Goal: Task Accomplishment & Management: Manage account settings

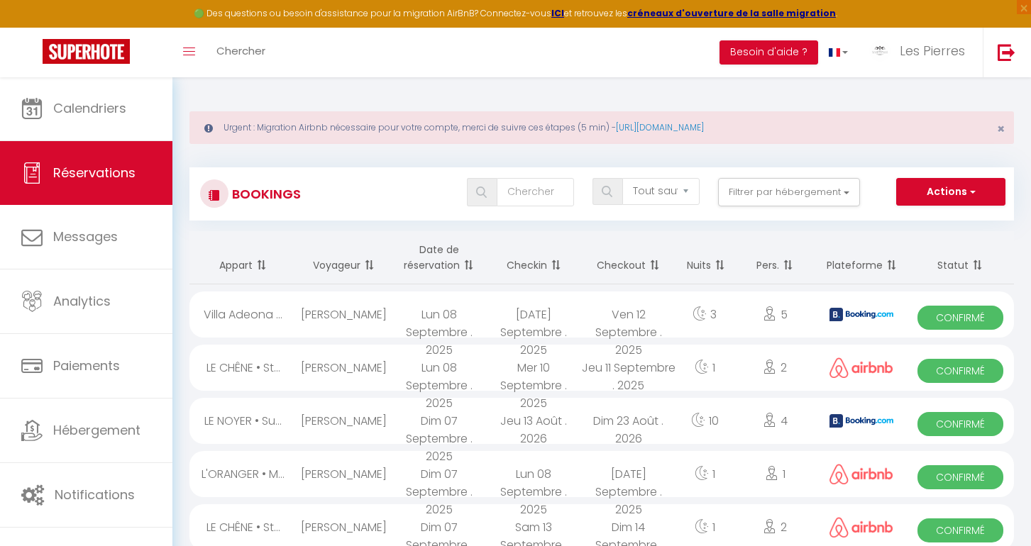
select select "not_cancelled"
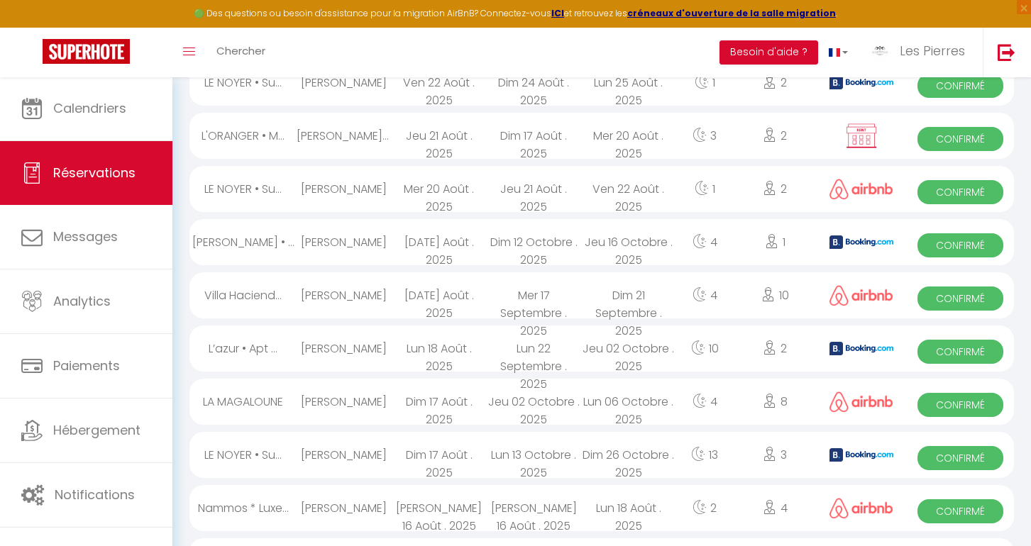
scroll to position [1414, 0]
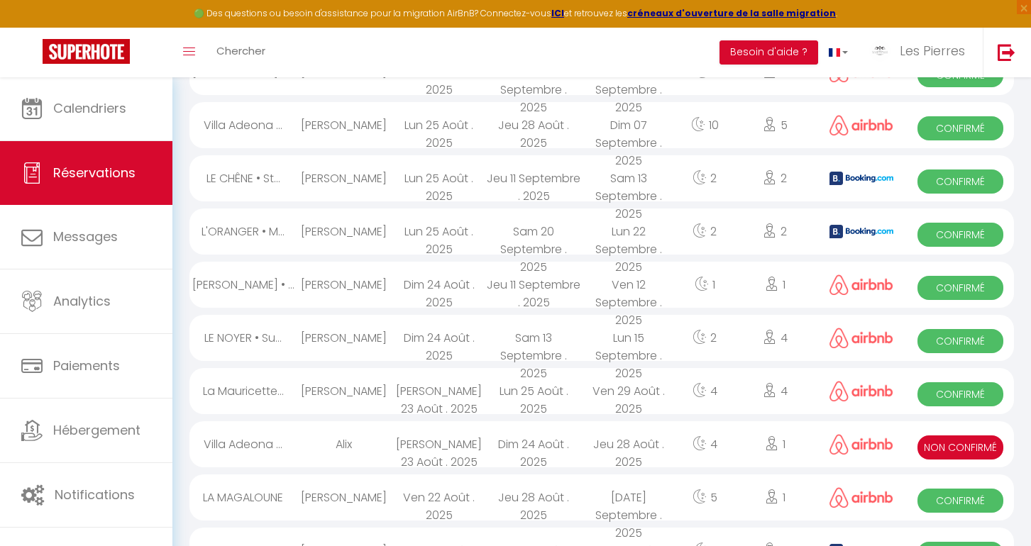
click at [943, 450] on span "Non Confirmé" at bounding box center [961, 448] width 86 height 24
select select "KO"
select select "0"
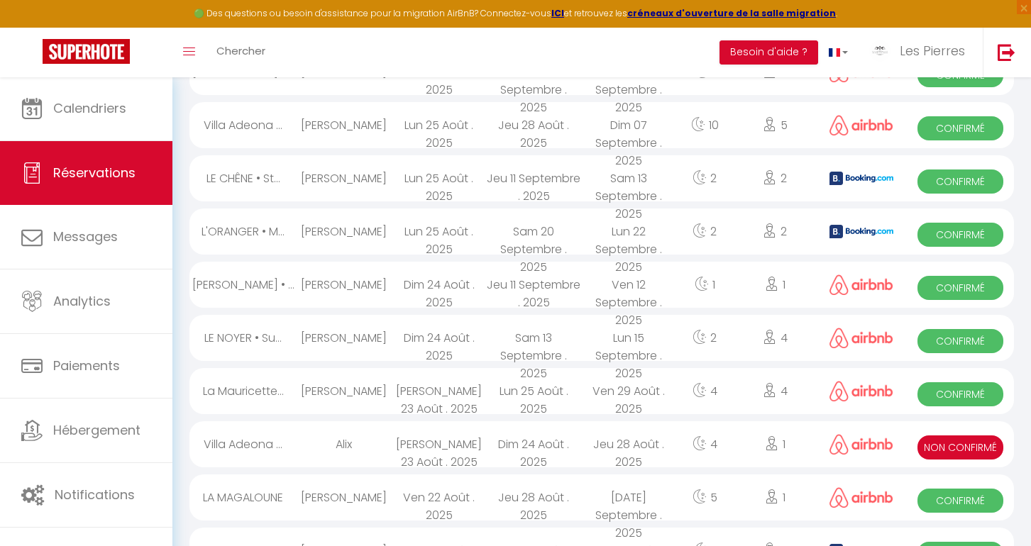
select select "1"
select select
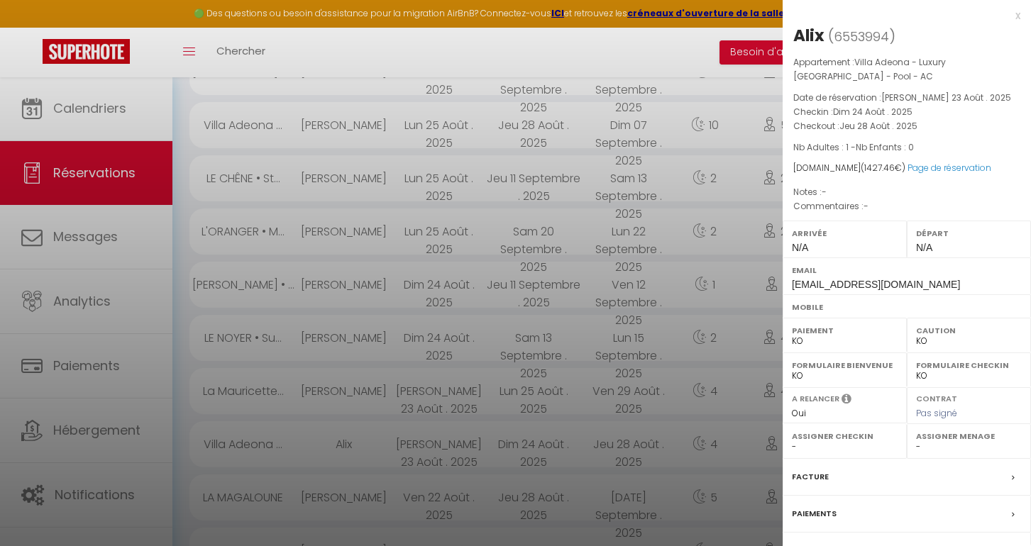
click at [608, 391] on div at bounding box center [515, 273] width 1031 height 546
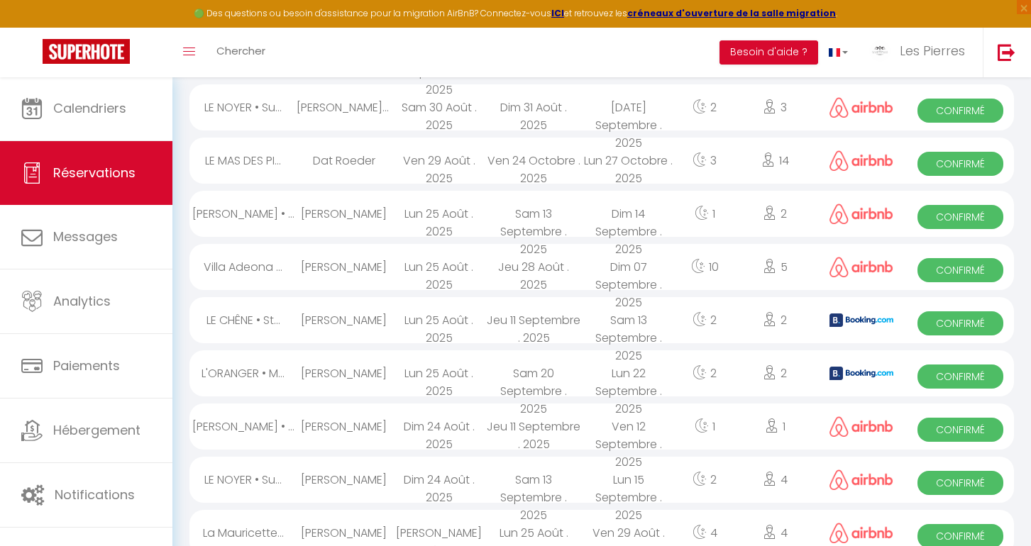
scroll to position [1594, 0]
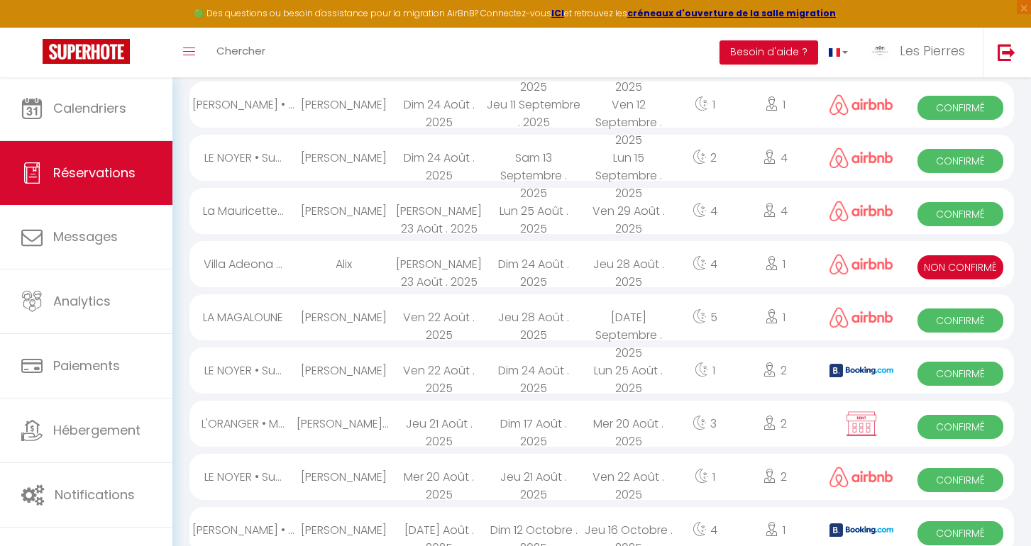
click at [945, 275] on span "Non Confirmé" at bounding box center [961, 267] width 86 height 24
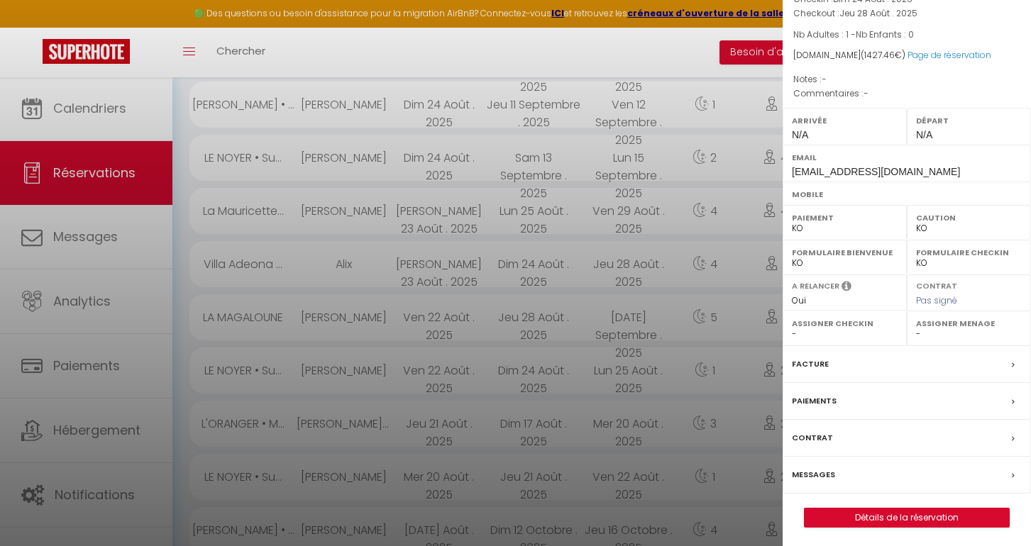
scroll to position [112, 0]
click at [847, 522] on link "Détails de la réservation" at bounding box center [907, 519] width 204 height 18
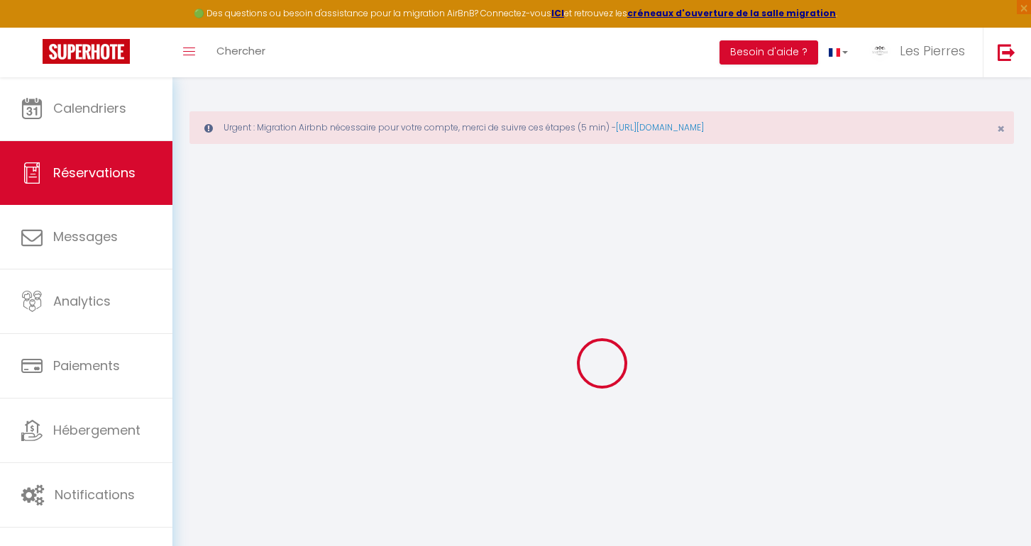
select select
select select "14"
checkbox input "false"
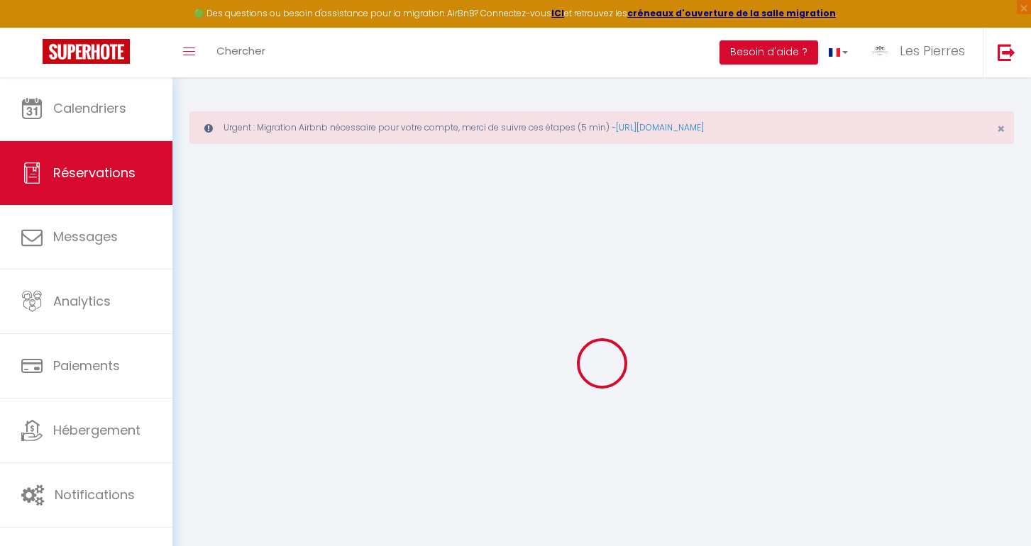
select select
checkbox input "false"
select select
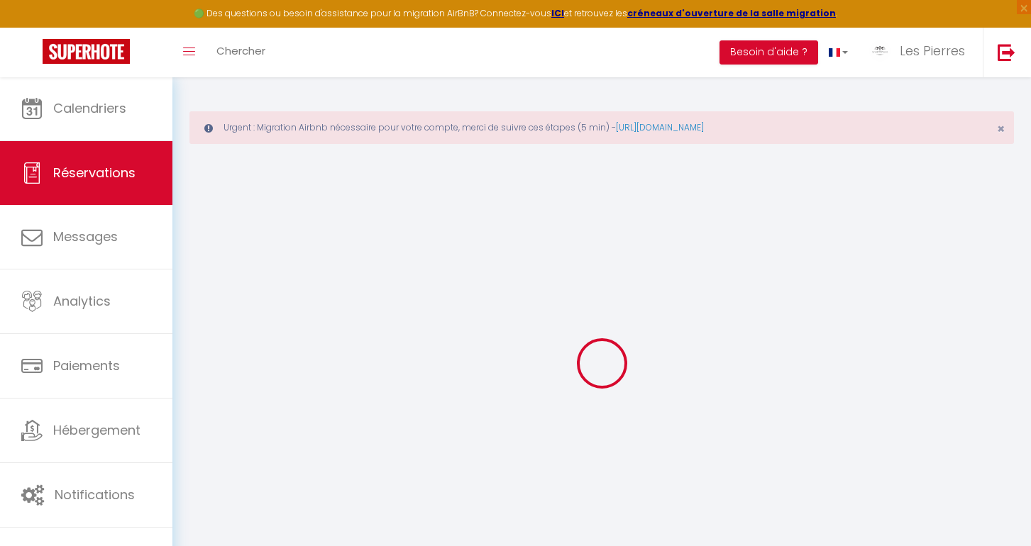
select select
checkbox input "false"
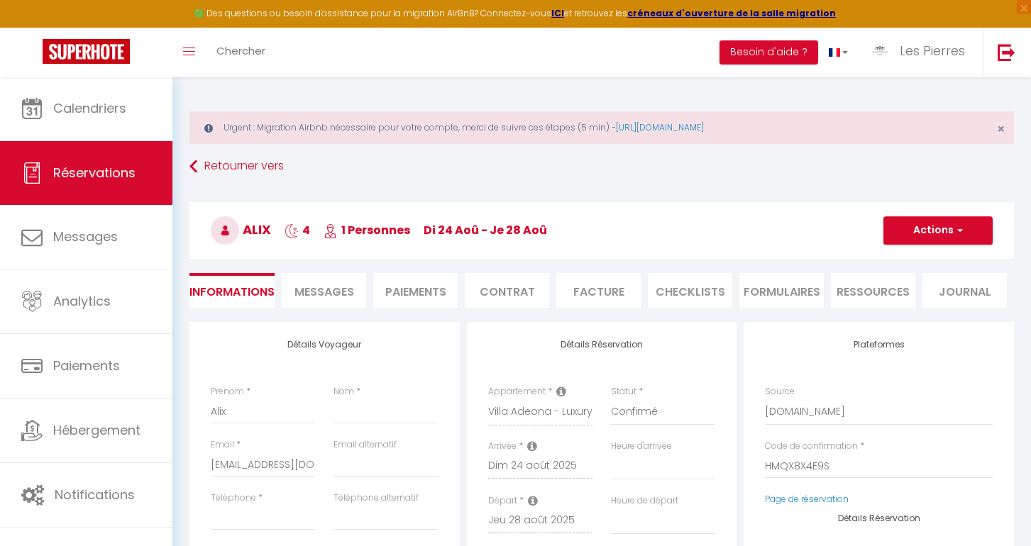
select select
type input "233"
type input "22.46"
select select
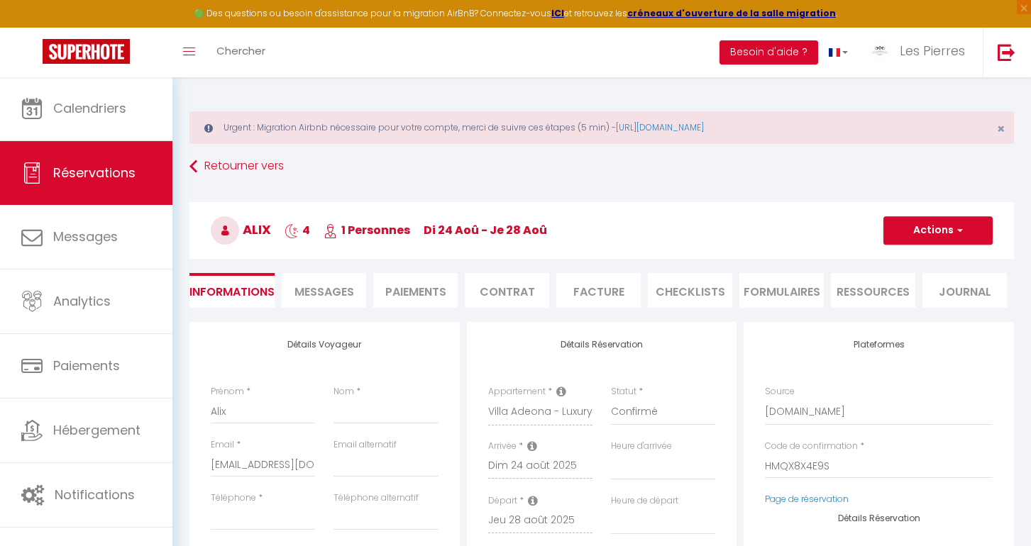
checkbox input "false"
select select
checkbox input "false"
select select
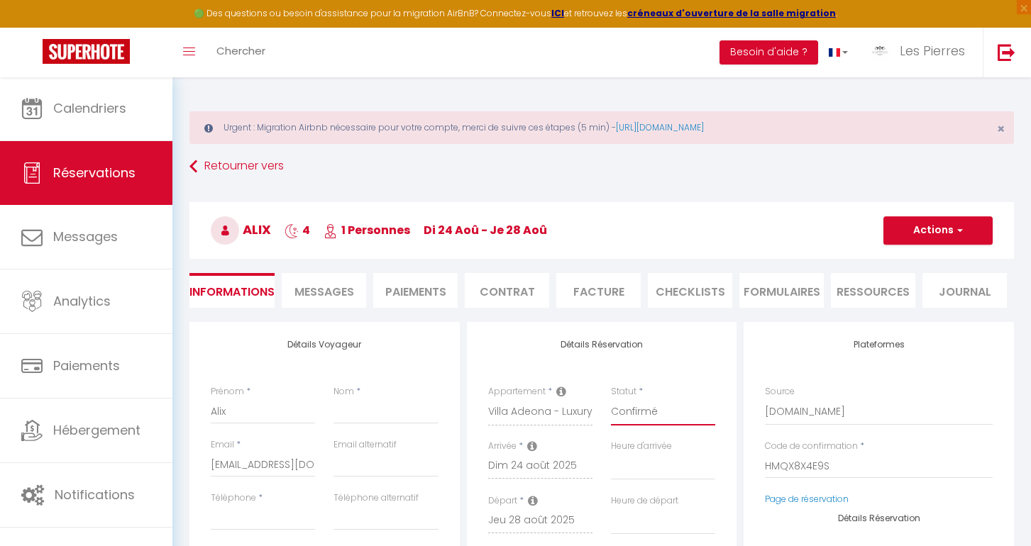
select select "1"
select select
checkbox input "false"
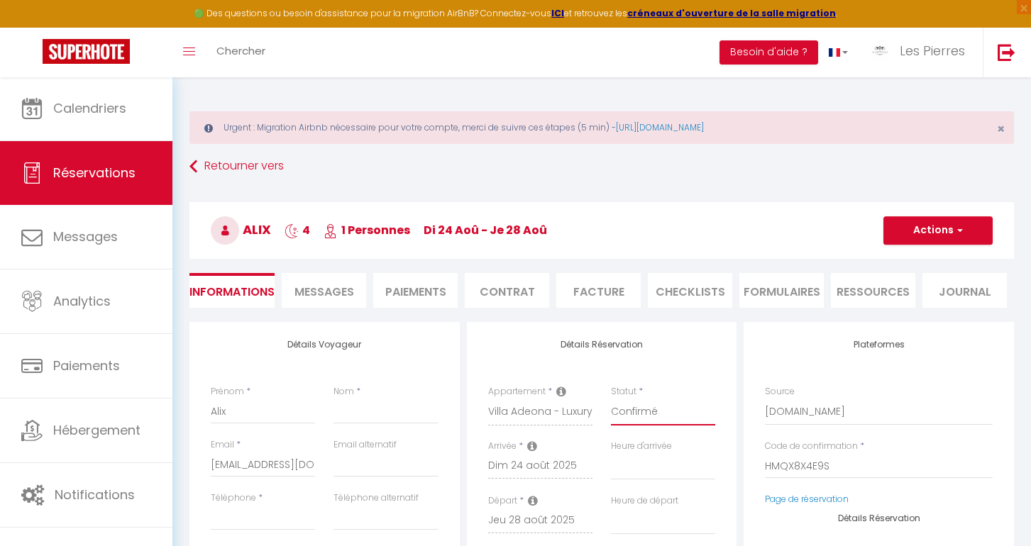
click at [922, 233] on button "Actions" at bounding box center [938, 230] width 109 height 28
click at [894, 262] on link "Enregistrer" at bounding box center [924, 262] width 112 height 18
select select
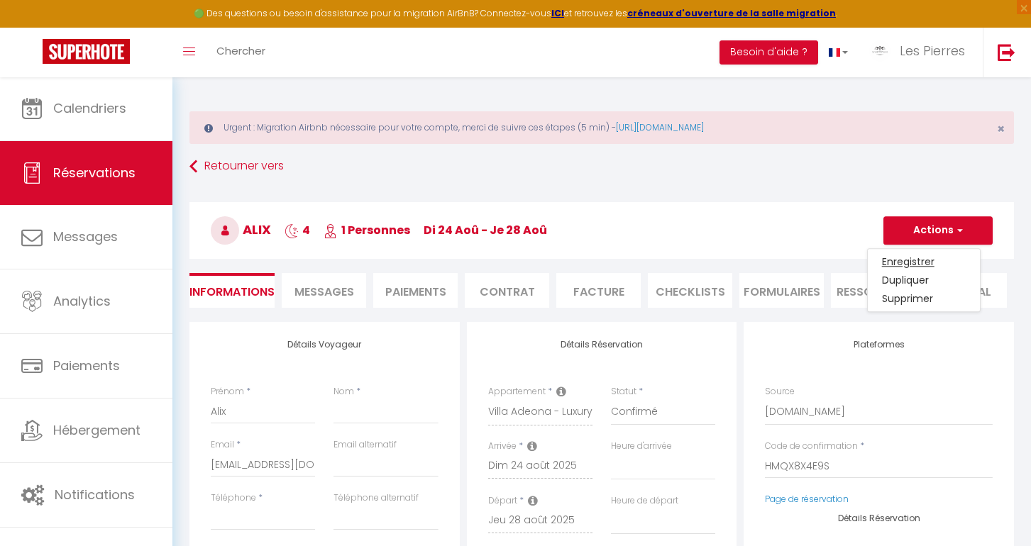
checkbox input "false"
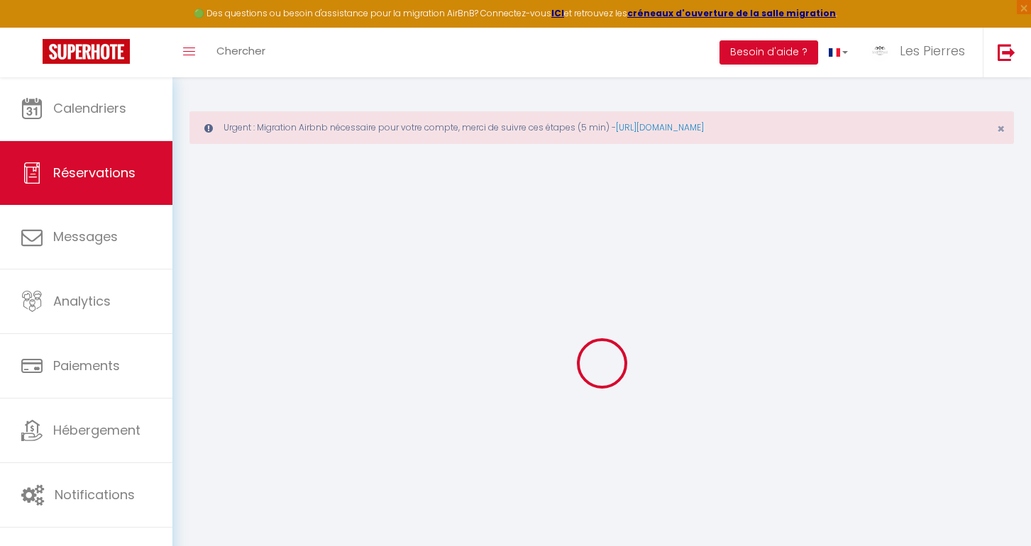
select select
checkbox input "false"
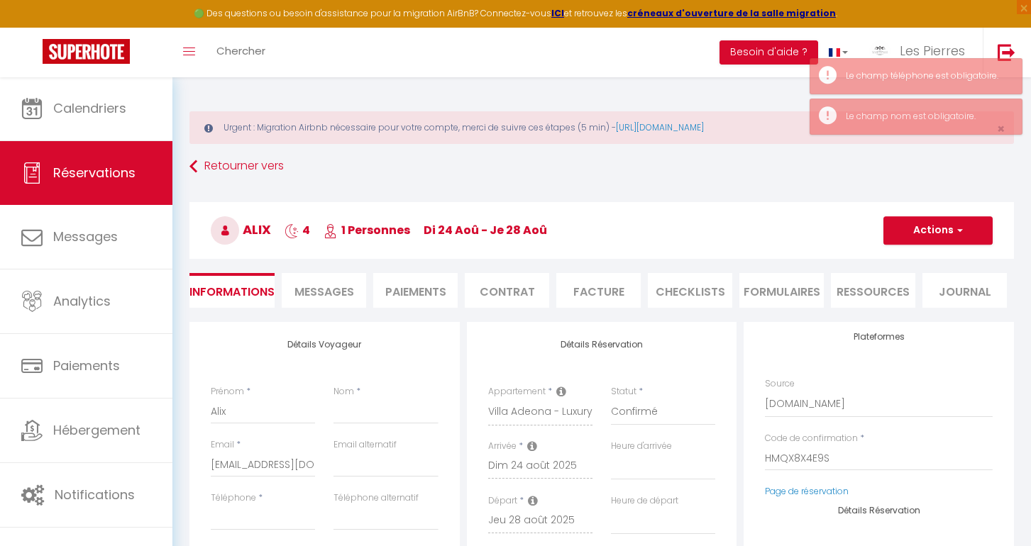
click at [120, 189] on link "Réservations" at bounding box center [86, 173] width 172 height 64
select select "not_cancelled"
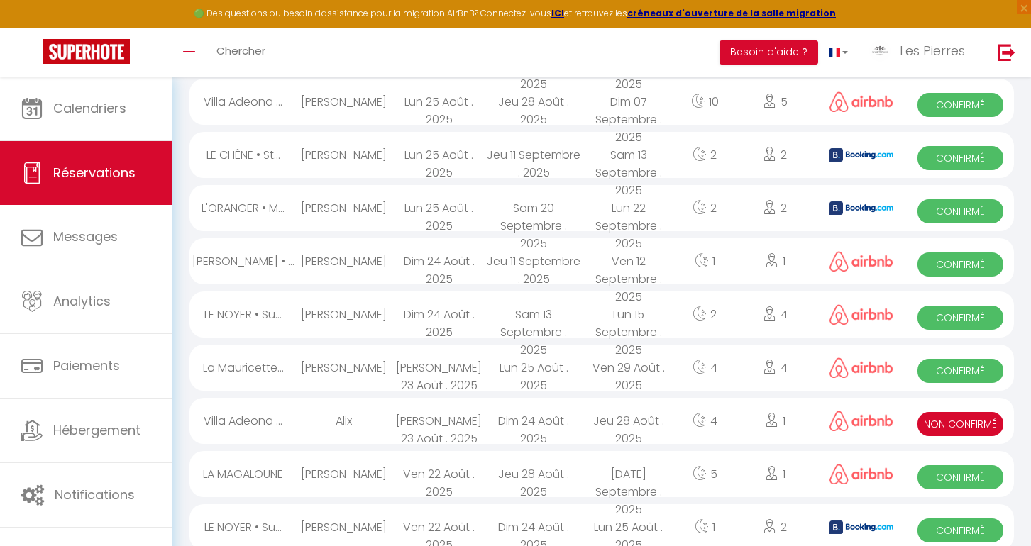
scroll to position [1437, 0]
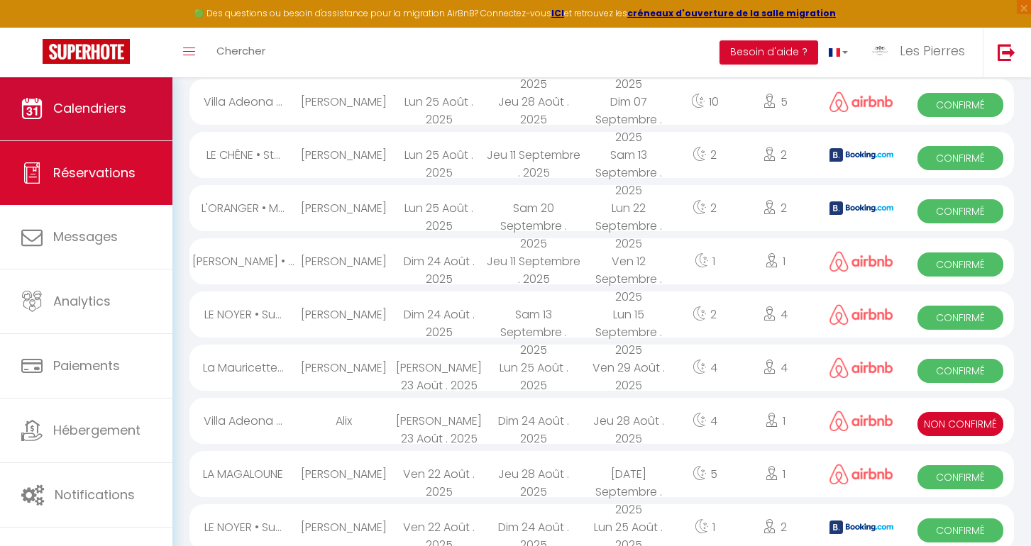
click at [100, 126] on link "Calendriers" at bounding box center [86, 109] width 172 height 64
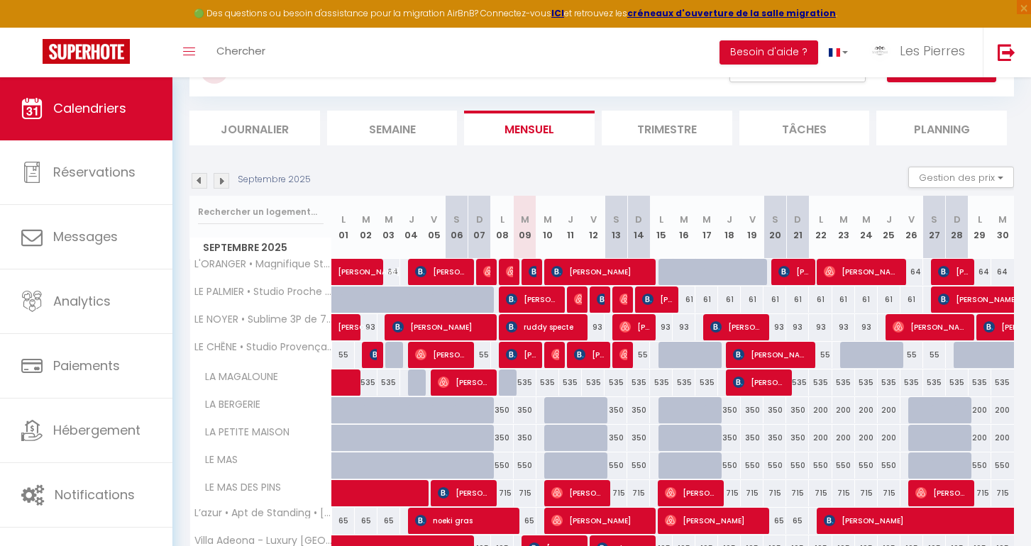
scroll to position [75, 0]
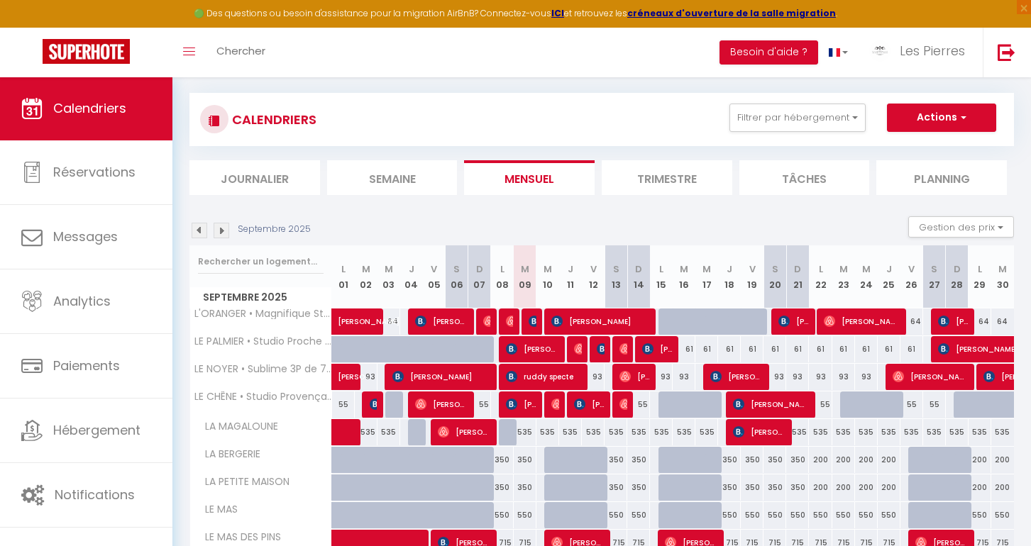
click at [200, 231] on img at bounding box center [200, 231] width 16 height 16
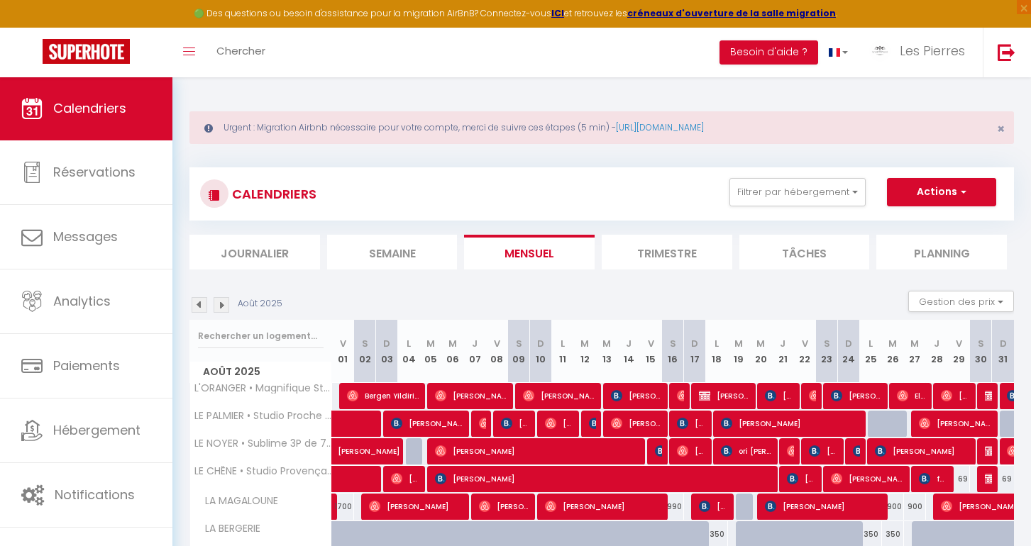
scroll to position [0, 0]
click at [219, 300] on img at bounding box center [222, 305] width 16 height 16
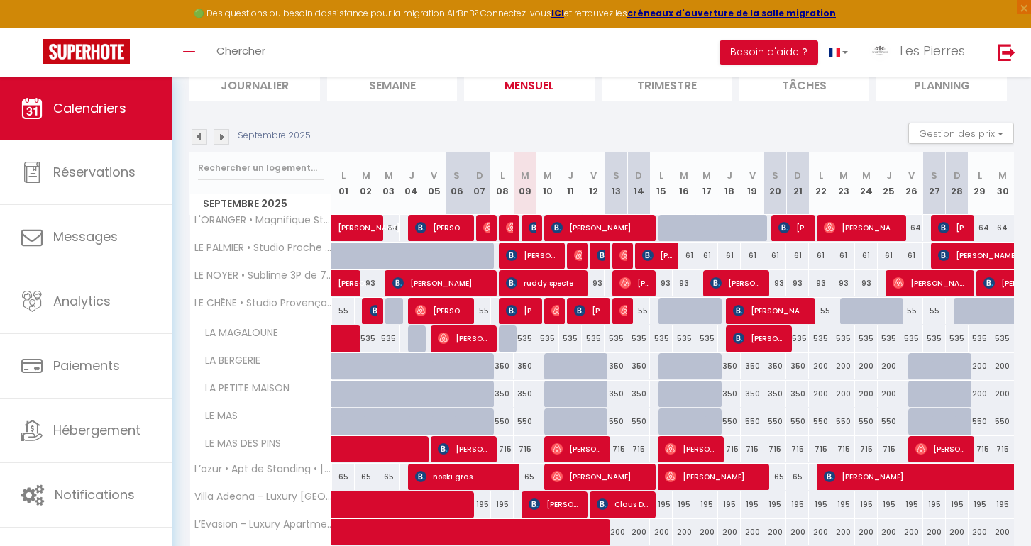
scroll to position [14, 0]
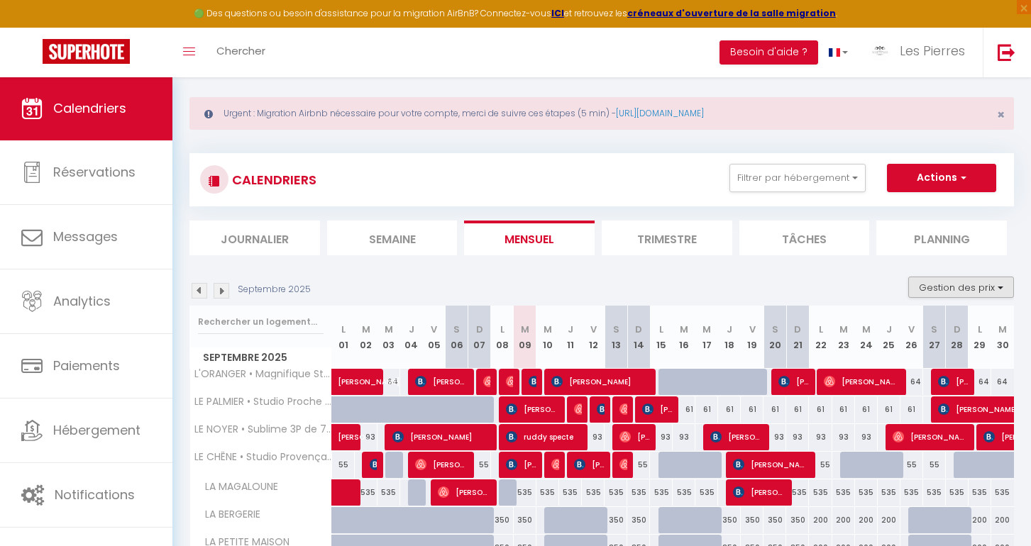
click at [933, 287] on button "Gestion des prix" at bounding box center [961, 287] width 106 height 21
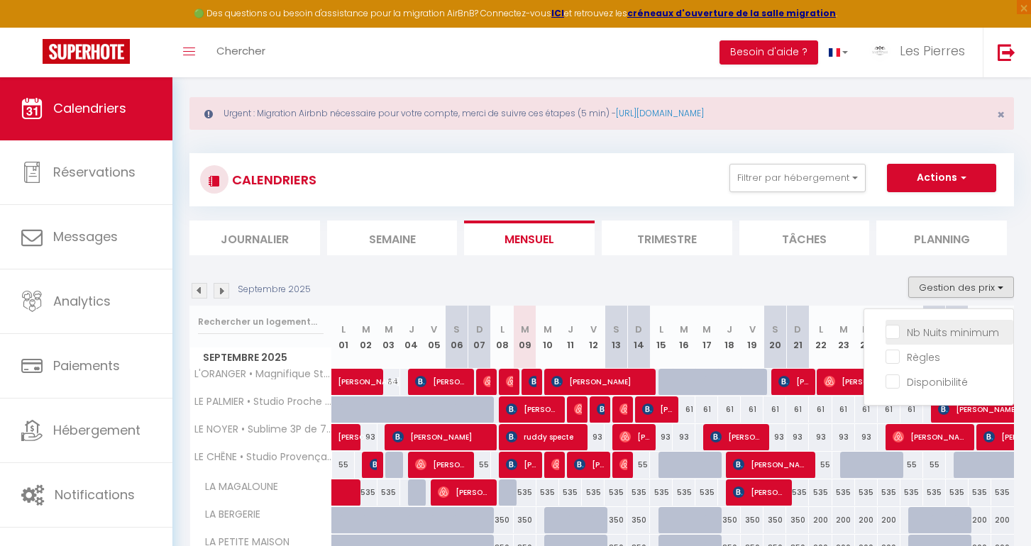
click at [892, 329] on input "Nb Nuits minimum" at bounding box center [950, 331] width 128 height 14
checkbox input "true"
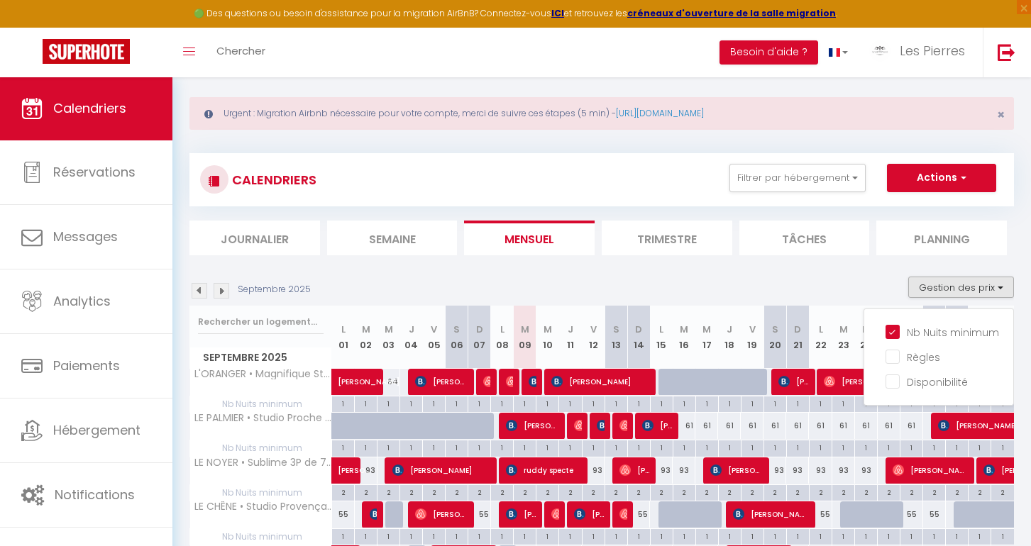
click at [737, 291] on div "Septembre 2025 Gestion des prix Nb Nuits minimum Règles Disponibilité" at bounding box center [601, 291] width 825 height 29
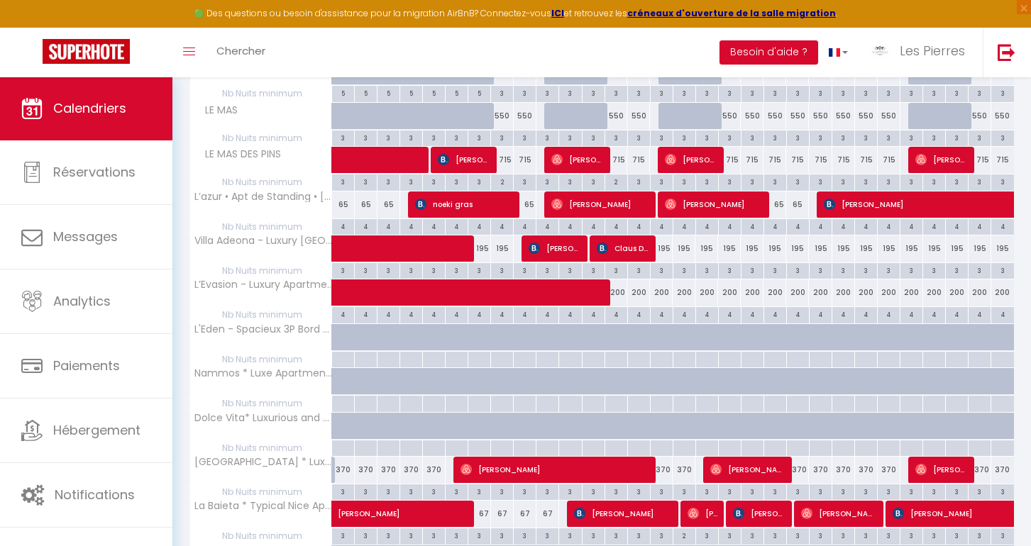
scroll to position [592, 0]
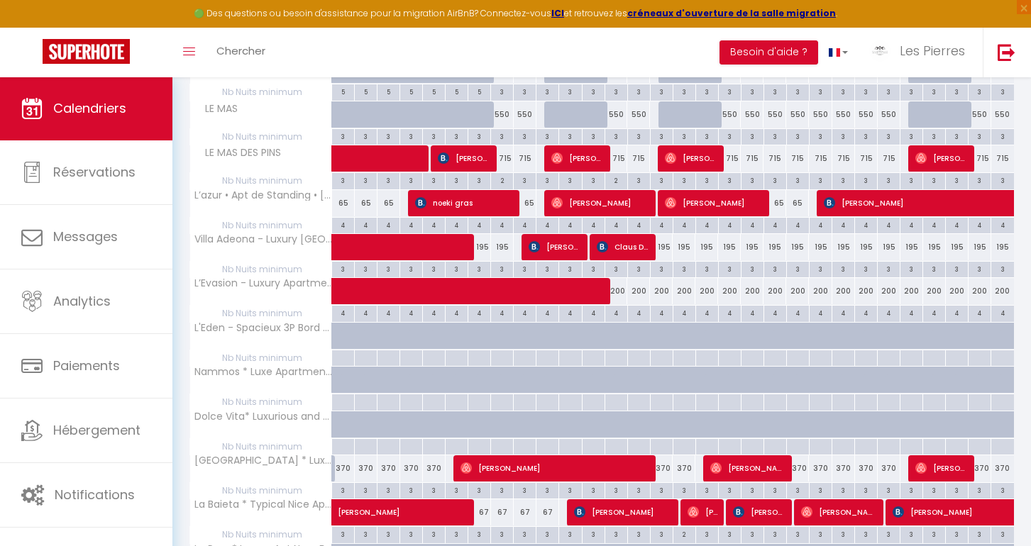
click at [661, 265] on div "3" at bounding box center [662, 268] width 22 height 13
type input "3"
type input "Lun 15 Septembre 2025"
type input "Mar 16 Septembre 2025"
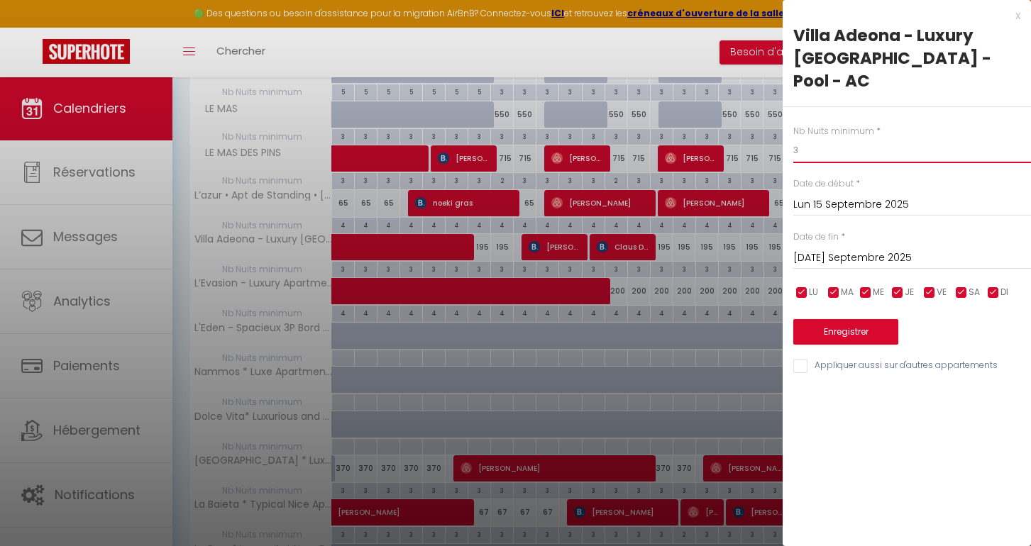
click at [828, 138] on input "3" at bounding box center [912, 151] width 238 height 26
type input "5"
click at [871, 249] on input "Mar 16 Septembre 2025" at bounding box center [912, 258] width 238 height 18
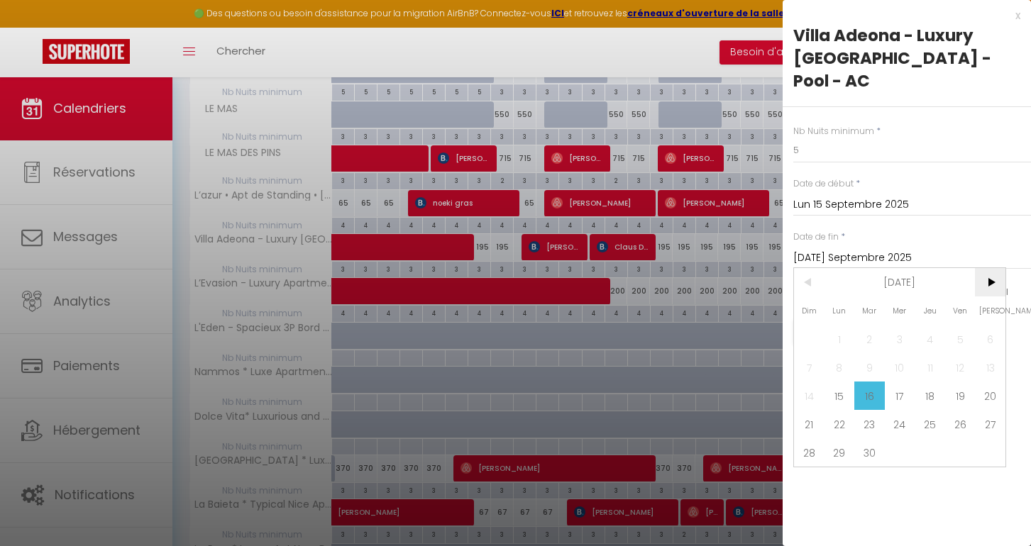
click at [999, 268] on span ">" at bounding box center [990, 282] width 31 height 28
click at [936, 325] on span "1" at bounding box center [930, 339] width 31 height 28
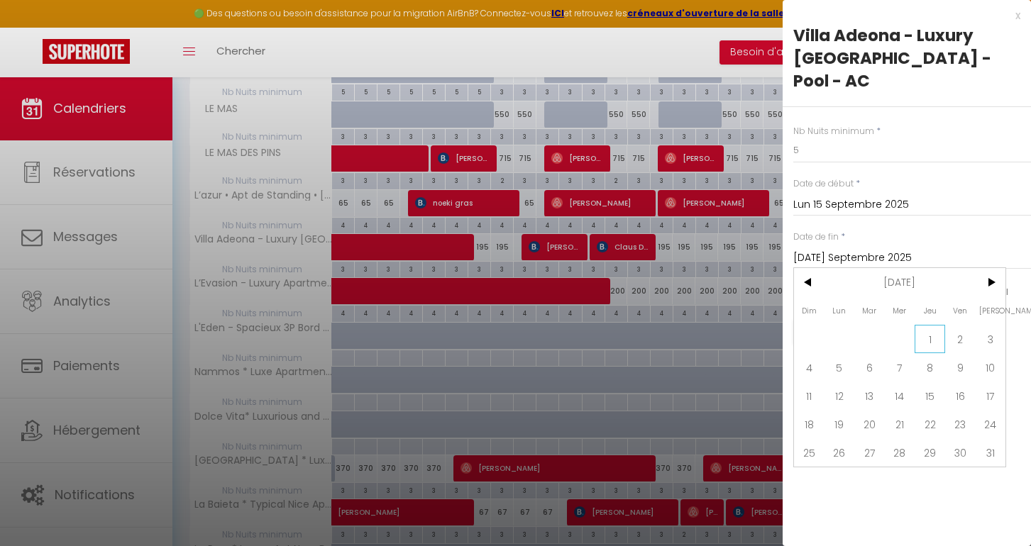
type input "Jeu 01 Janvier 2026"
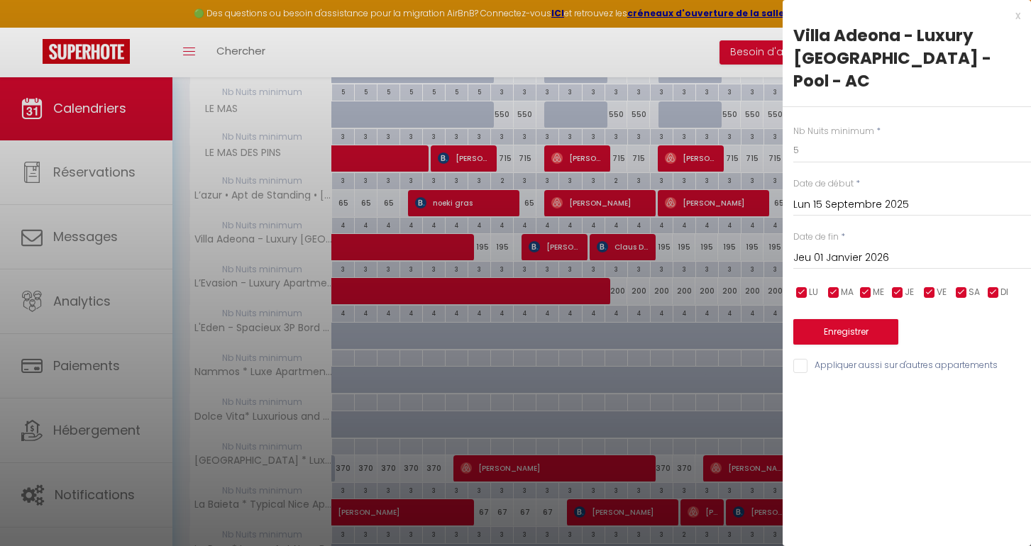
click at [858, 319] on button "Enregistrer" at bounding box center [845, 332] width 105 height 26
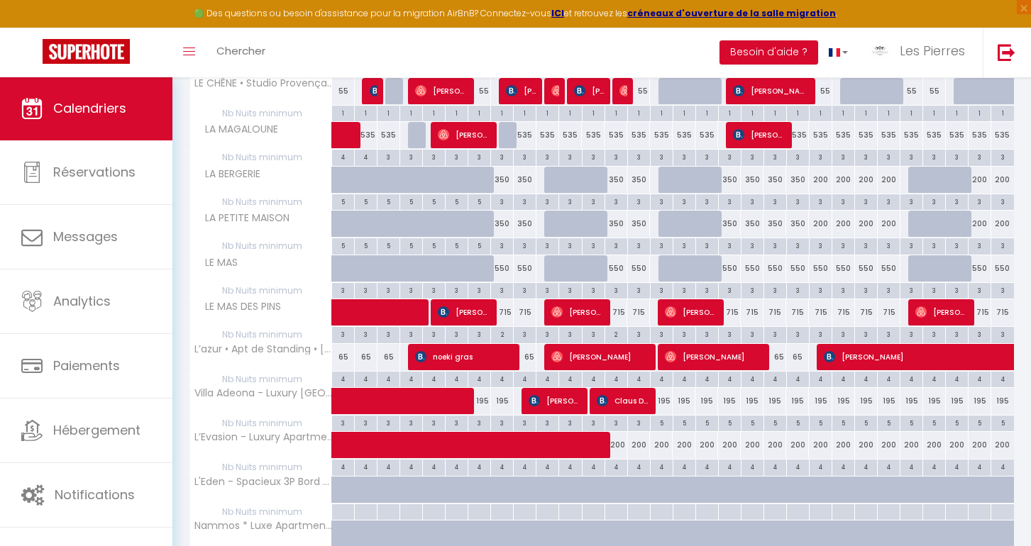
scroll to position [490, 0]
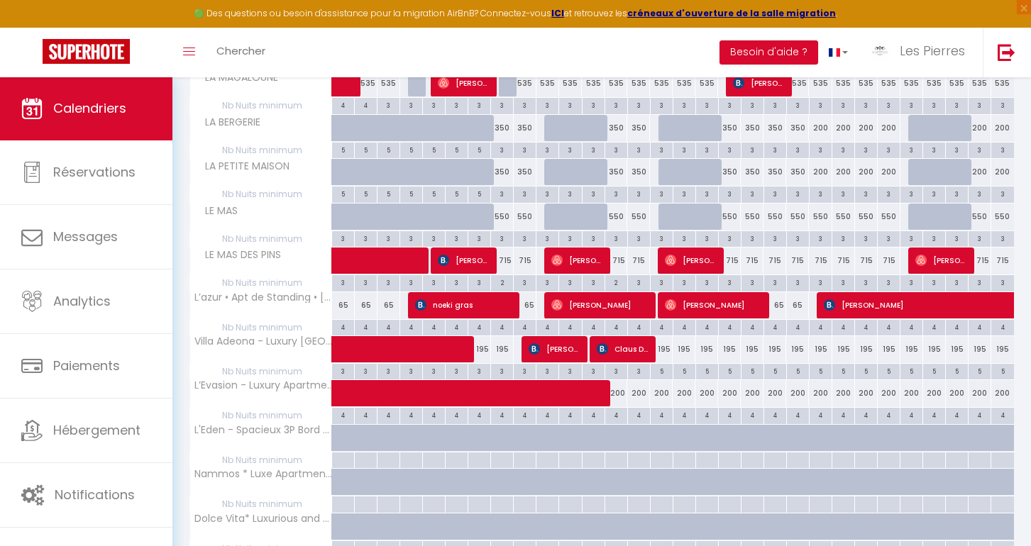
click at [552, 395] on span at bounding box center [543, 393] width 392 height 27
select select "OK"
select select "0"
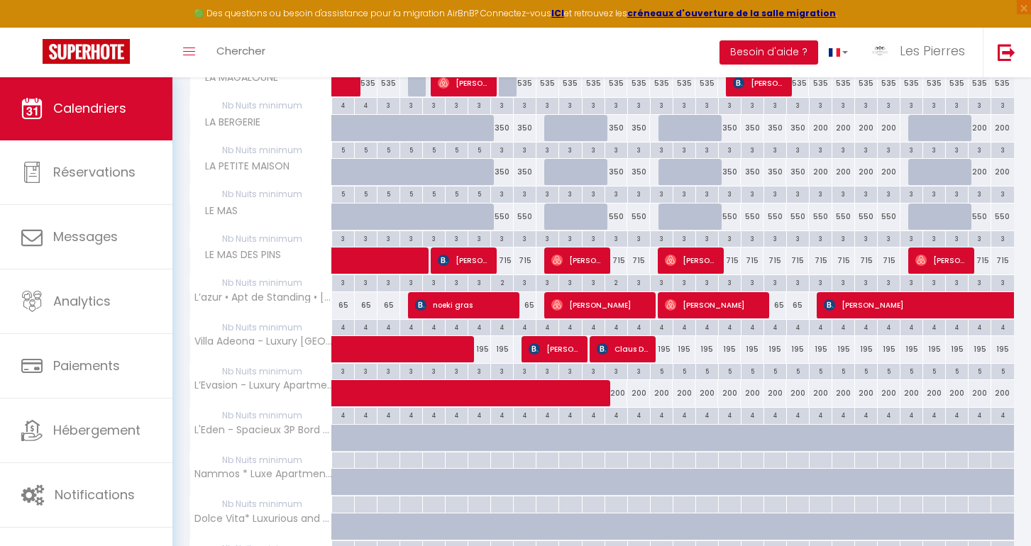
select select "1"
select select
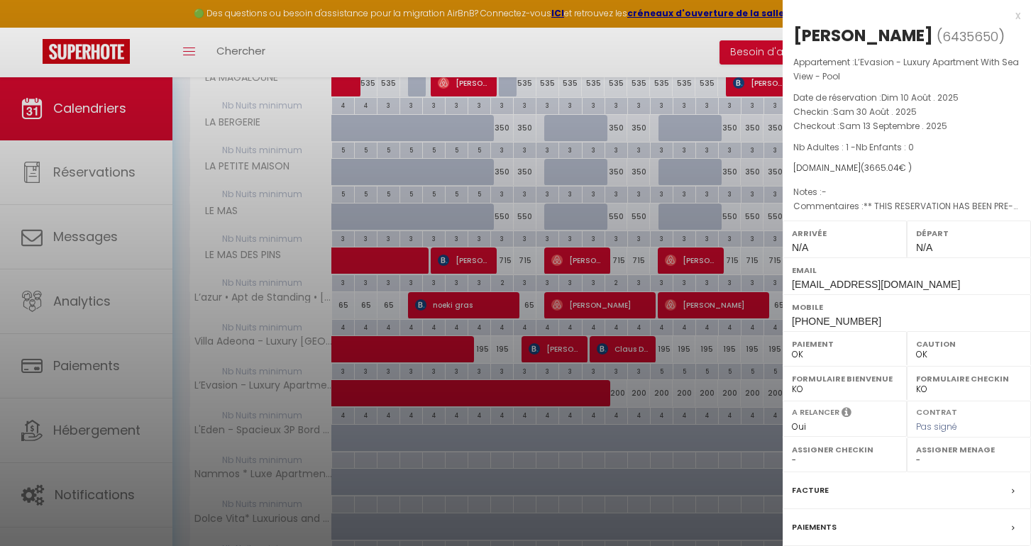
click at [696, 452] on div at bounding box center [515, 273] width 1031 height 546
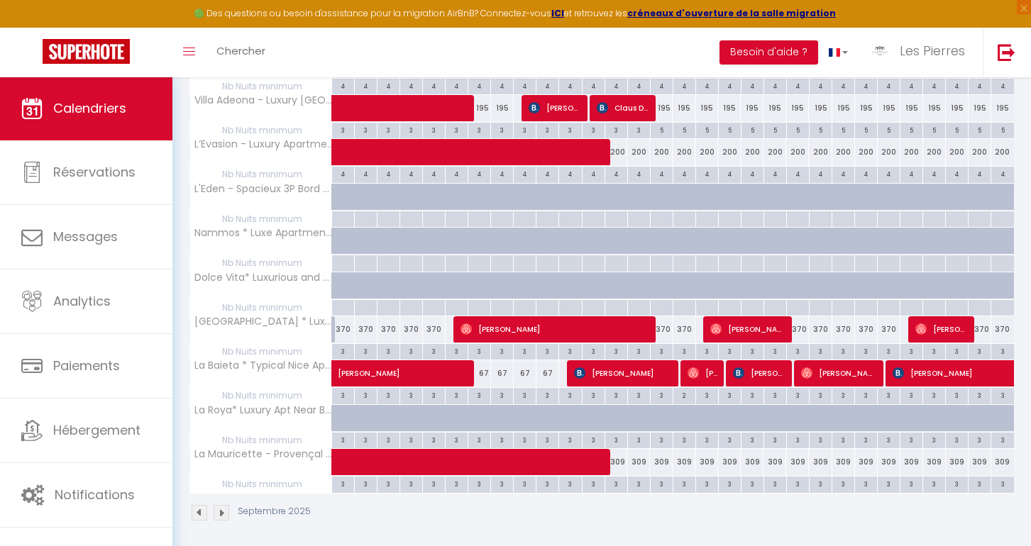
scroll to position [730, 0]
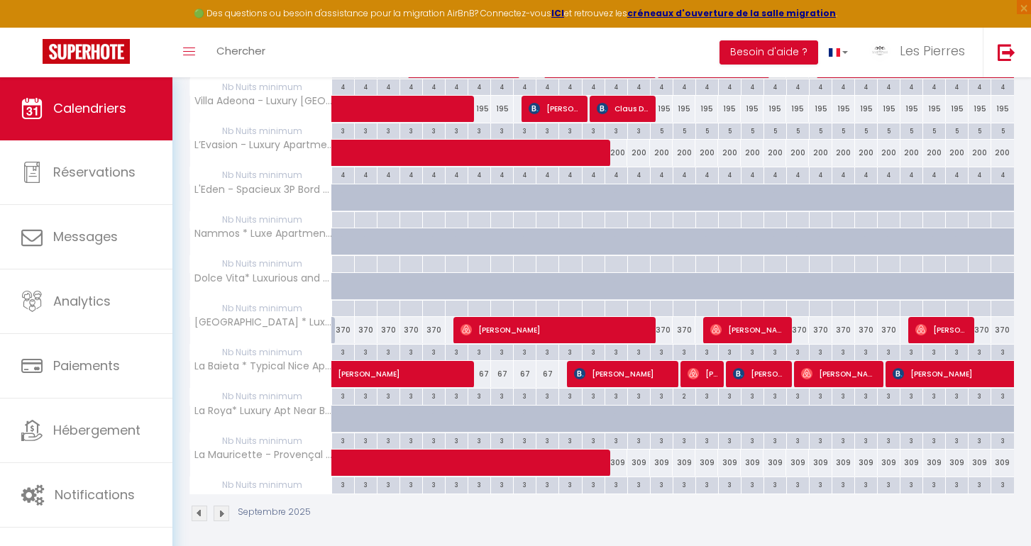
click at [747, 144] on div "200" at bounding box center [752, 153] width 23 height 26
type input "200"
type input "Ven 19 Septembre 2025"
type input "Sam 20 Septembre 2025"
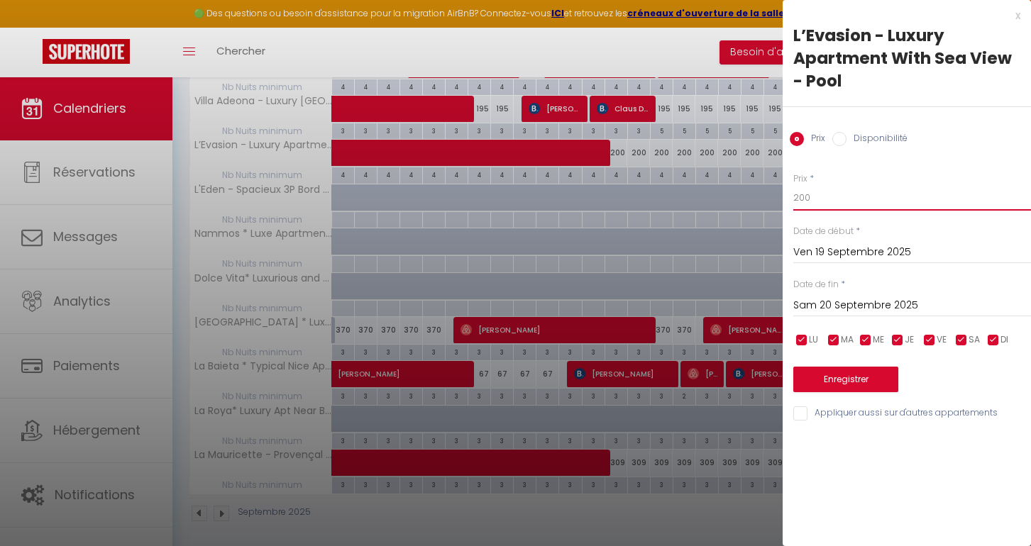
click at [809, 203] on input "200" at bounding box center [912, 198] width 238 height 26
type input "2"
type input "175"
click at [810, 309] on input "Sam 20 Septembre 2025" at bounding box center [912, 306] width 238 height 18
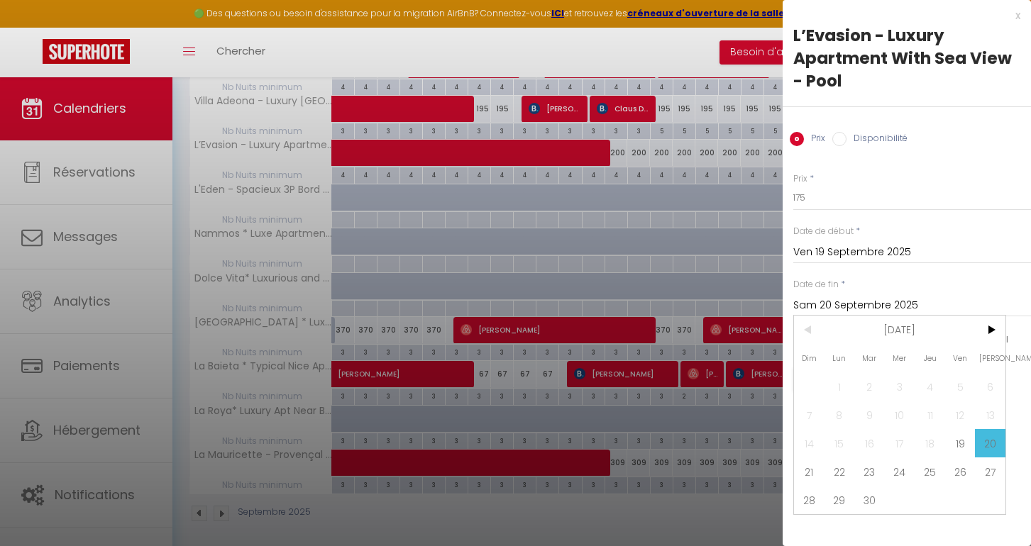
click at [820, 254] on input "Ven 19 Septembre 2025" at bounding box center [912, 252] width 238 height 18
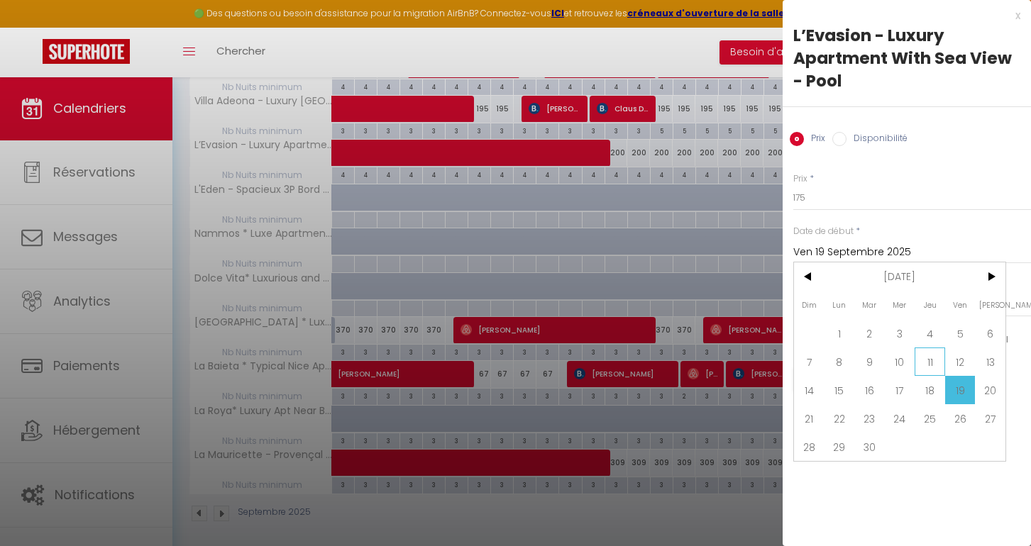
click at [920, 363] on span "11" at bounding box center [930, 362] width 31 height 28
type input "Jeu 11 Septembre 2025"
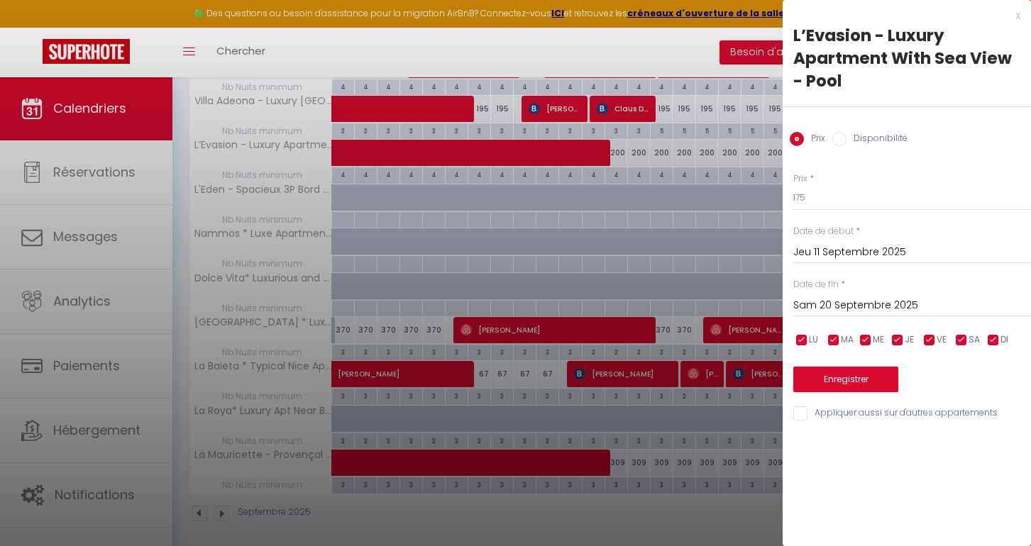
click at [836, 313] on input "Sam 20 Septembre 2025" at bounding box center [912, 306] width 238 height 18
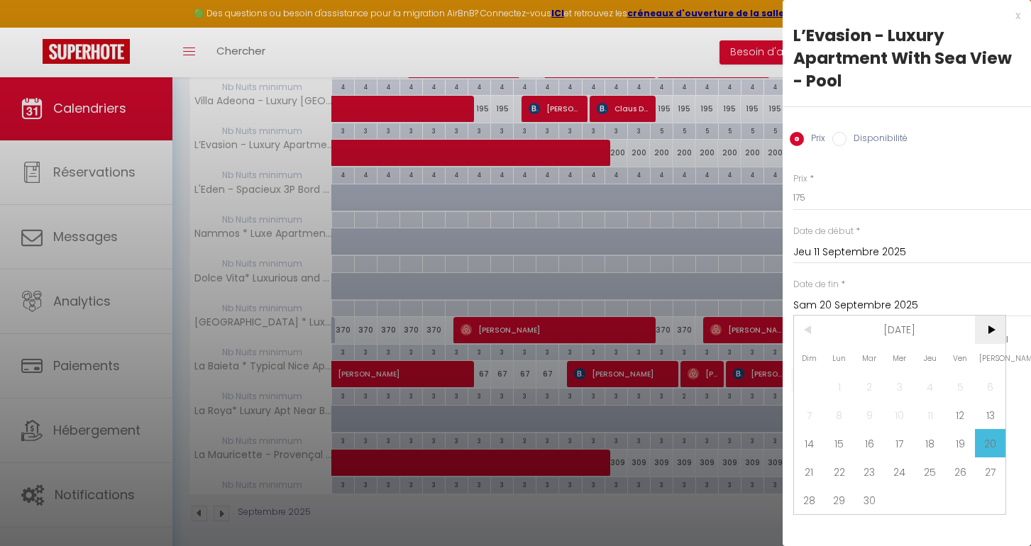
click at [999, 334] on span ">" at bounding box center [990, 330] width 31 height 28
click at [909, 375] on span "1" at bounding box center [900, 387] width 31 height 28
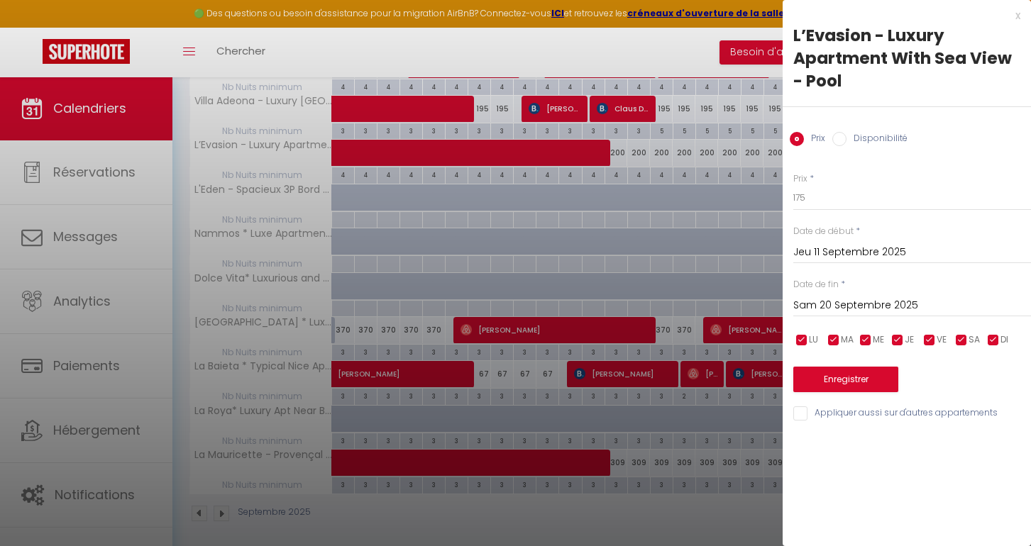
type input "Mer 01 Octobre 2025"
click at [876, 370] on button "Enregistrer" at bounding box center [845, 380] width 105 height 26
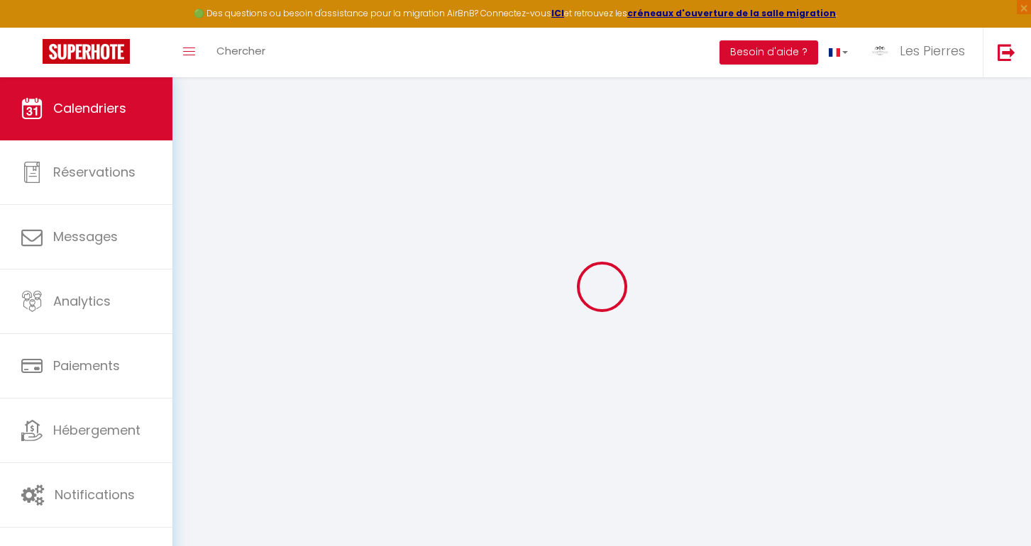
scroll to position [77, 0]
click at [788, 478] on div at bounding box center [601, 286] width 825 height 419
click at [911, 53] on span "Les Pierres" at bounding box center [932, 51] width 65 height 18
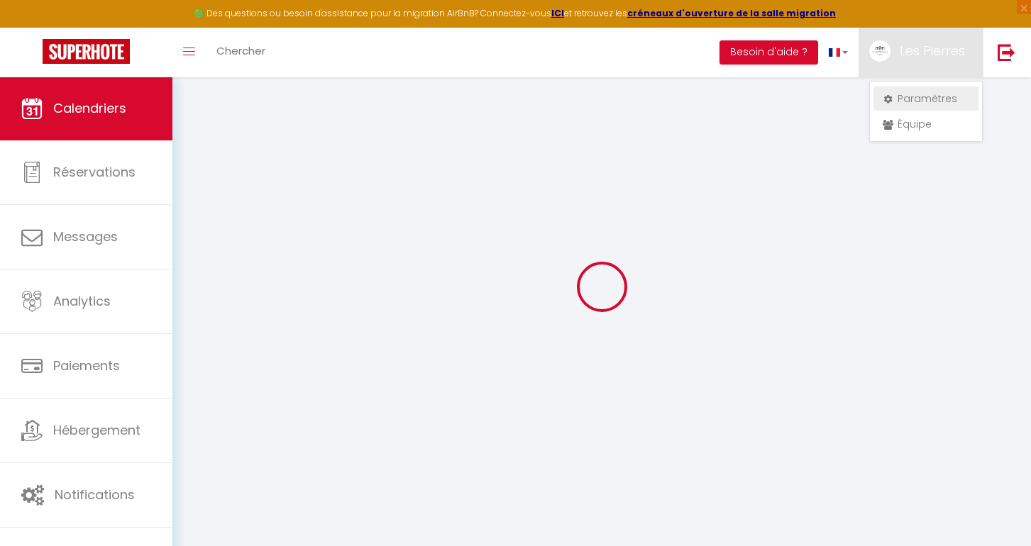
click at [916, 99] on link "Paramètres" at bounding box center [926, 99] width 105 height 24
select select "fr"
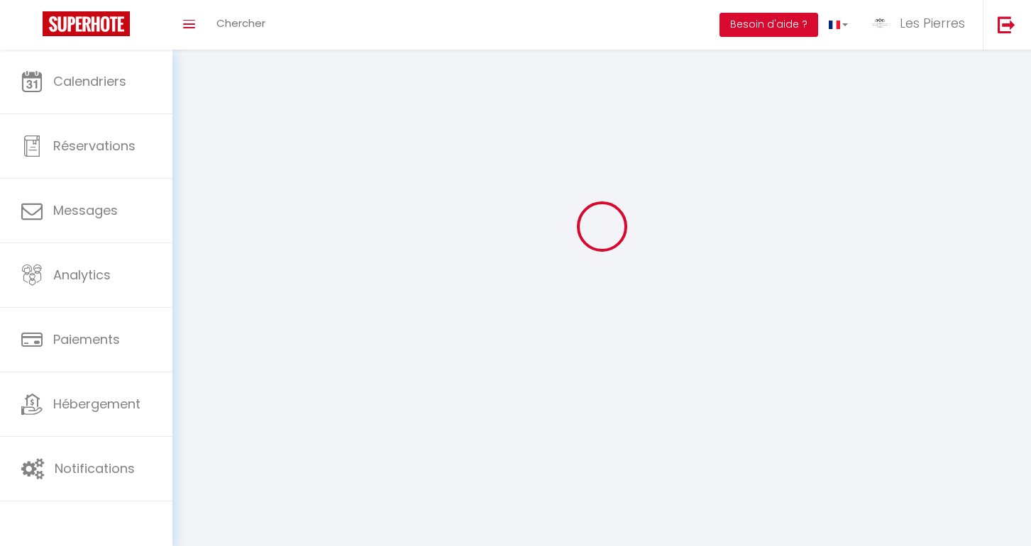
type input "Les Pierres"
type input "Blanches"
type input "0609089118"
type input "499 Avenue de l'esterel"
type input "06250"
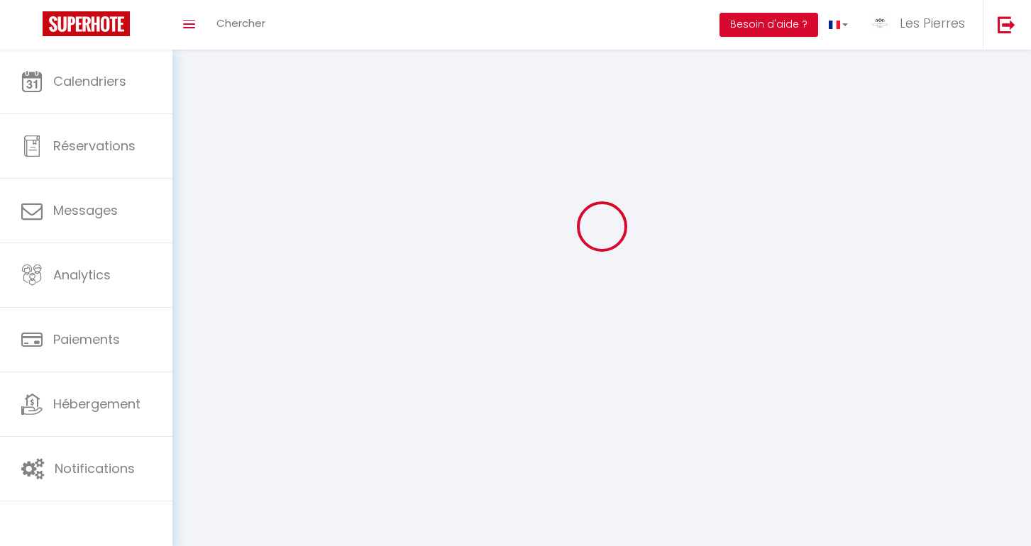
type input "Mougins"
type input "Ru4TfiEUhvNo1mMX72cflbYZq"
type input "B9cAwFfhzPnuokzp0co1YM2hp"
type input "https://app.superhote.com/#/get-available-rentals/B9cAwFfhzPnuokzp0co1YM2hp"
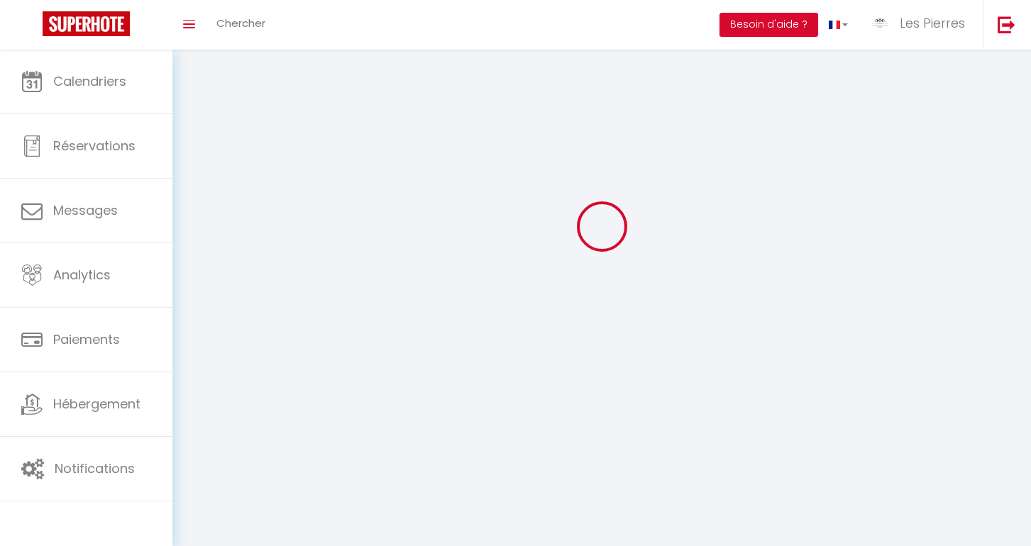
select select "1"
select select "28"
select select "fr"
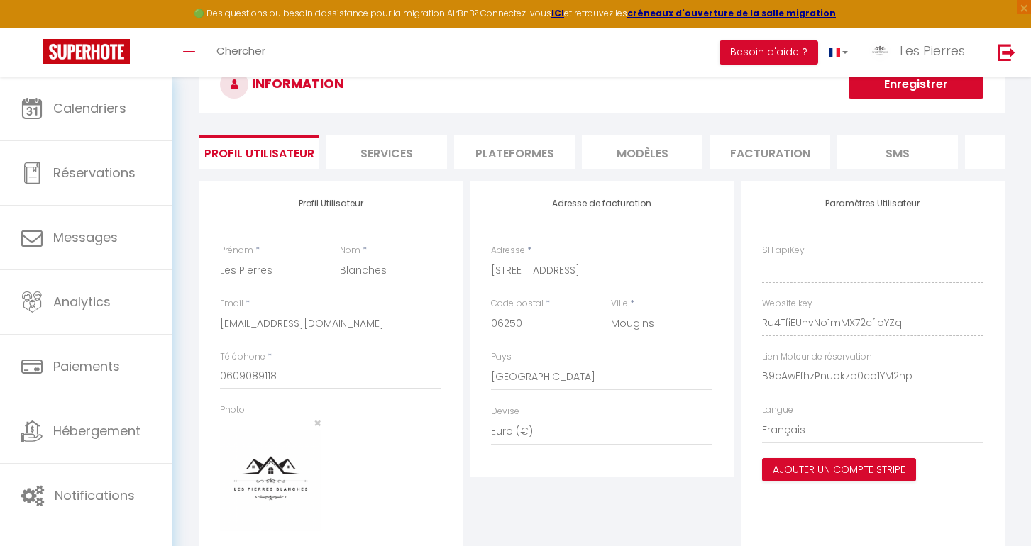
type input "Ru4TfiEUhvNo1mMX72cflbYZq"
type input "B9cAwFfhzPnuokzp0co1YM2hp"
type input "https://app.superhote.com/#/get-available-rentals/B9cAwFfhzPnuokzp0co1YM2hp"
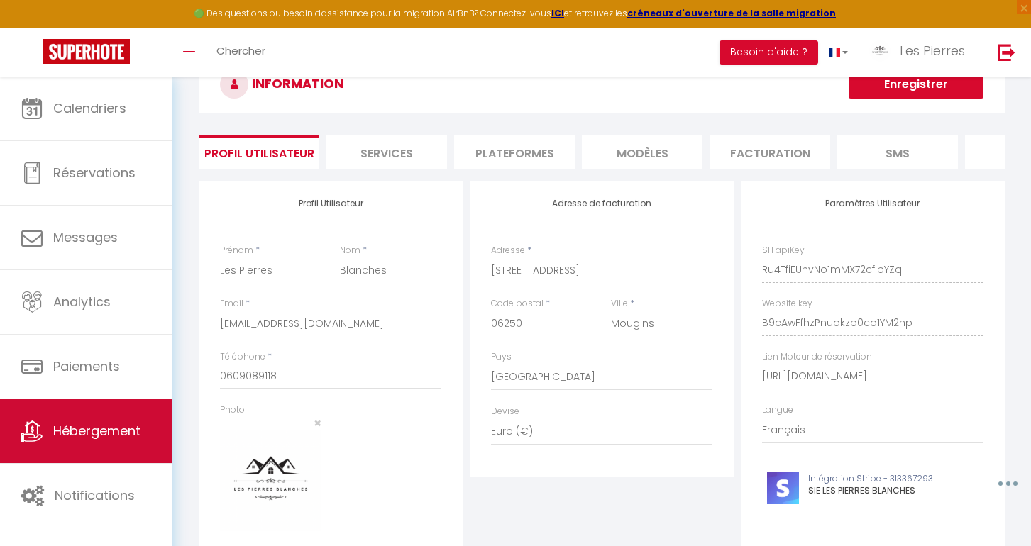
click at [77, 437] on span "Hébergement" at bounding box center [96, 431] width 87 height 18
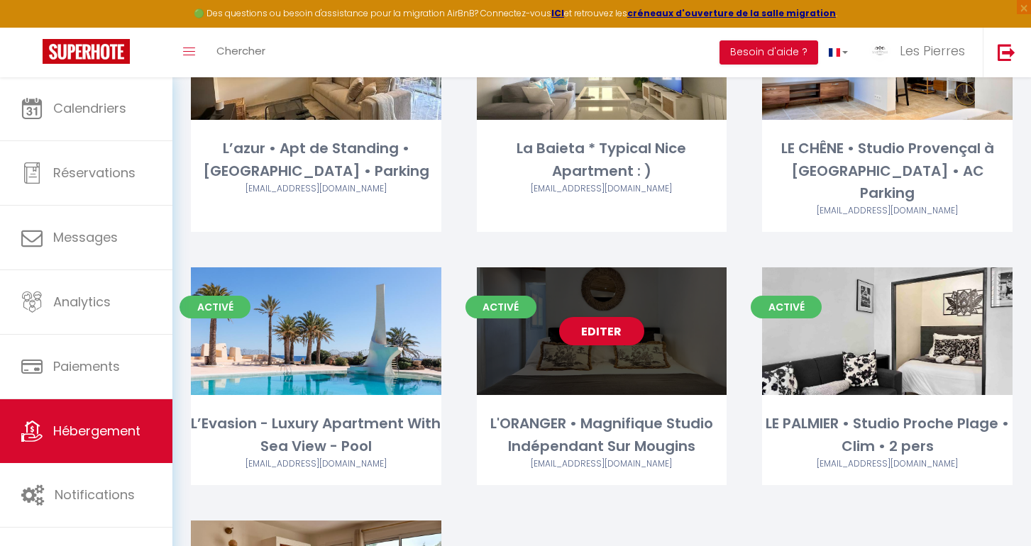
scroll to position [1186, 0]
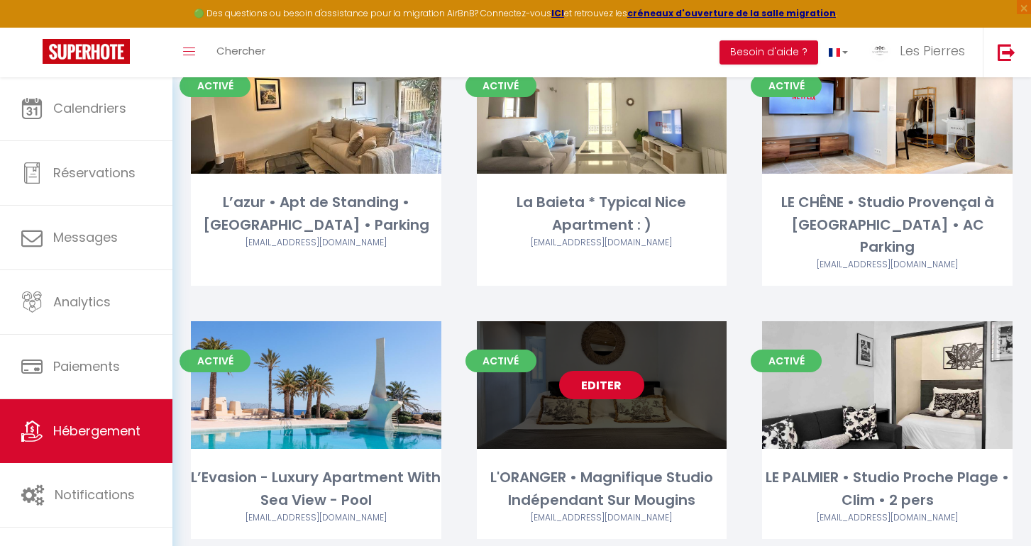
click at [581, 371] on link "Editer" at bounding box center [601, 385] width 85 height 28
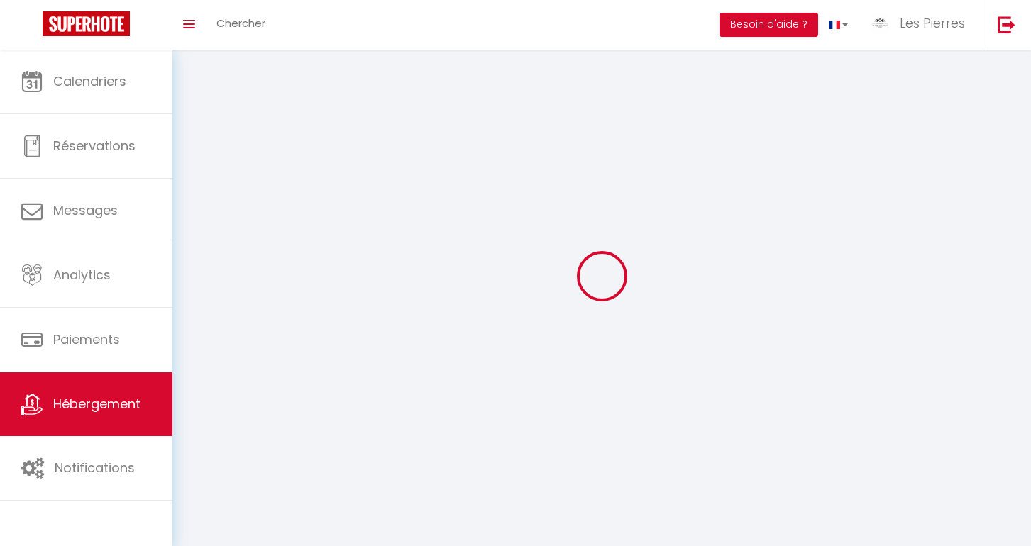
select select "1"
select select
select select "28"
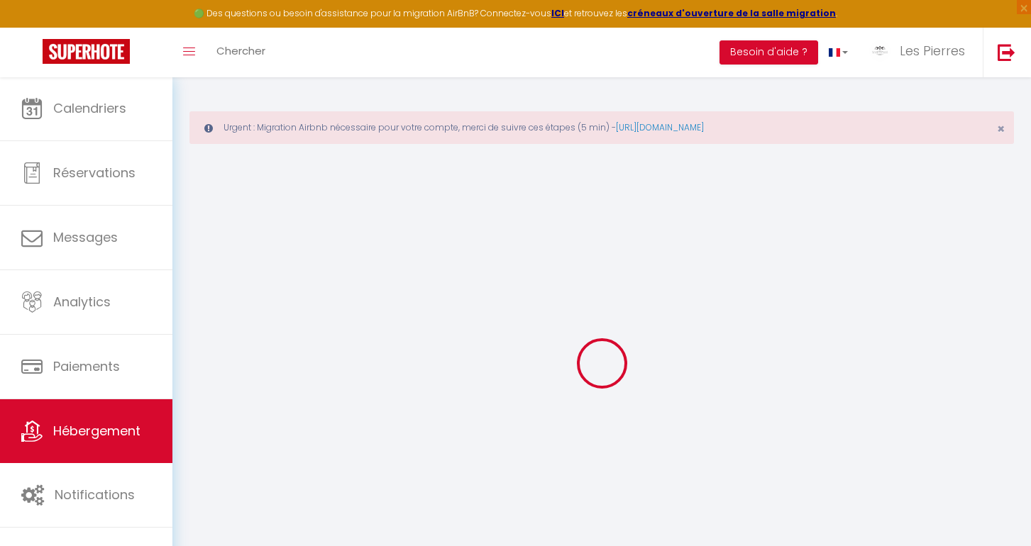
select select
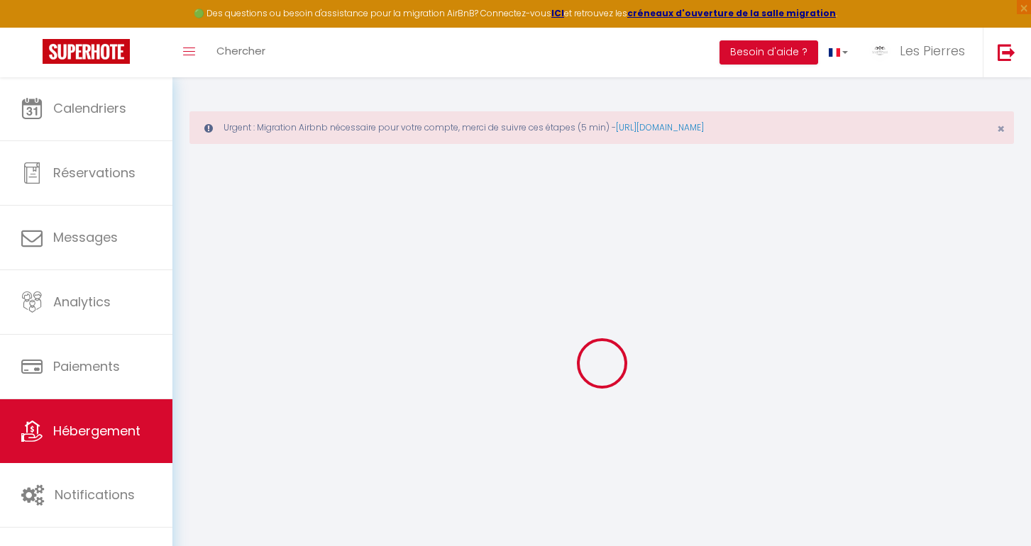
select select
checkbox input "false"
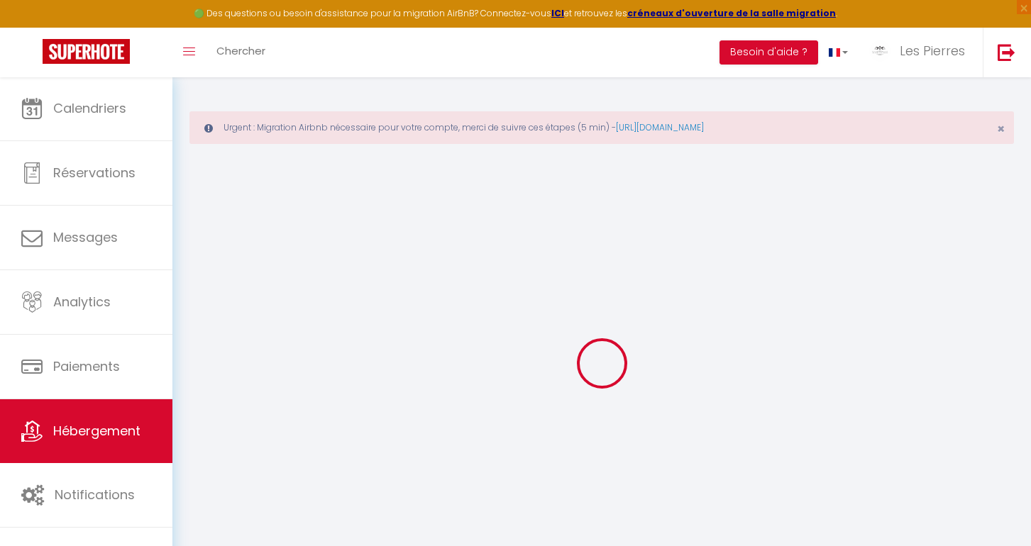
select select
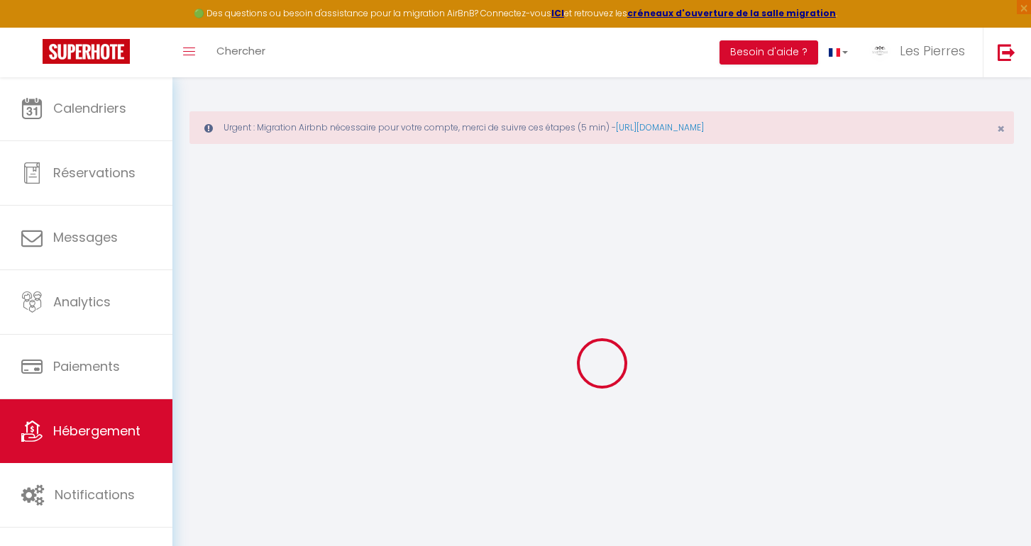
select select
checkbox input "false"
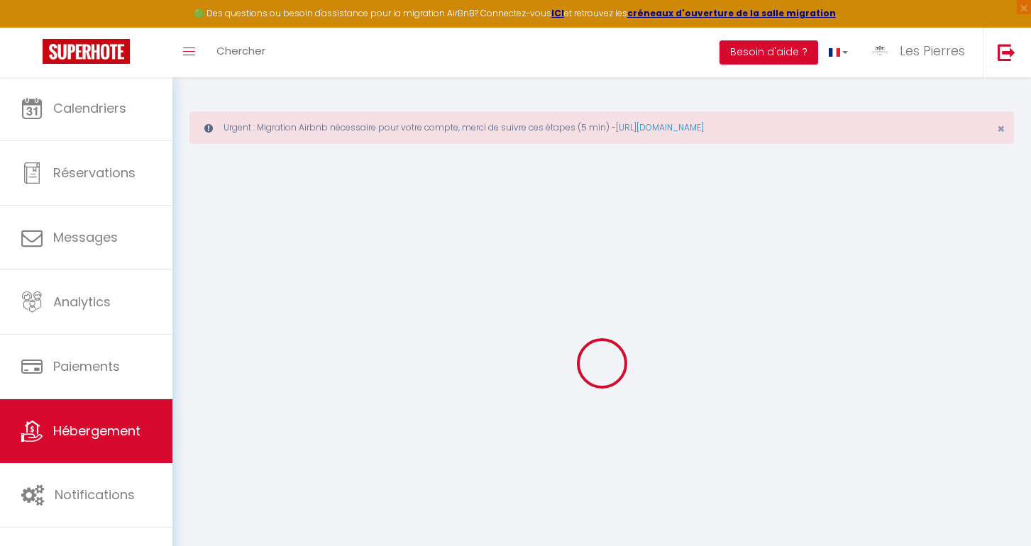
checkbox input "false"
select select
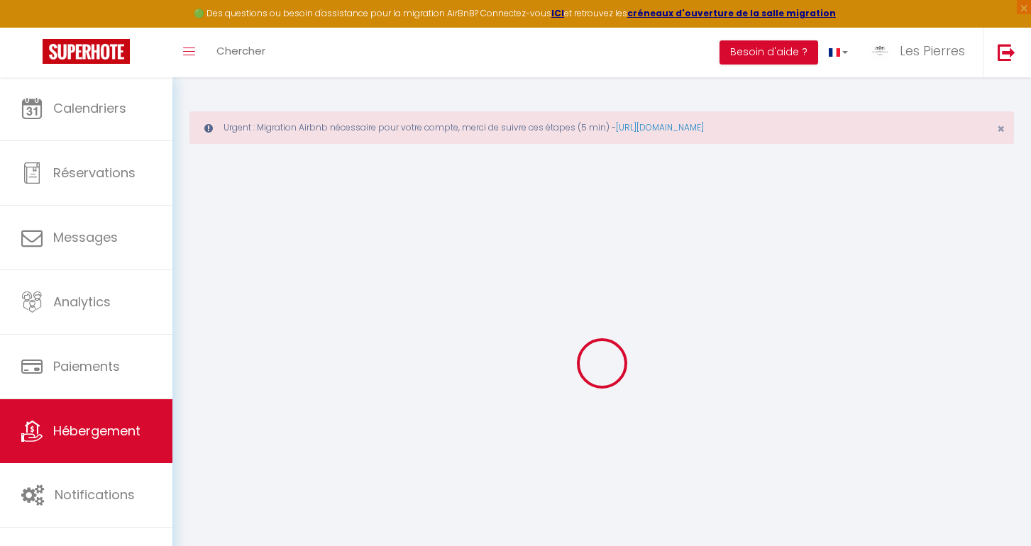
select select
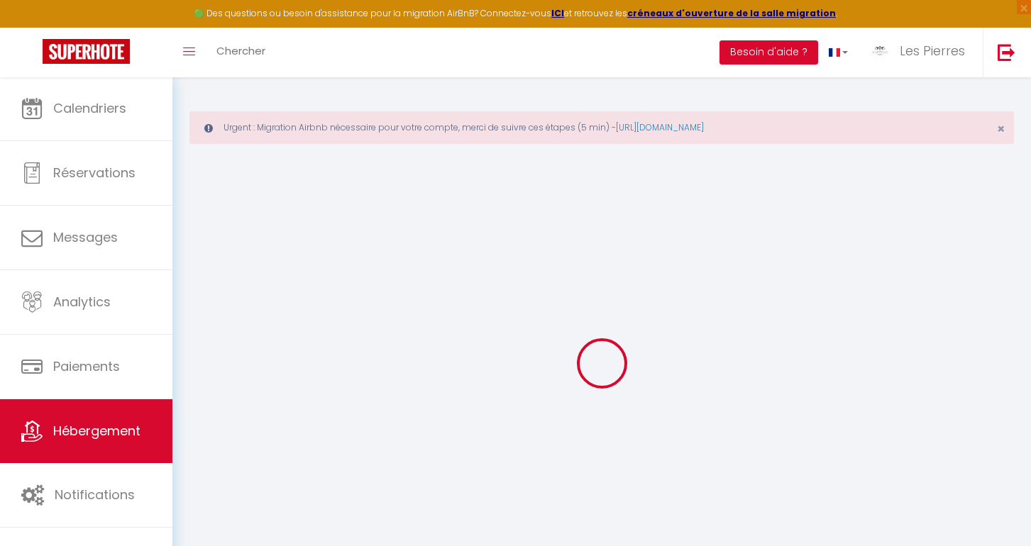
checkbox input "false"
select select
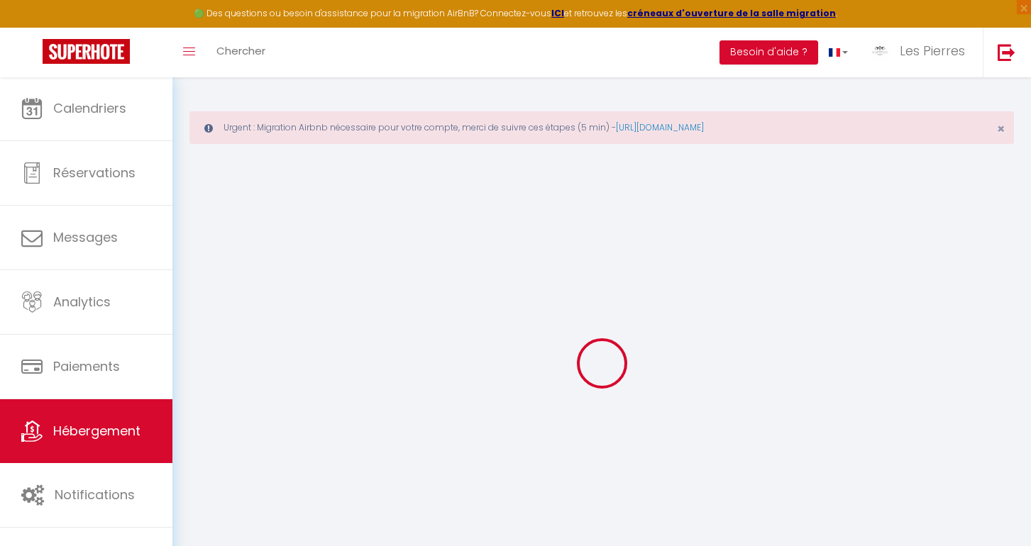
select select
type input "L'ORANGER • Magnifique Studio Indépendant Sur Mougins"
type input "Les Pierres Blanches"
select select "secondary_units"
select select "2"
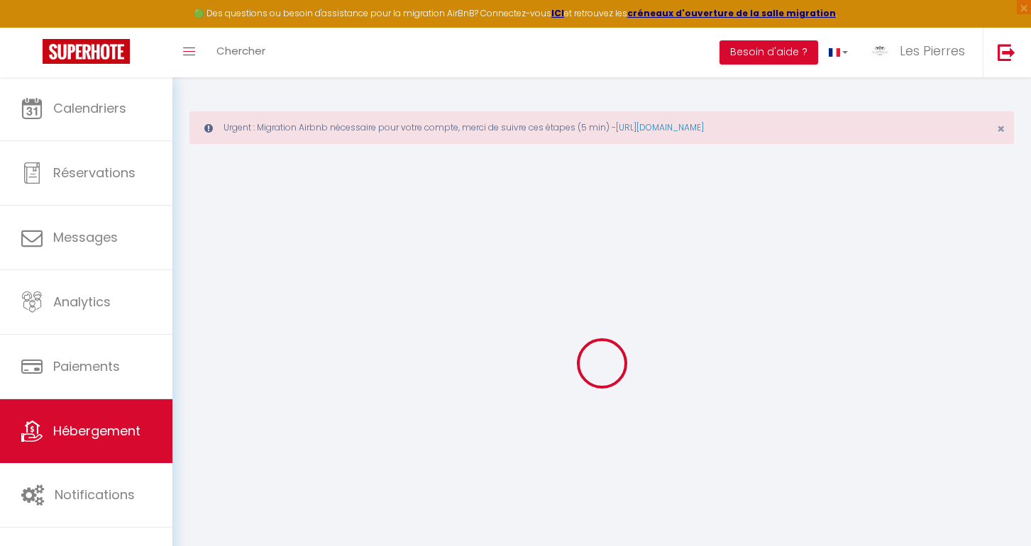
type input "80"
type input "35"
type input "1.00"
select select
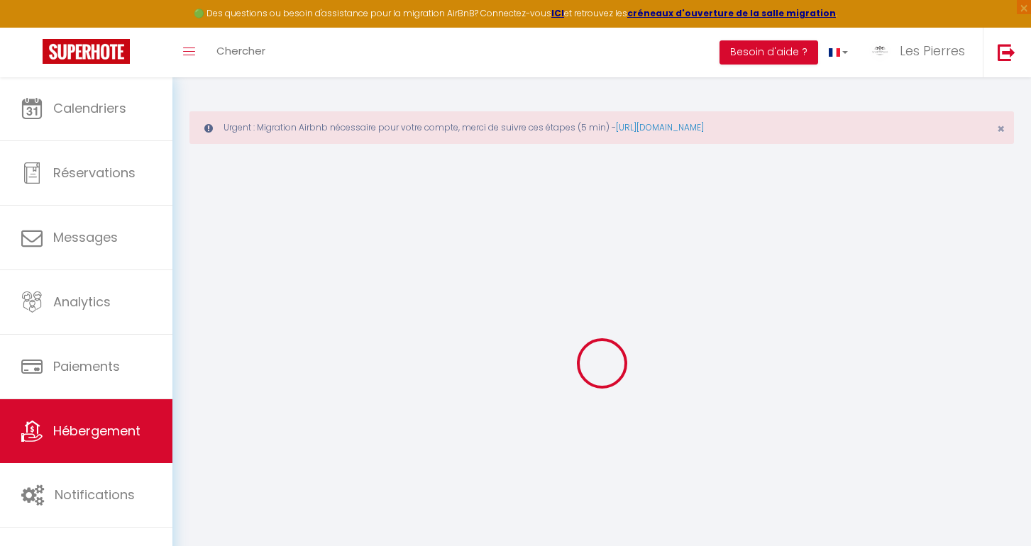
select select
type input "499 Avenue de l'Estérel"
type input "06250"
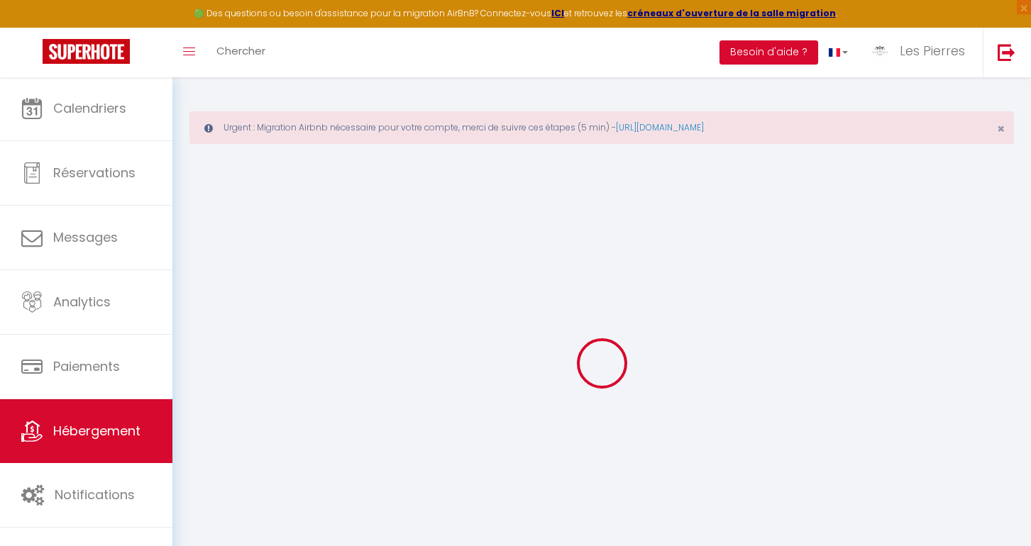
type input "Mougins"
type input "sielespierresblanches@gmail.com"
select select "5956"
checkbox input "false"
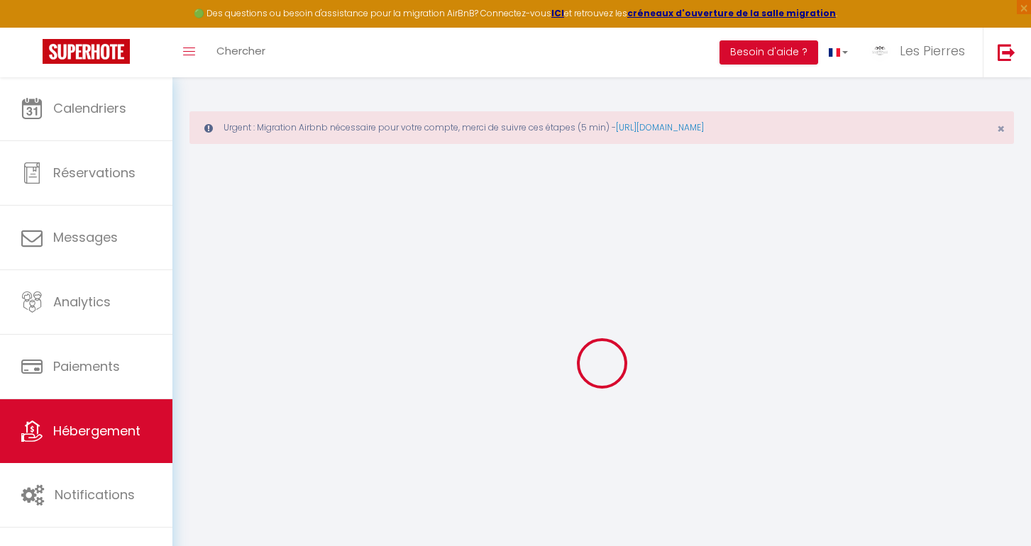
checkbox input "false"
type input "0"
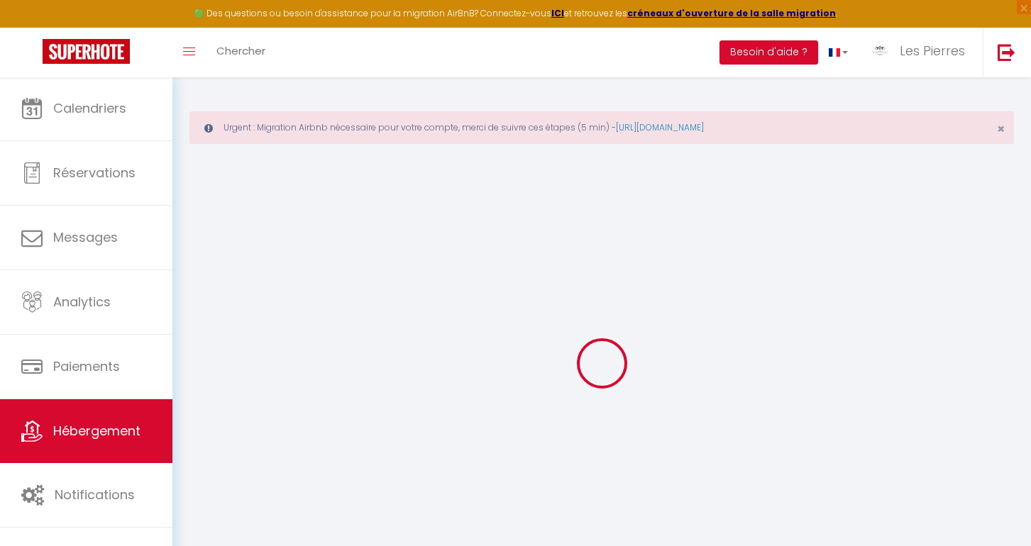
type input "0"
checkbox input "false"
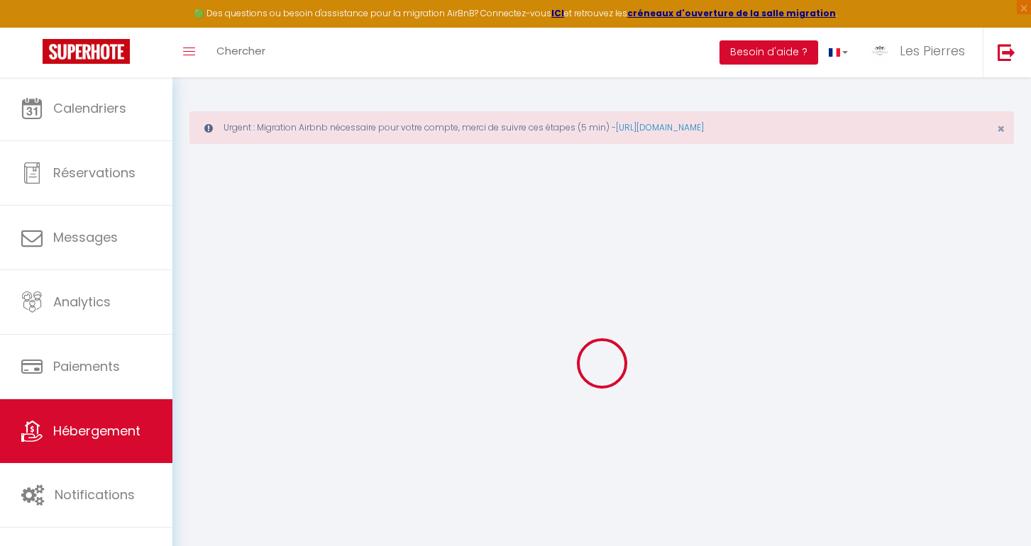
checkbox input "false"
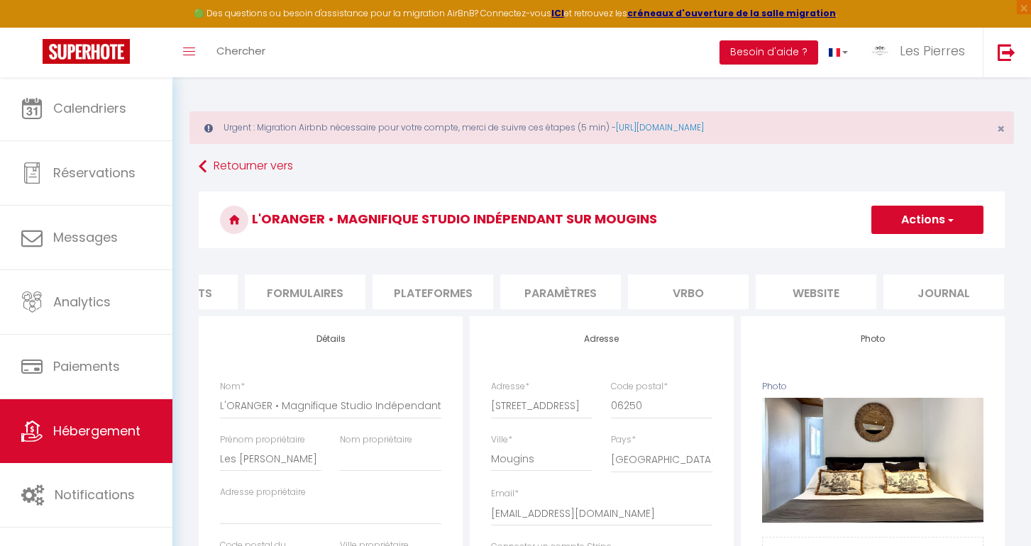
scroll to position [0, 592]
click at [444, 291] on li "Plateformes" at bounding box center [433, 292] width 121 height 35
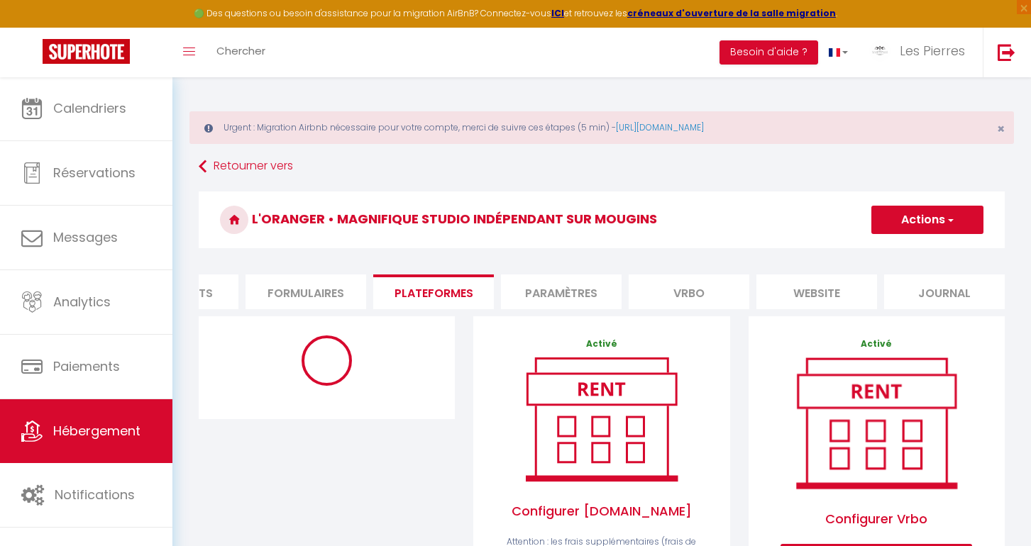
click at [830, 285] on li "website" at bounding box center [817, 292] width 121 height 35
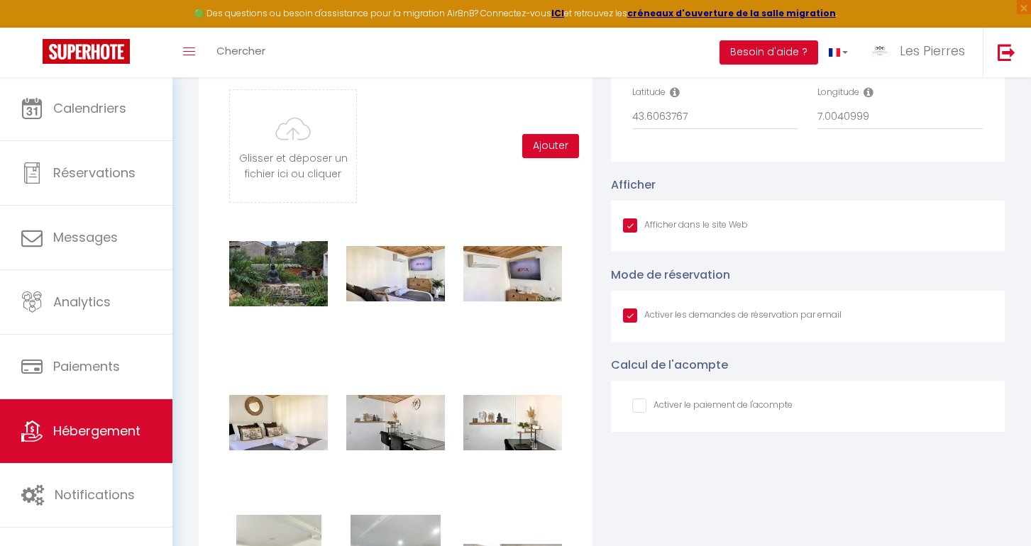
scroll to position [1601, 0]
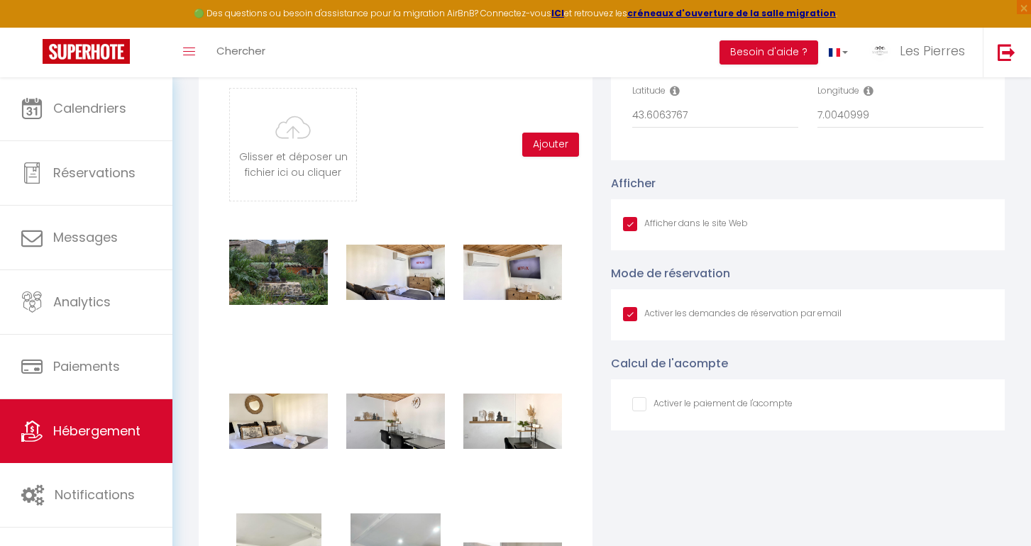
click at [632, 307] on input "Afficher dans le site Web" at bounding box center [732, 314] width 219 height 14
checkbox input "false"
checkbox input "true"
checkbox input "false"
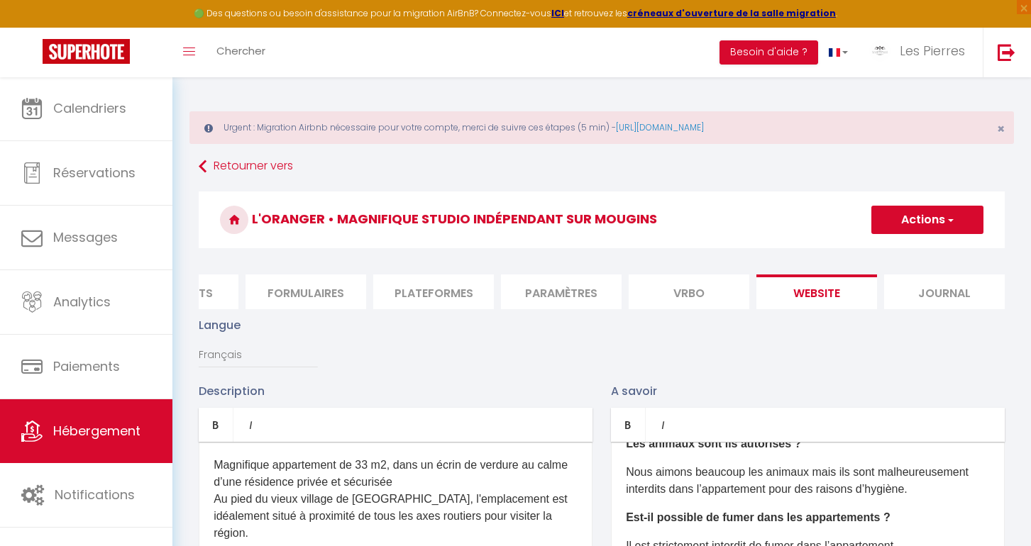
scroll to position [0, 0]
click at [905, 214] on button "Actions" at bounding box center [928, 220] width 112 height 28
click at [897, 247] on input "Enregistrer" at bounding box center [911, 251] width 53 height 14
checkbox input "true"
checkbox input "false"
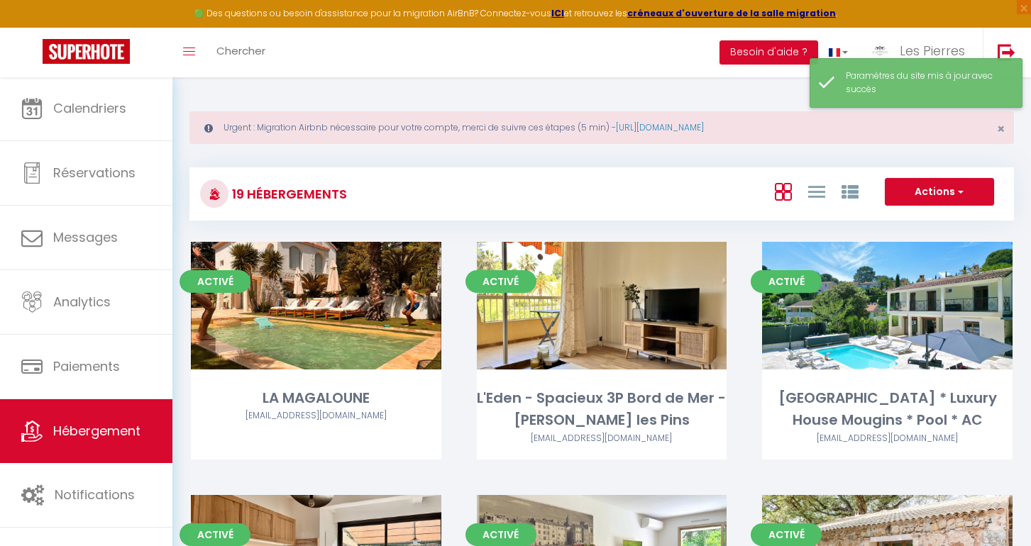
click at [894, 58] on div "Paramètres du site mis à jour avec succès" at bounding box center [916, 83] width 213 height 50
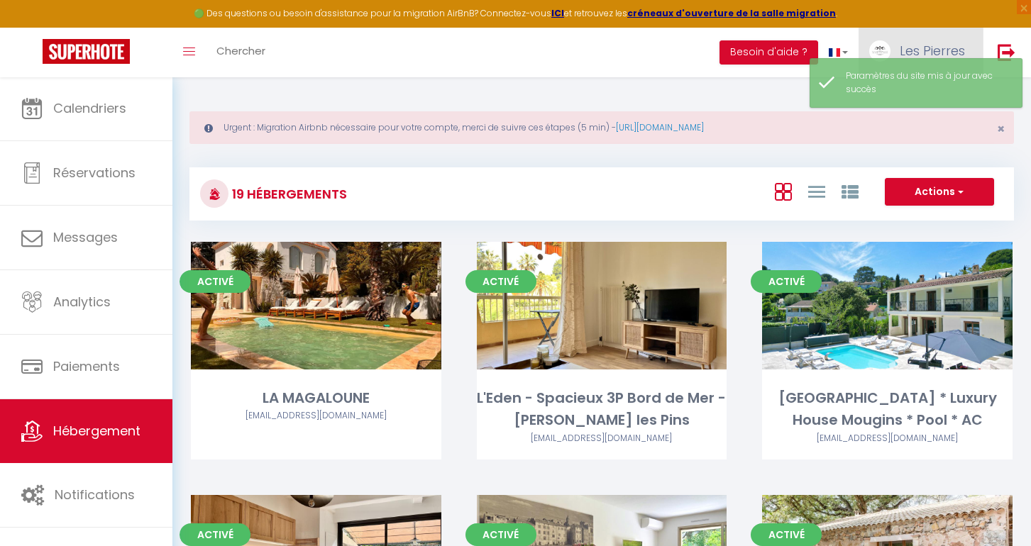
click at [894, 50] on link "Les Pierres" at bounding box center [921, 53] width 124 height 50
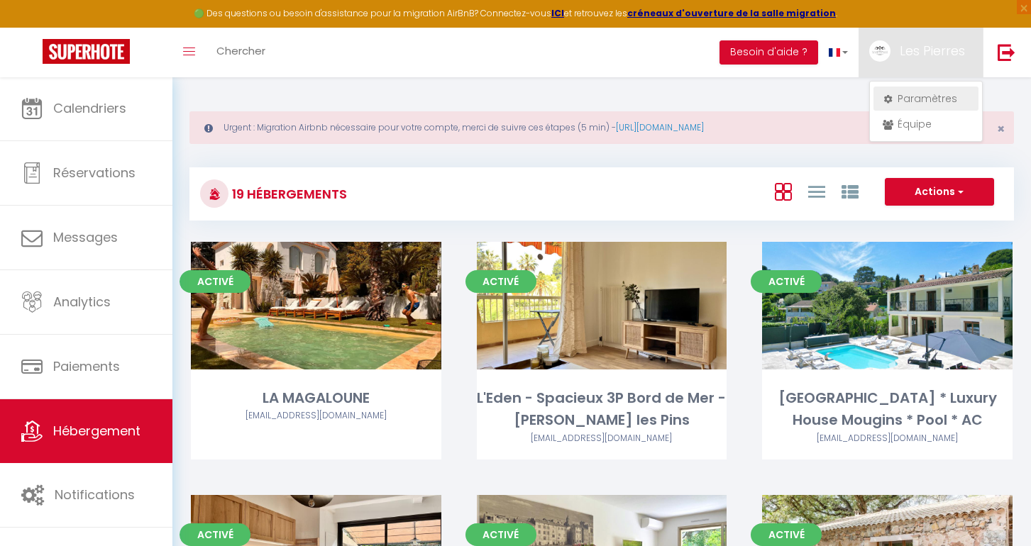
click at [909, 95] on link "Paramètres" at bounding box center [926, 99] width 105 height 24
select select "28"
select select "fr"
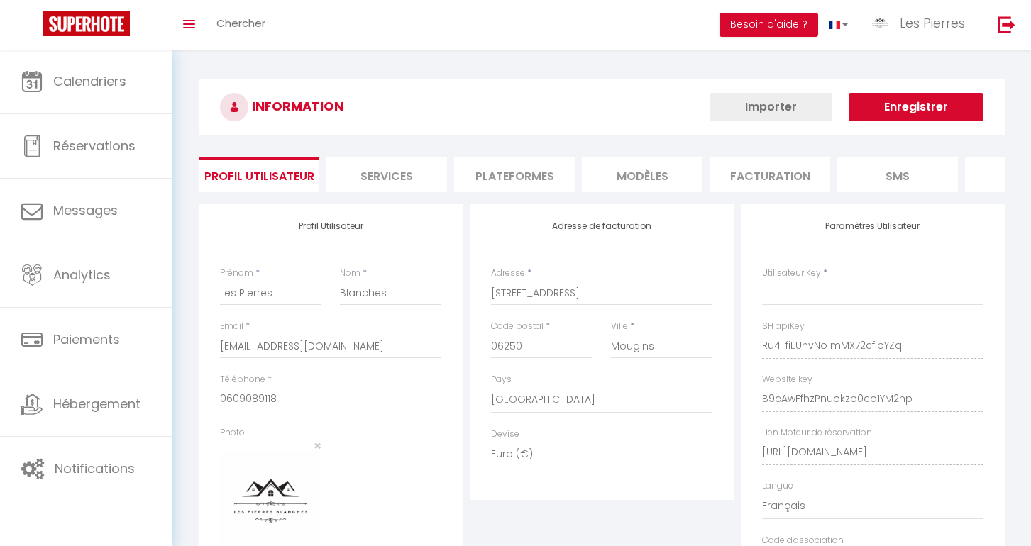
type input "Ru4TfiEUhvNo1mMX72cflbYZq"
type input "B9cAwFfhzPnuokzp0co1YM2hp"
type input "https://app.superhote.com/#/get-available-rentals/B9cAwFfhzPnuokzp0co1YM2hp"
select select "fr"
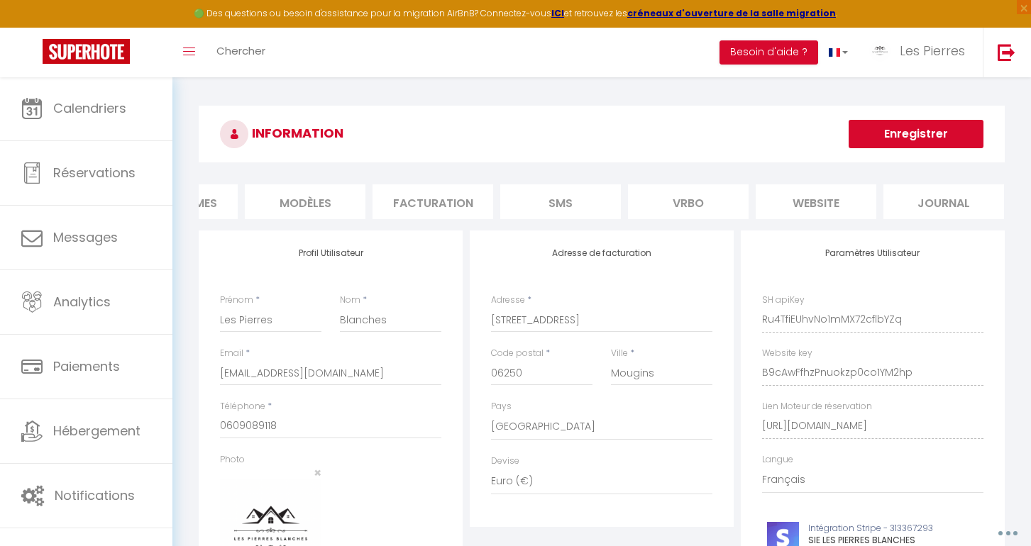
scroll to position [0, 336]
click at [803, 187] on li "website" at bounding box center [817, 202] width 121 height 35
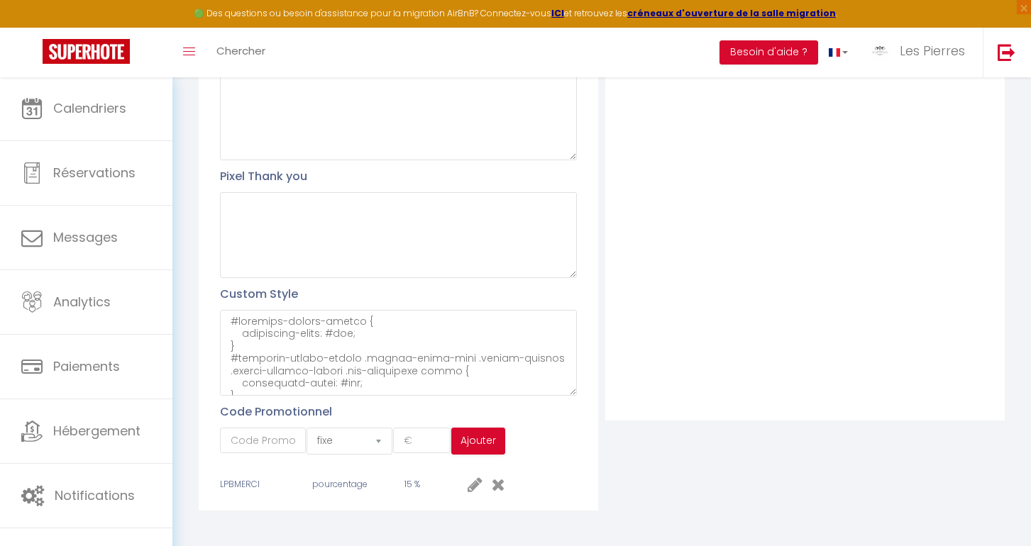
scroll to position [366, 0]
click at [376, 363] on textarea at bounding box center [398, 354] width 357 height 86
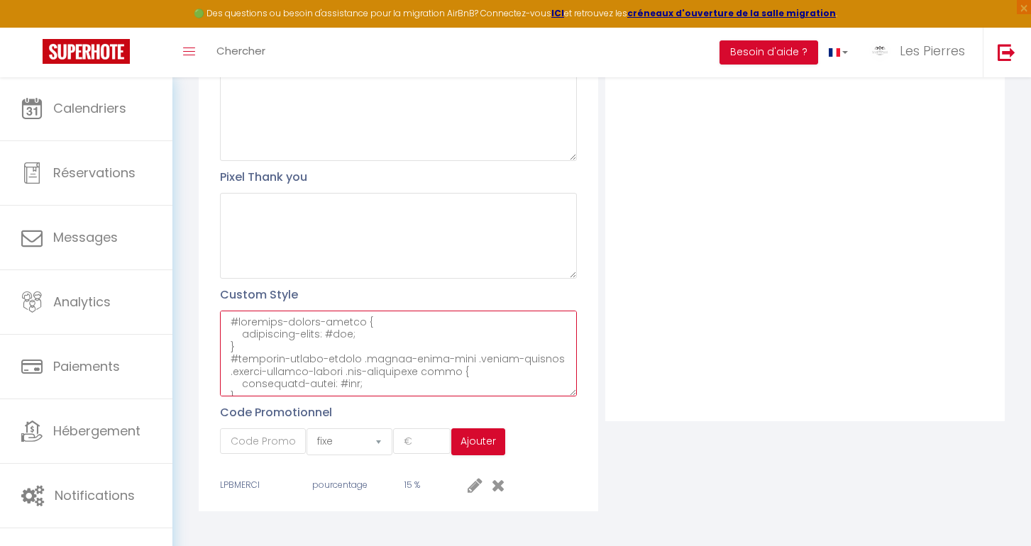
click at [341, 377] on textarea at bounding box center [398, 354] width 357 height 86
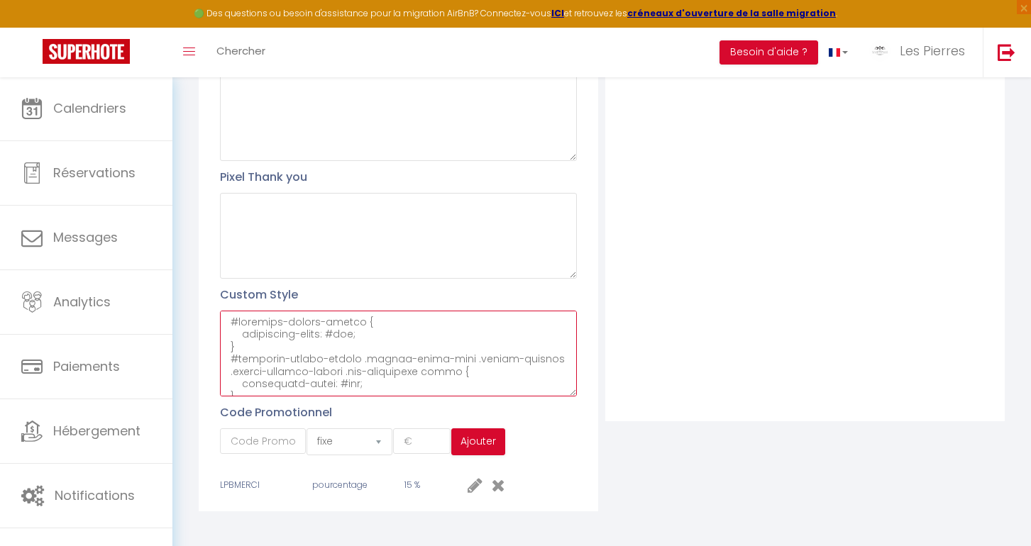
drag, startPoint x: 231, startPoint y: 317, endPoint x: 387, endPoint y: 407, distance: 179.7
click at [386, 407] on div "Profil Utilisateur Pixel head Pixel body Pixel Thank you Custom Style Code Prom…" at bounding box center [399, 190] width 400 height 643
click at [231, 312] on textarea at bounding box center [398, 354] width 357 height 86
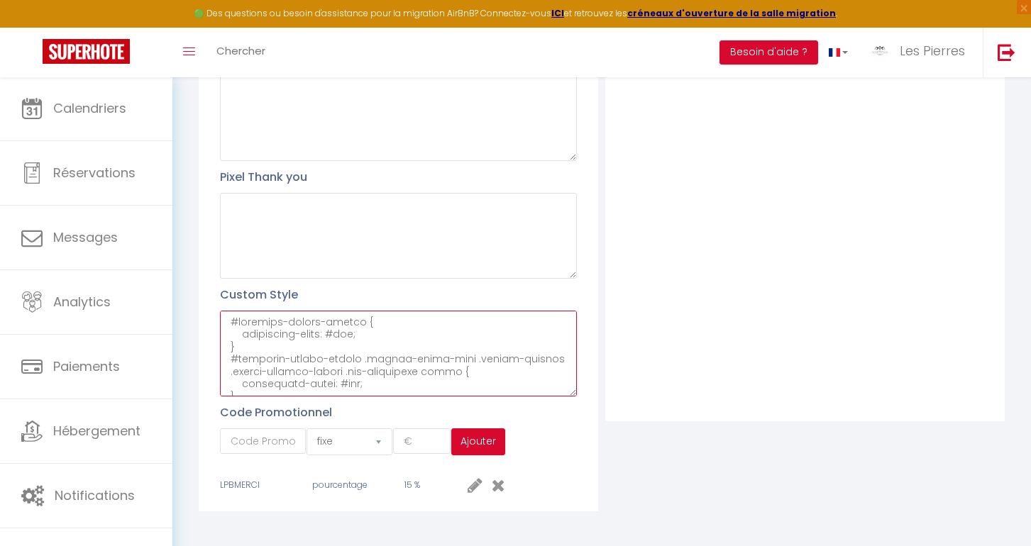
click at [233, 313] on textarea at bounding box center [398, 354] width 357 height 86
click at [228, 315] on textarea at bounding box center [398, 354] width 357 height 86
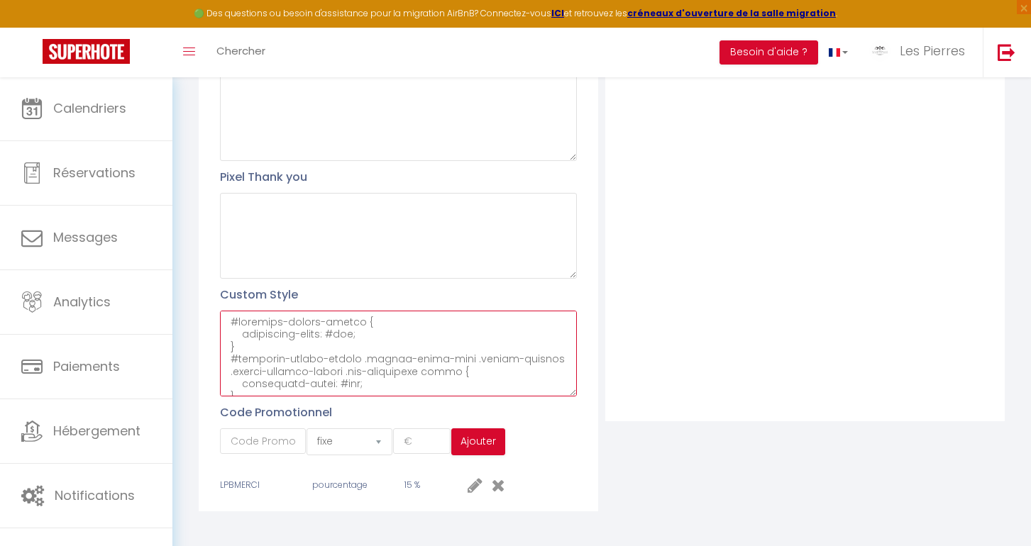
drag, startPoint x: 229, startPoint y: 315, endPoint x: 394, endPoint y: 361, distance: 170.8
click at [380, 361] on textarea at bounding box center [398, 354] width 357 height 86
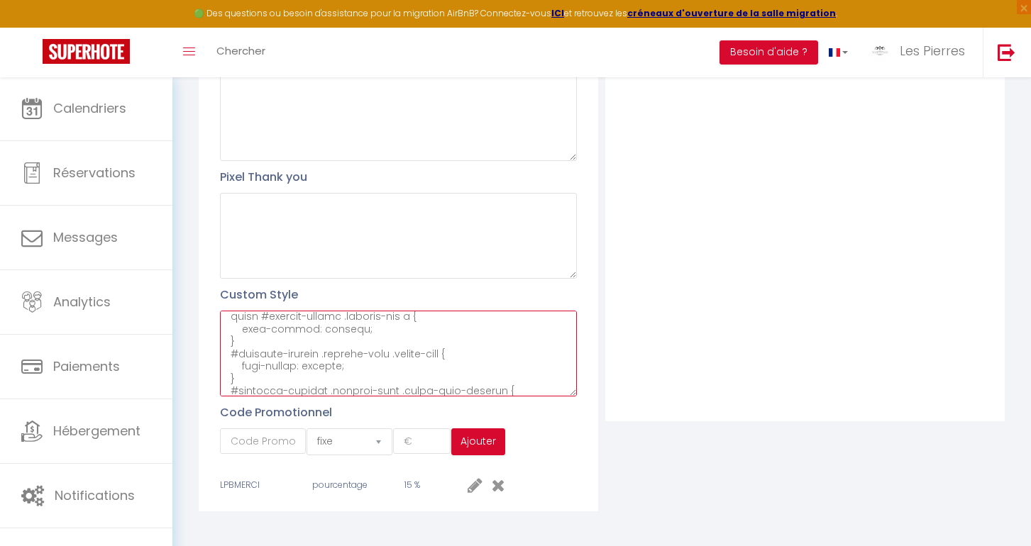
drag, startPoint x: 363, startPoint y: 371, endPoint x: 314, endPoint y: 355, distance: 50.9
click at [248, 303] on div "Custom Style" at bounding box center [398, 341] width 357 height 111
drag, startPoint x: 249, startPoint y: 368, endPoint x: 243, endPoint y: 358, distance: 11.4
click at [243, 356] on textarea at bounding box center [398, 354] width 357 height 86
drag, startPoint x: 334, startPoint y: 359, endPoint x: 262, endPoint y: 354, distance: 71.9
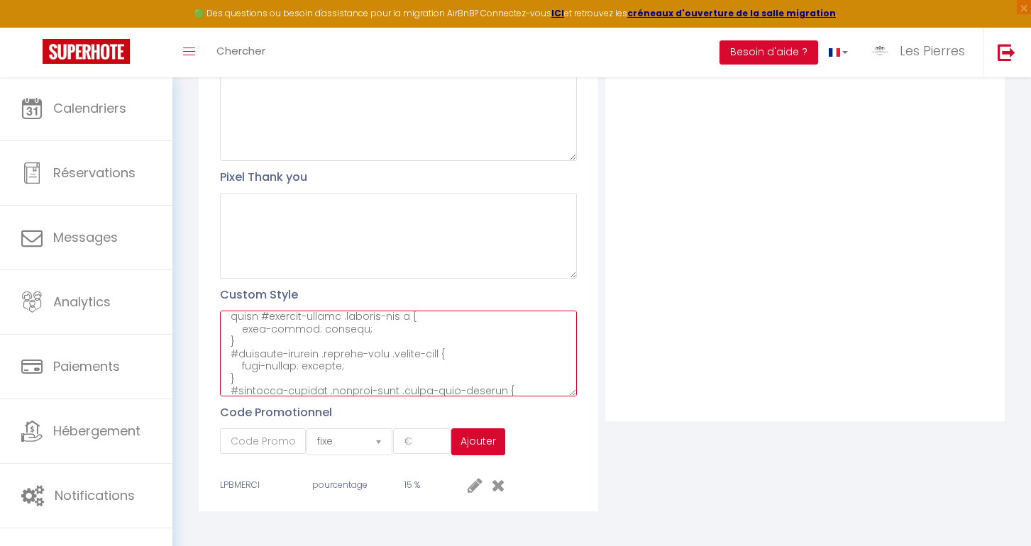
click at [262, 354] on textarea at bounding box center [398, 354] width 357 height 86
click at [276, 359] on textarea at bounding box center [398, 354] width 357 height 86
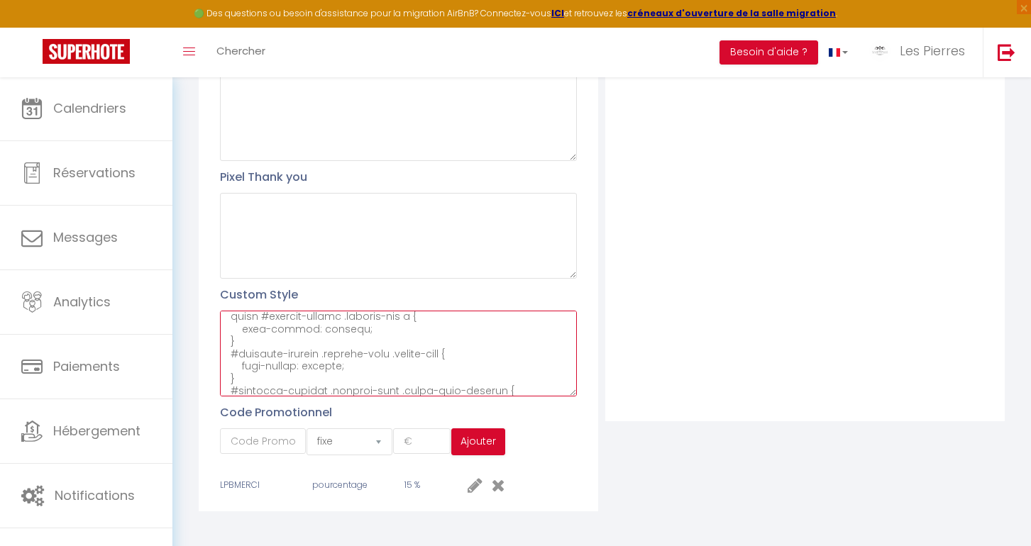
click at [276, 359] on textarea at bounding box center [398, 354] width 357 height 86
click at [269, 370] on textarea at bounding box center [398, 354] width 357 height 86
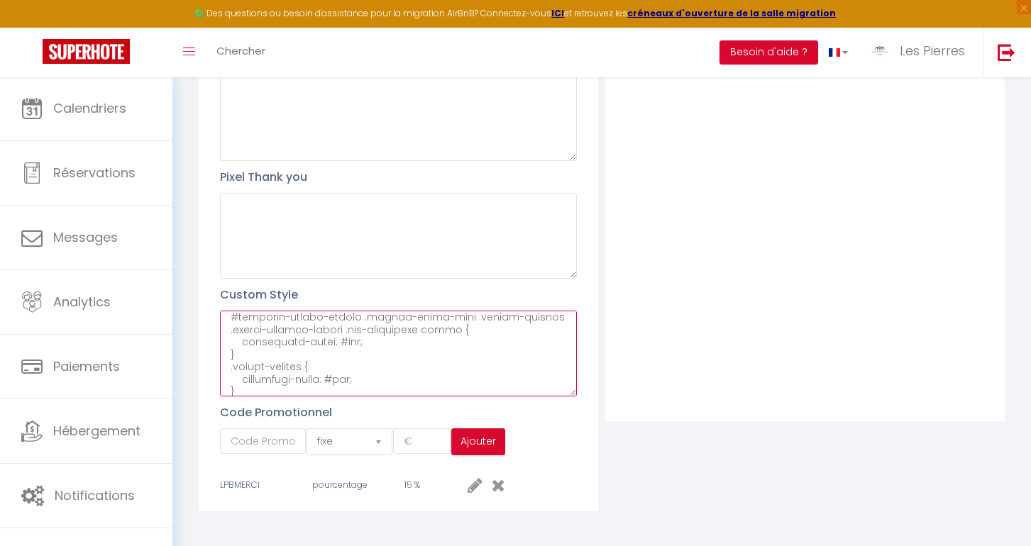
scroll to position [0, 0]
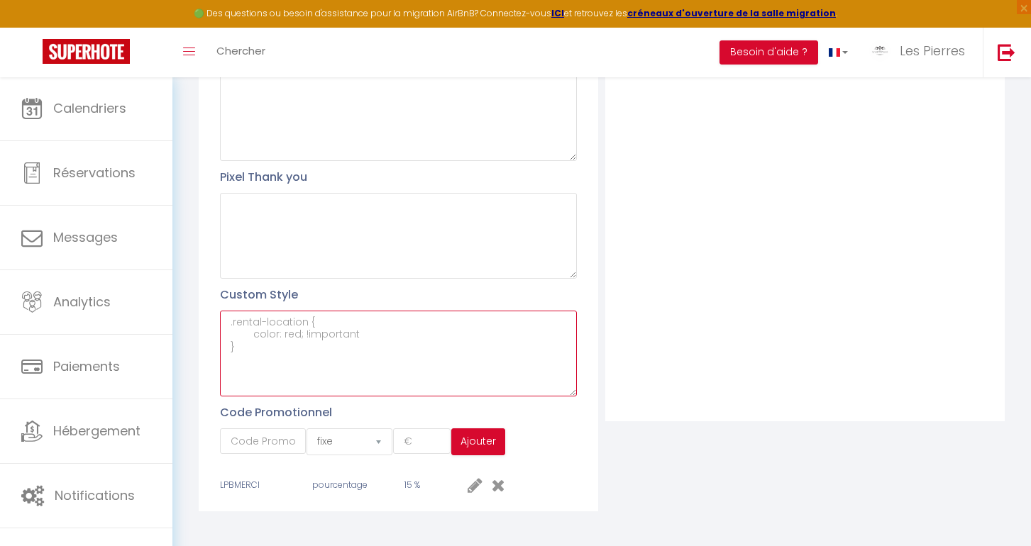
click at [248, 357] on textarea at bounding box center [398, 354] width 357 height 86
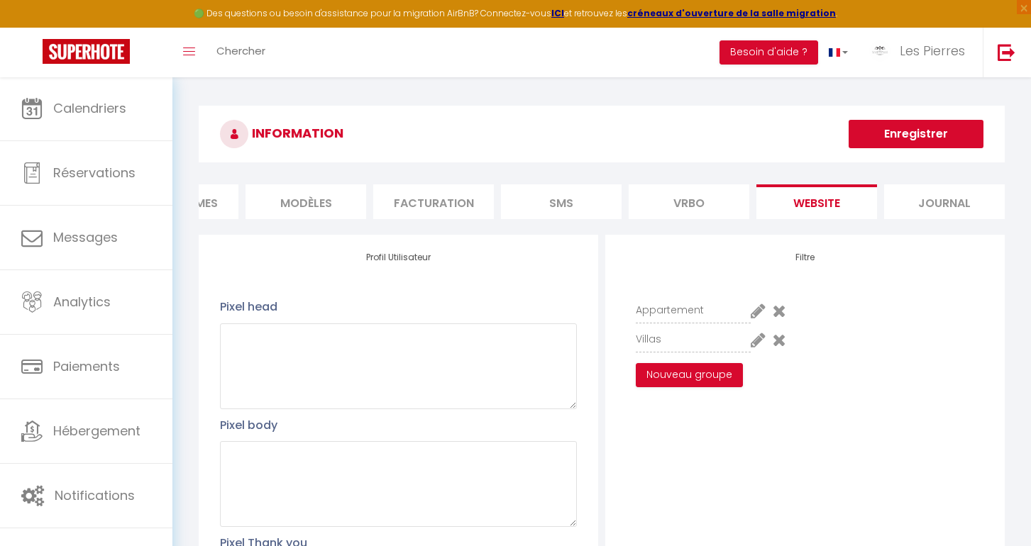
click at [937, 137] on button "Enregistrer" at bounding box center [916, 134] width 135 height 28
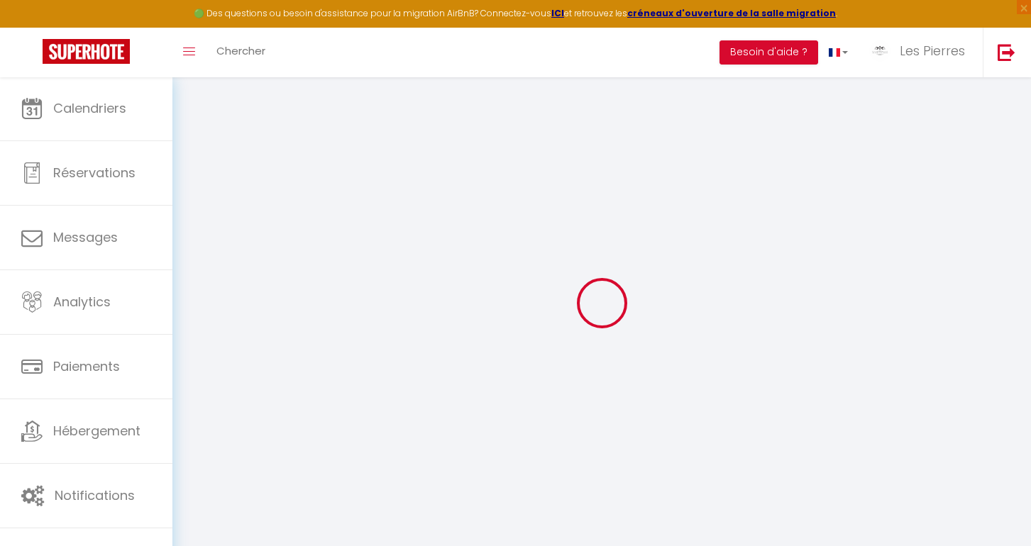
click at [874, 187] on div at bounding box center [601, 303] width 825 height 419
click at [908, 53] on span "Les Pierres" at bounding box center [932, 51] width 65 height 18
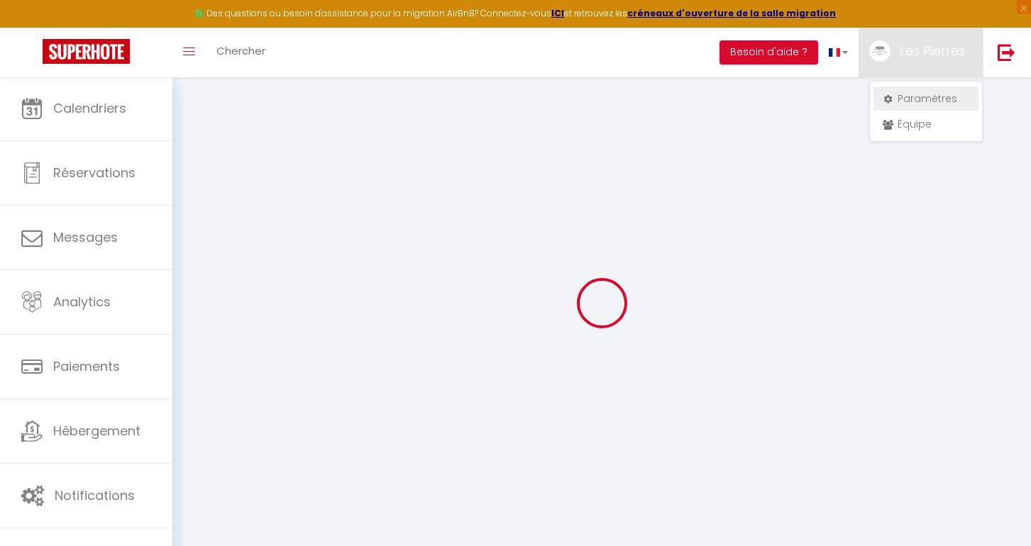
click at [915, 94] on link "Paramètres" at bounding box center [926, 99] width 105 height 24
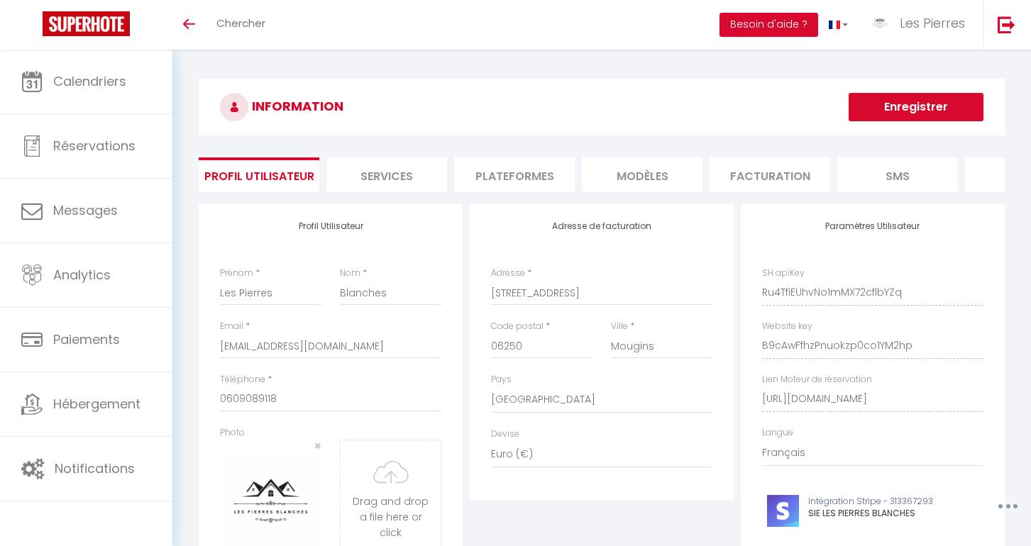
select select "28"
select select "fr"
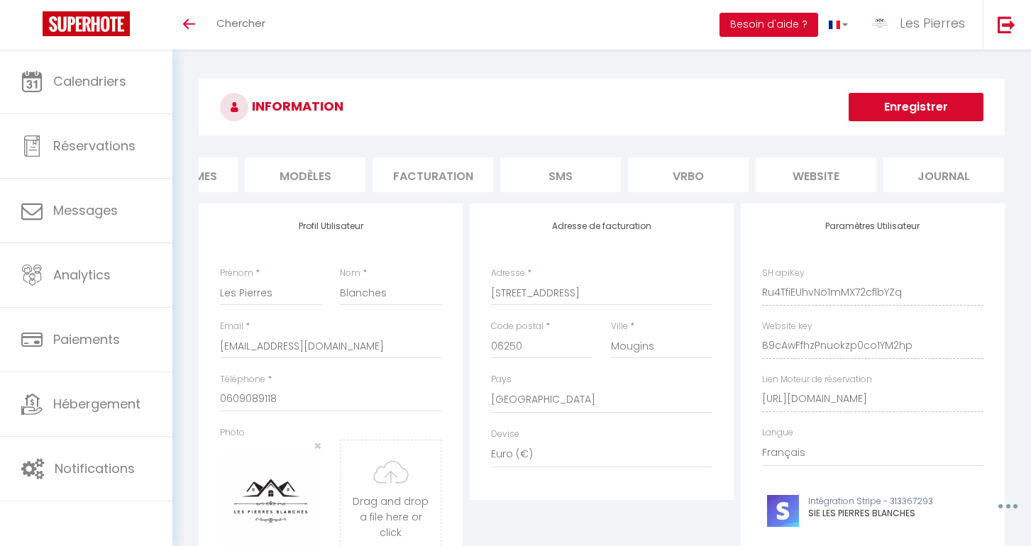
click at [798, 169] on li "website" at bounding box center [816, 175] width 121 height 35
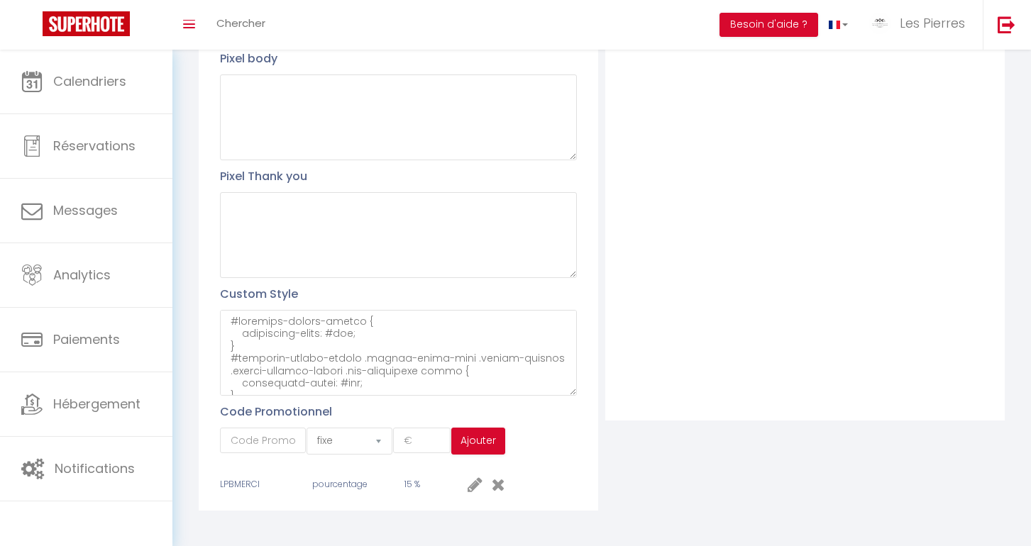
scroll to position [339, 0]
click at [226, 321] on textarea at bounding box center [398, 354] width 357 height 86
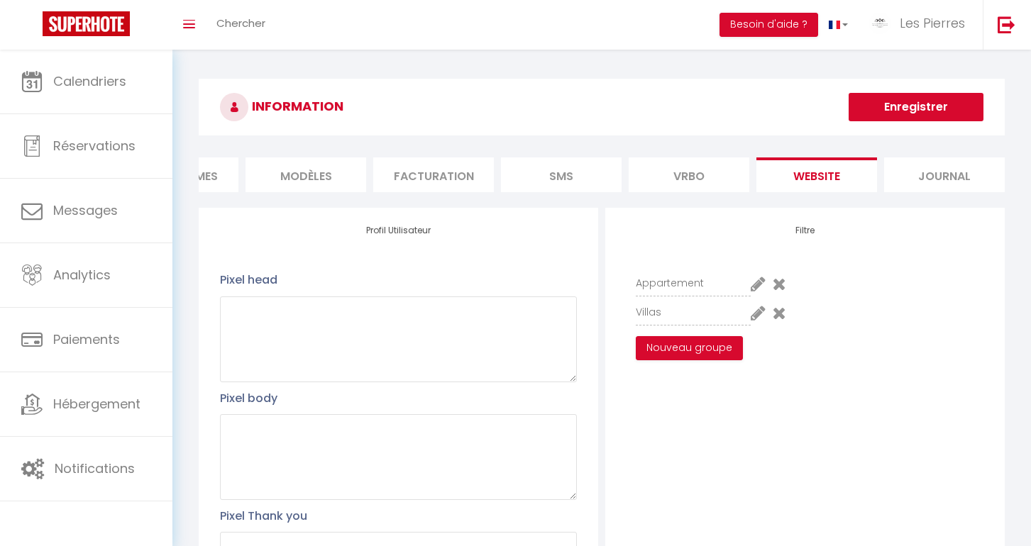
scroll to position [0, 0]
click at [906, 102] on button "Enregistrer" at bounding box center [916, 107] width 135 height 28
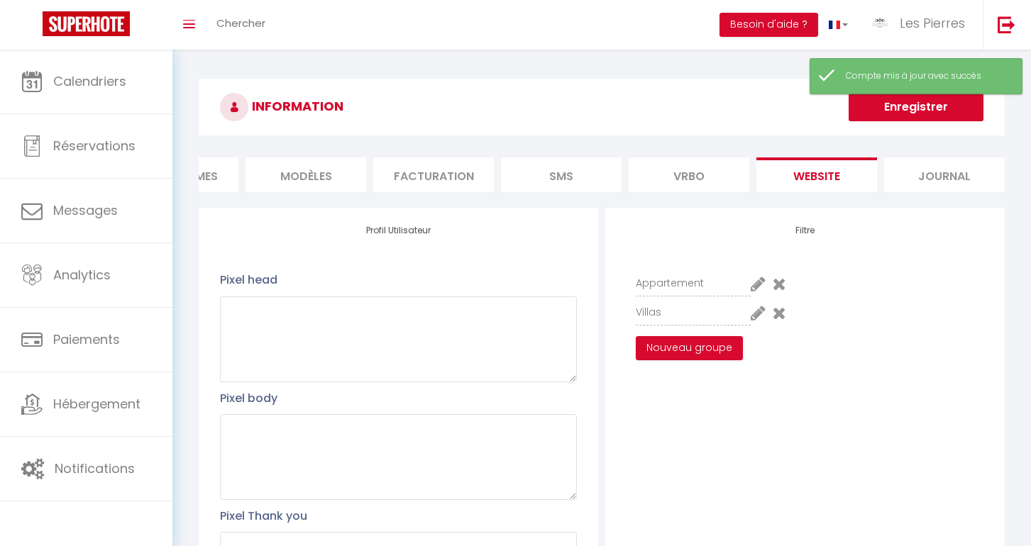
click at [906, 106] on button "Enregistrer" at bounding box center [916, 107] width 135 height 28
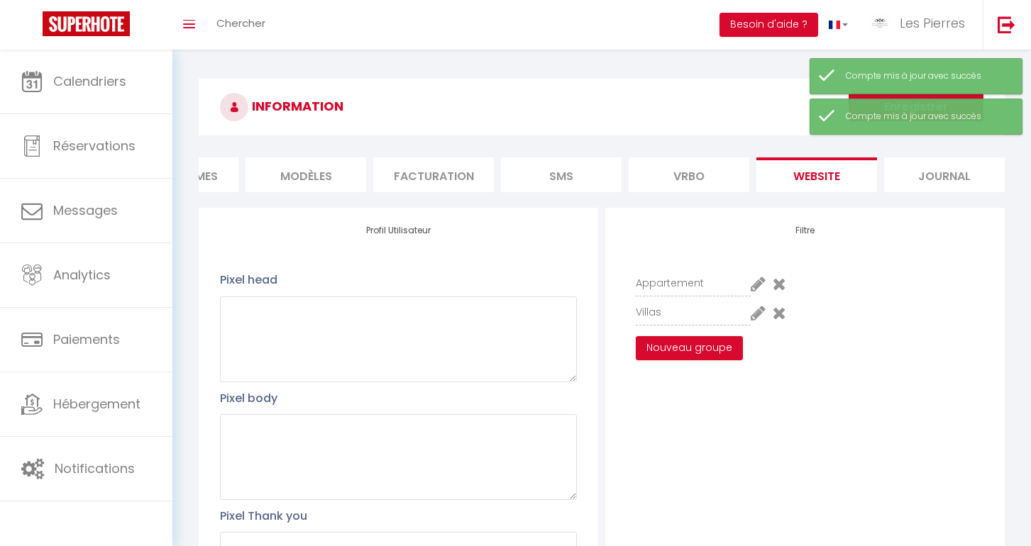
click at [720, 181] on li "Vrbo" at bounding box center [689, 175] width 121 height 35
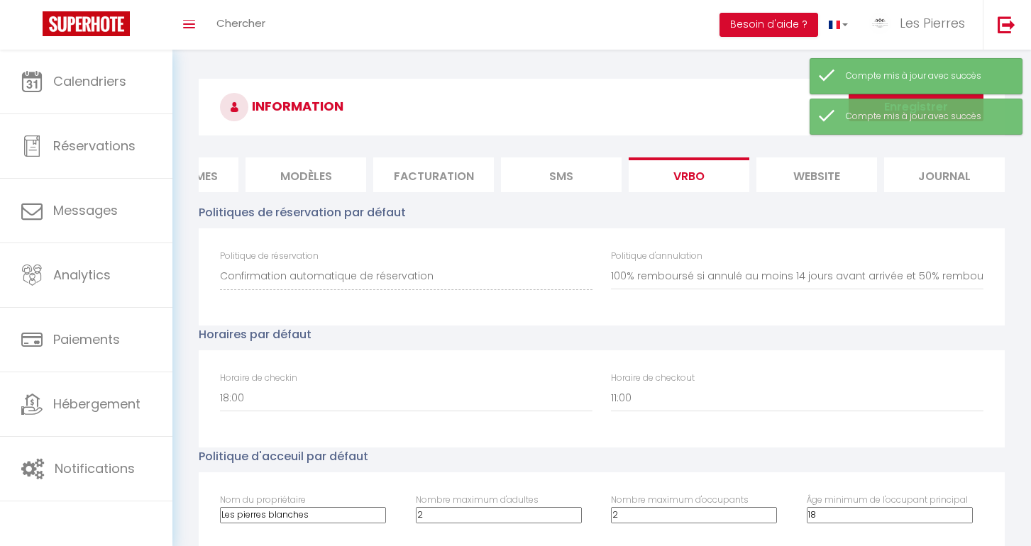
click at [823, 176] on li "website" at bounding box center [817, 175] width 121 height 35
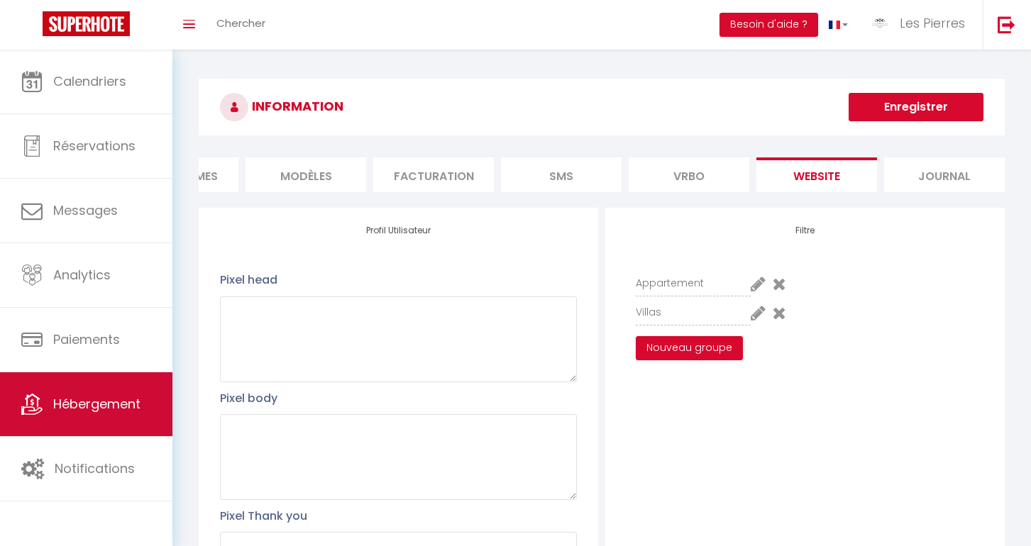
click at [93, 399] on span "Hébergement" at bounding box center [96, 404] width 87 height 18
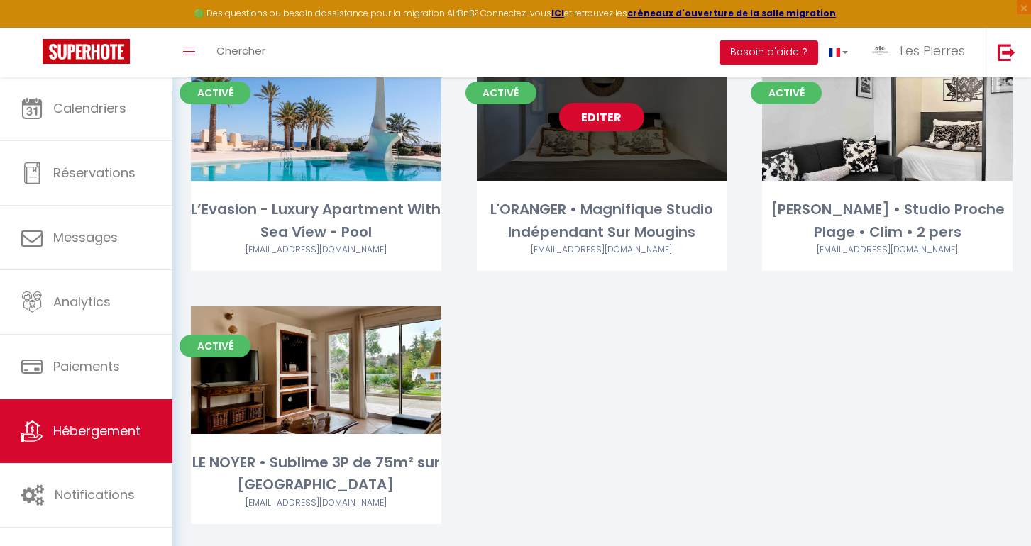
scroll to position [1453, 0]
click at [605, 104] on link "Editer" at bounding box center [601, 118] width 85 height 28
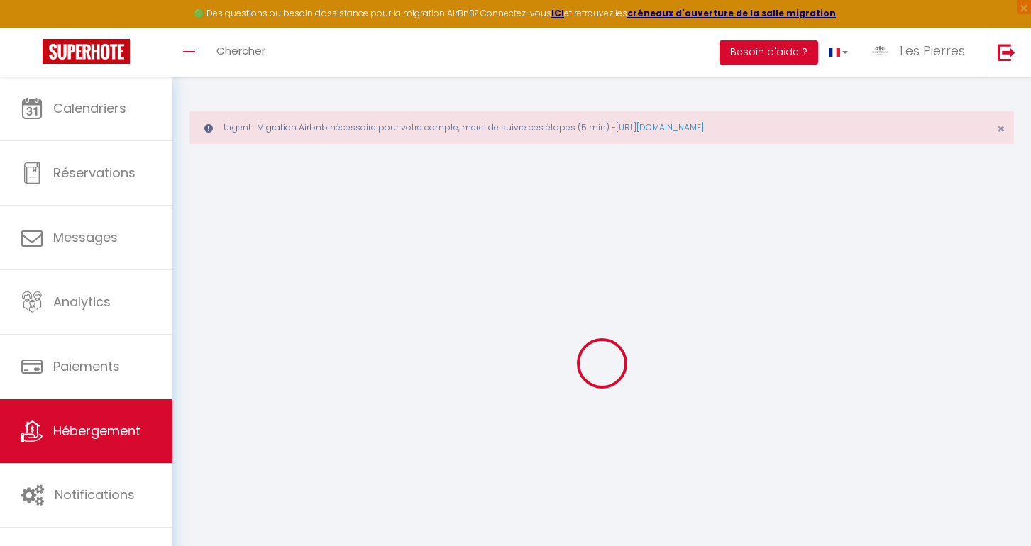
type input "Oups ! Les dates sélectionnées sont indisponibles."
type textarea "Malheureusement les dates sélectionnées sont indisponibles. Nous vous invitons …"
type input "43.6063767"
type input "7.0040999"
checkbox input "true"
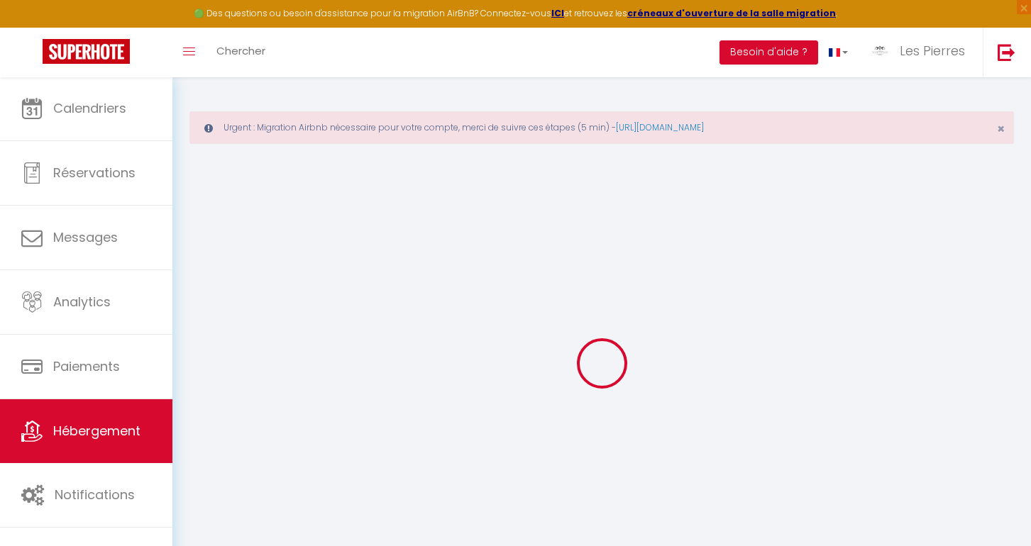
checkbox input "false"
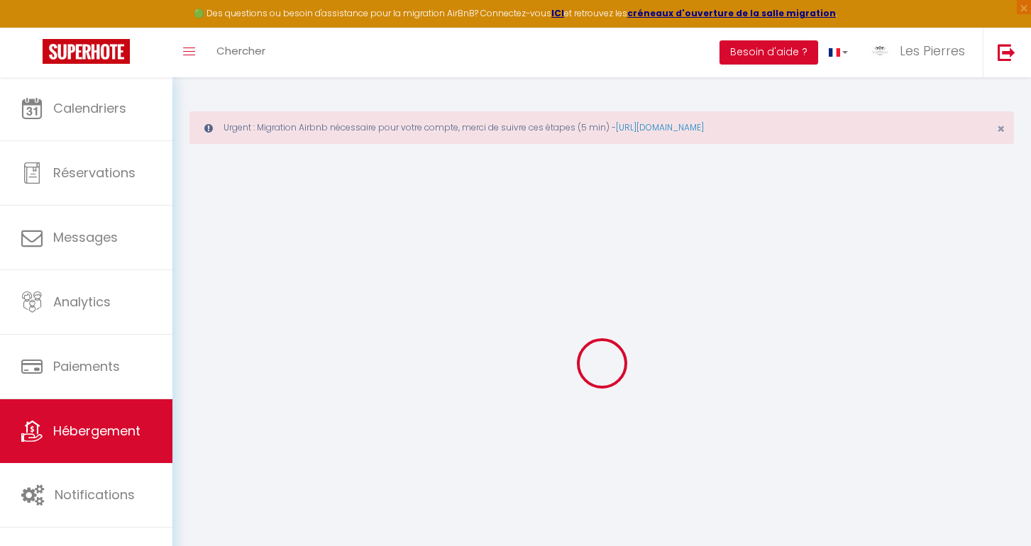
checkbox input "false"
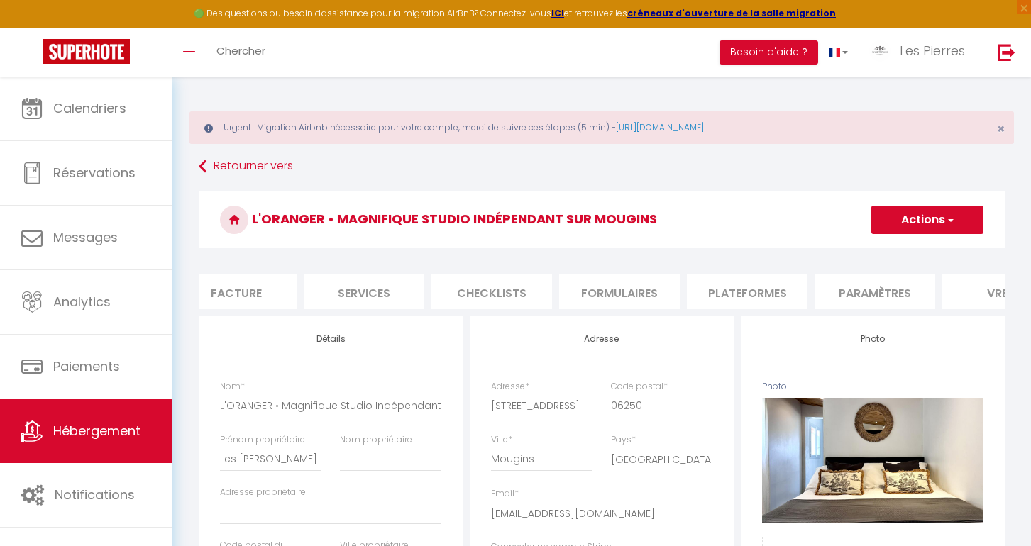
scroll to position [0, 449]
click at [918, 284] on li "website" at bounding box center [960, 292] width 121 height 35
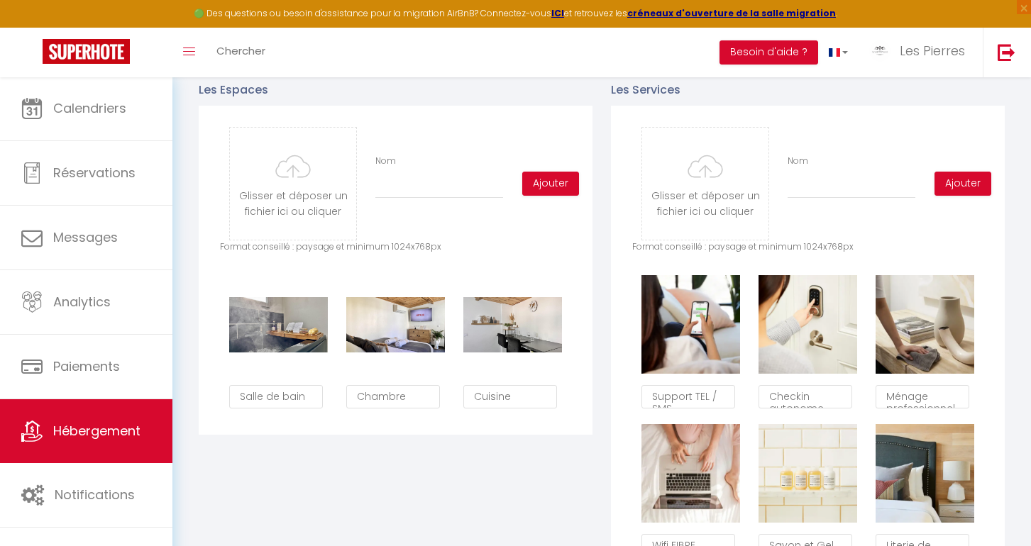
scroll to position [730, 0]
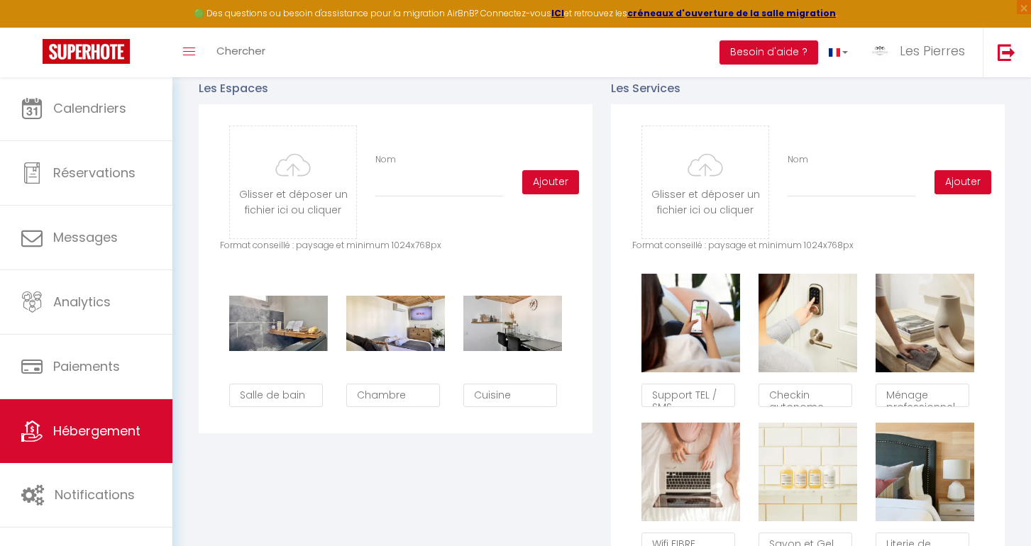
click at [1012, 423] on div "Les Services Glisser et déposer un fichier ici ou cliquer Ooops, something wron…" at bounding box center [808, 472] width 412 height 815
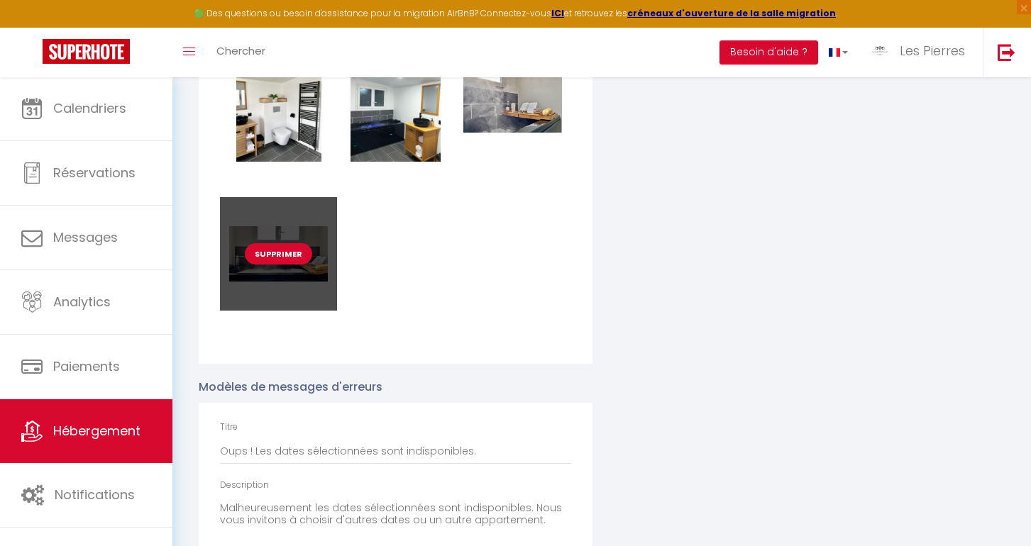
scroll to position [2073, 0]
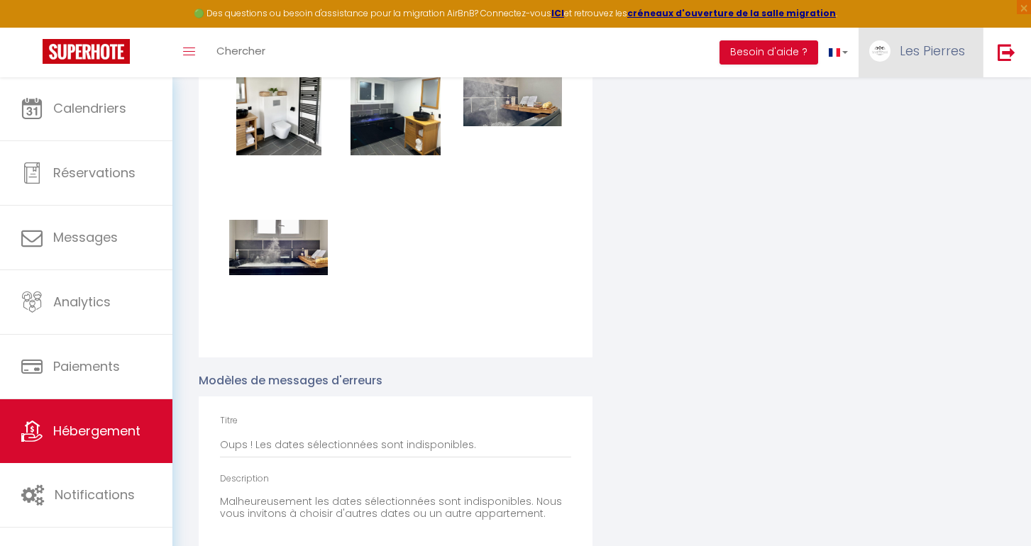
click at [940, 54] on span "Les Pierres" at bounding box center [932, 51] width 65 height 18
click at [923, 100] on link "Paramètres" at bounding box center [926, 99] width 105 height 24
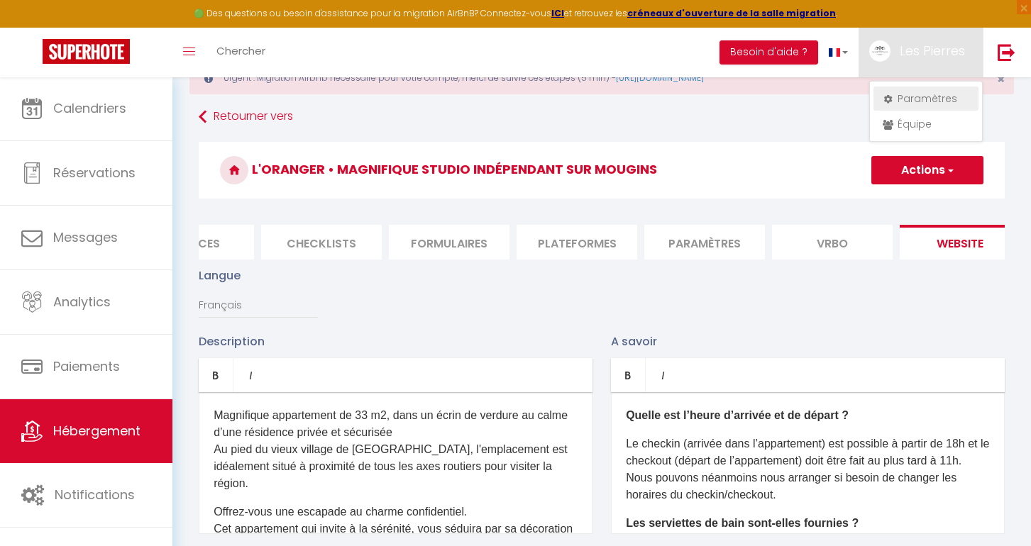
select select "fr"
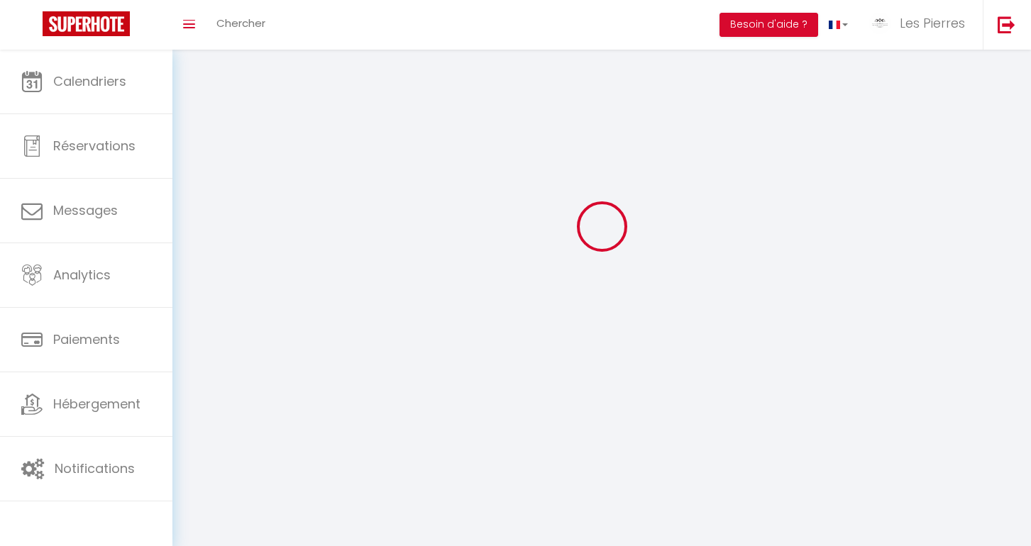
type input "Les Pierres"
type input "Blanches"
type input "0609089118"
type input "499 Avenue de l'esterel"
type input "06250"
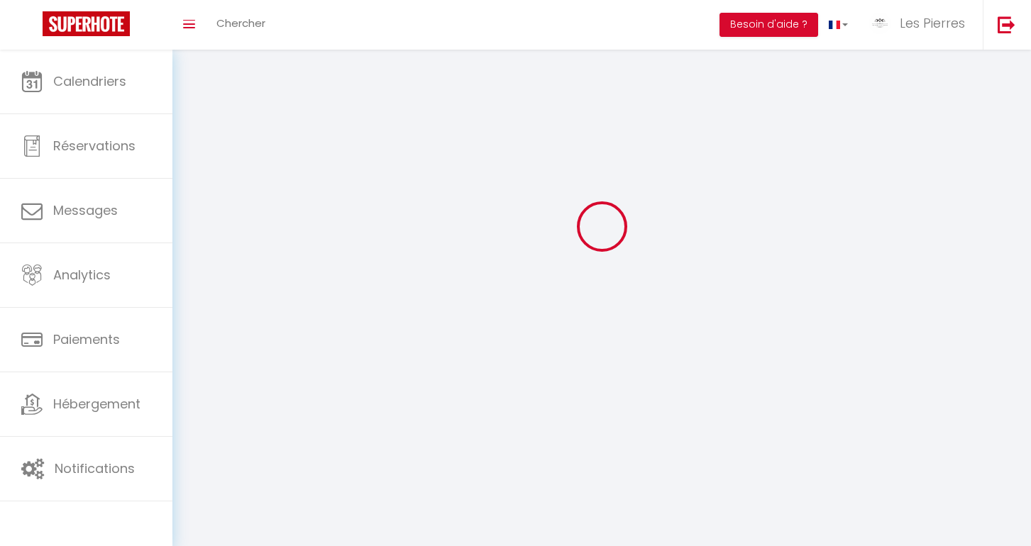
type input "Mougins"
type input "Ru4TfiEUhvNo1mMX72cflbYZq"
type input "B9cAwFfhzPnuokzp0co1YM2hp"
type input "https://app.superhote.com/#/get-available-rentals/B9cAwFfhzPnuokzp0co1YM2hp"
select select "1"
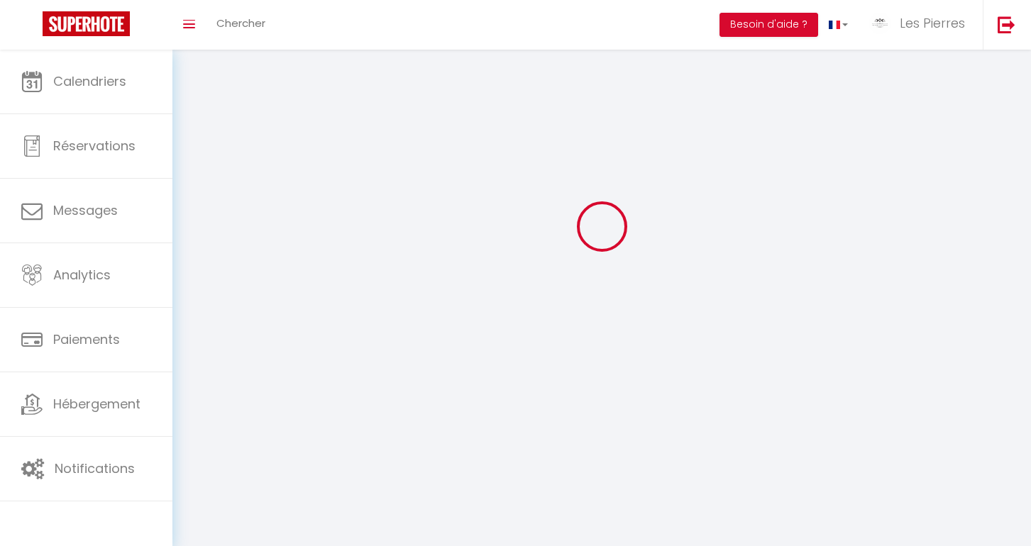
select select "28"
select select "fr"
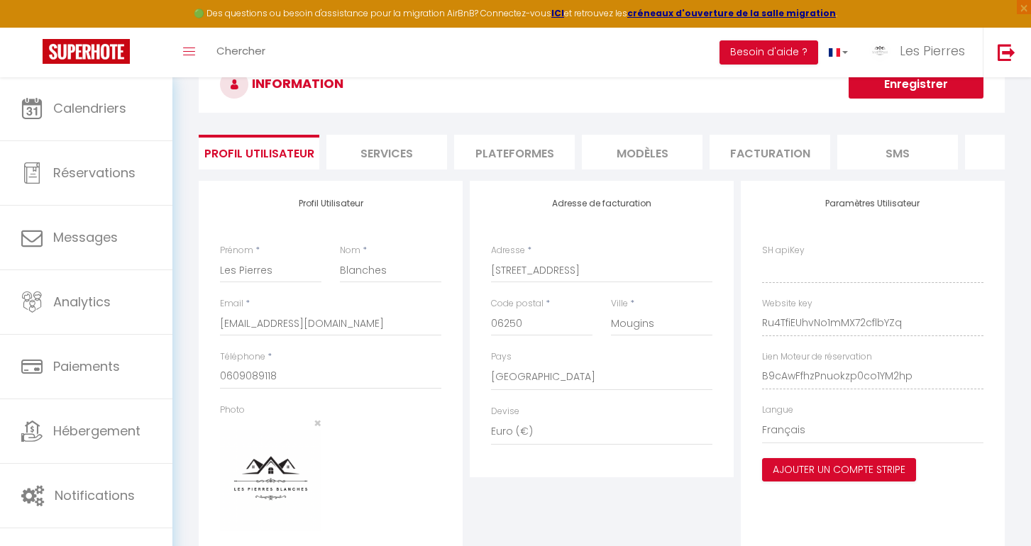
type input "Ru4TfiEUhvNo1mMX72cflbYZq"
type input "B9cAwFfhzPnuokzp0co1YM2hp"
type input "https://app.superhote.com/#/get-available-rentals/B9cAwFfhzPnuokzp0co1YM2hp"
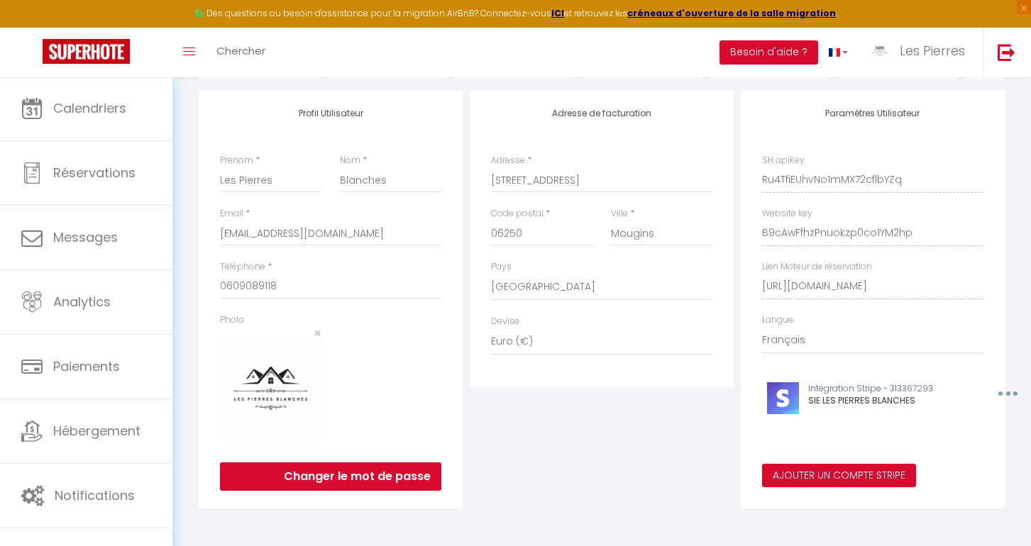
scroll to position [139, 0]
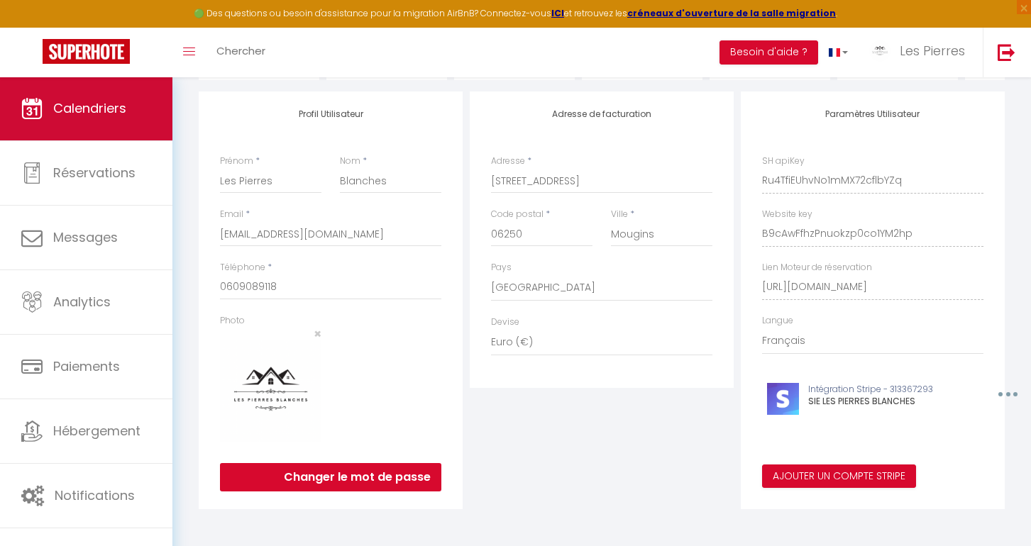
click at [106, 97] on link "Calendriers" at bounding box center [86, 109] width 172 height 64
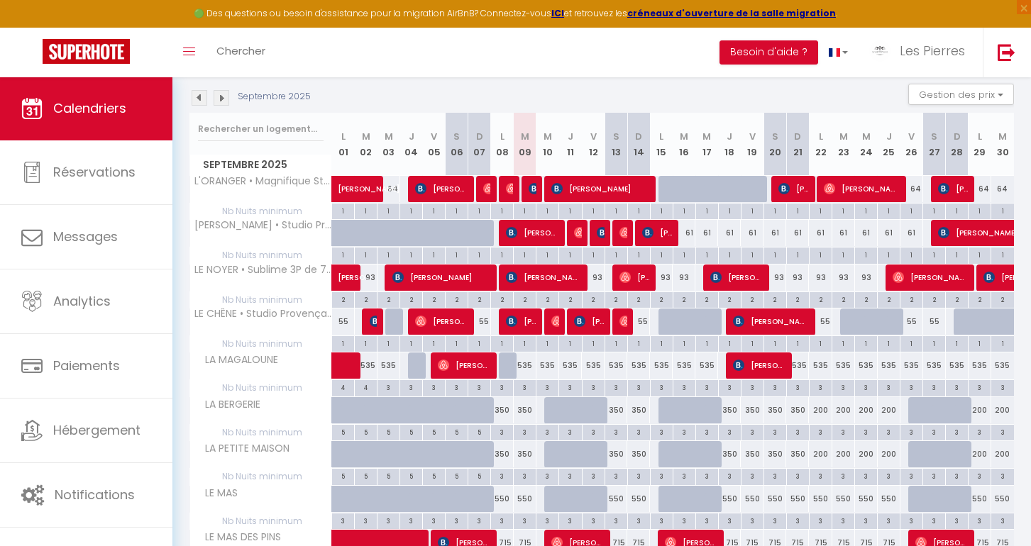
scroll to position [211, 0]
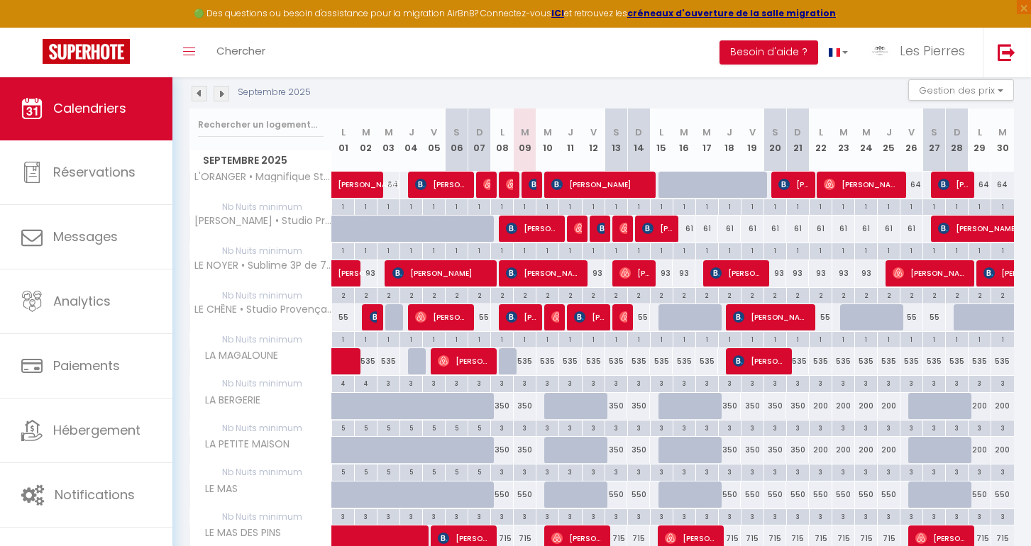
click at [506, 185] on img at bounding box center [511, 184] width 11 height 11
select select "OK"
select select "0"
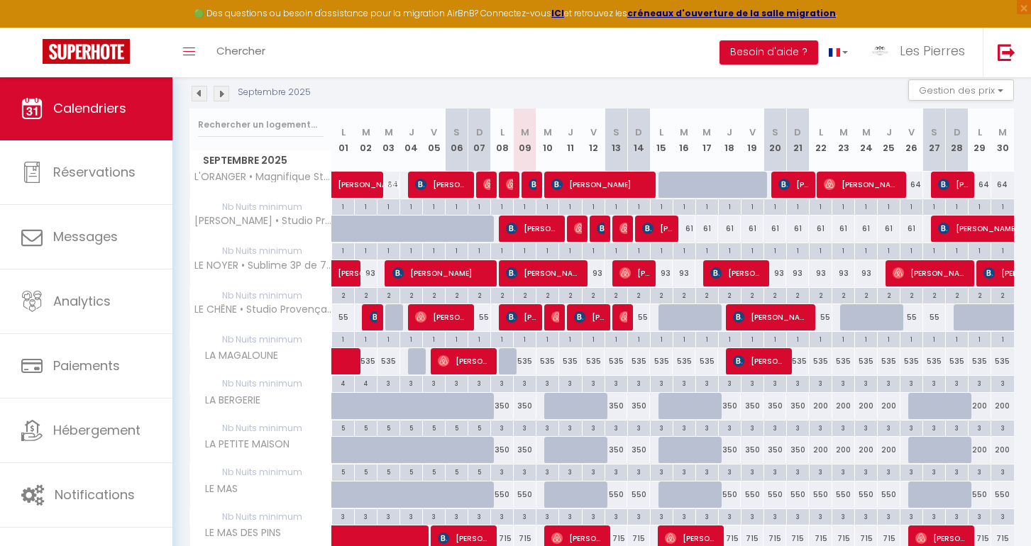
select select "1"
select select
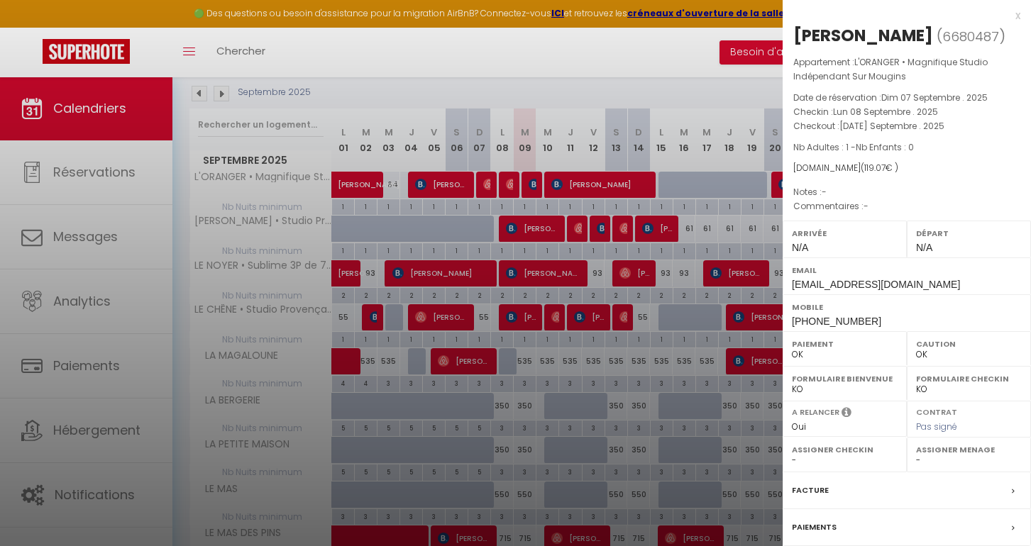
click at [625, 434] on div at bounding box center [515, 273] width 1031 height 546
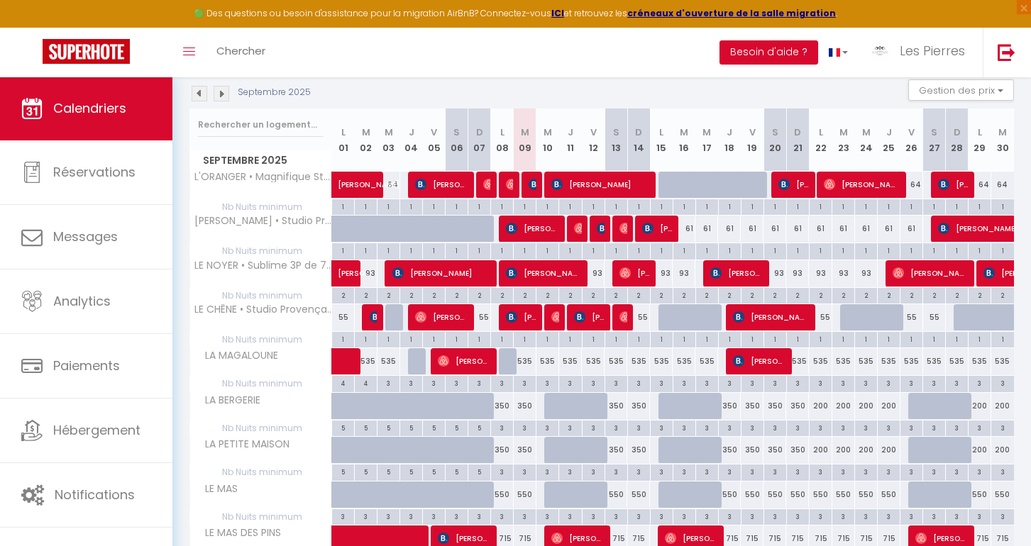
click at [710, 101] on div "Septembre 2025 Gestion des prix Nb Nuits minimum Règles Disponibilité" at bounding box center [601, 93] width 825 height 29
click at [949, 43] on span "Les Pierres" at bounding box center [932, 51] width 65 height 18
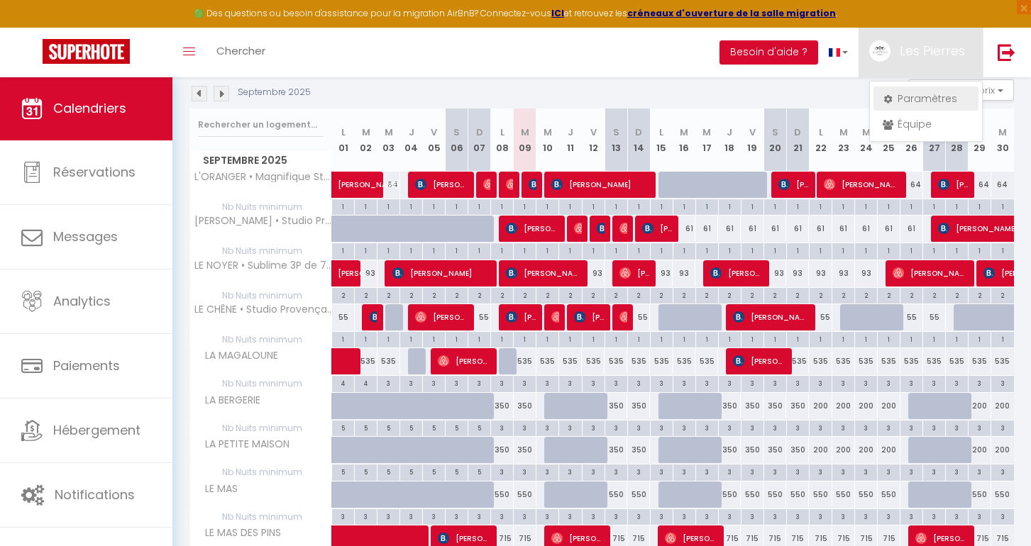
click at [922, 96] on link "Paramètres" at bounding box center [926, 99] width 105 height 24
select select "28"
select select "fr"
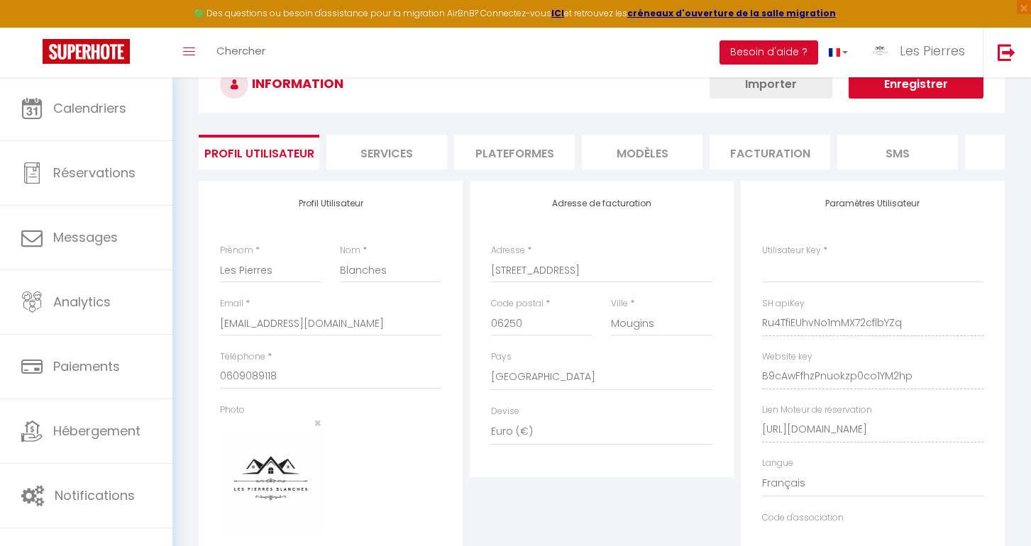
type input "Ru4TfiEUhvNo1mMX72cflbYZq"
type input "B9cAwFfhzPnuokzp0co1YM2hp"
type input "https://app.superhote.com/#/get-available-rentals/B9cAwFfhzPnuokzp0co1YM2hp"
select select "fr"
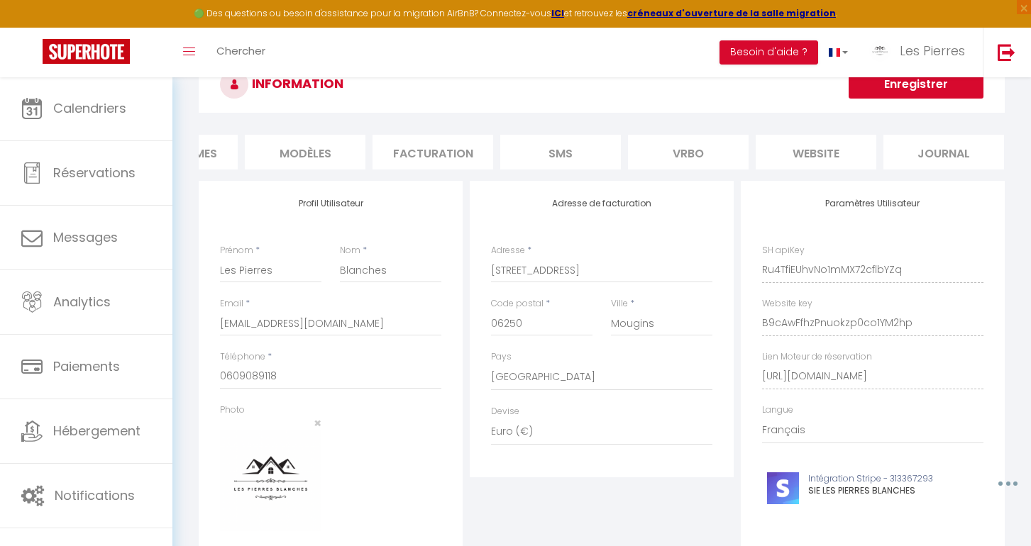
scroll to position [0, 336]
click at [804, 143] on li "website" at bounding box center [817, 152] width 121 height 35
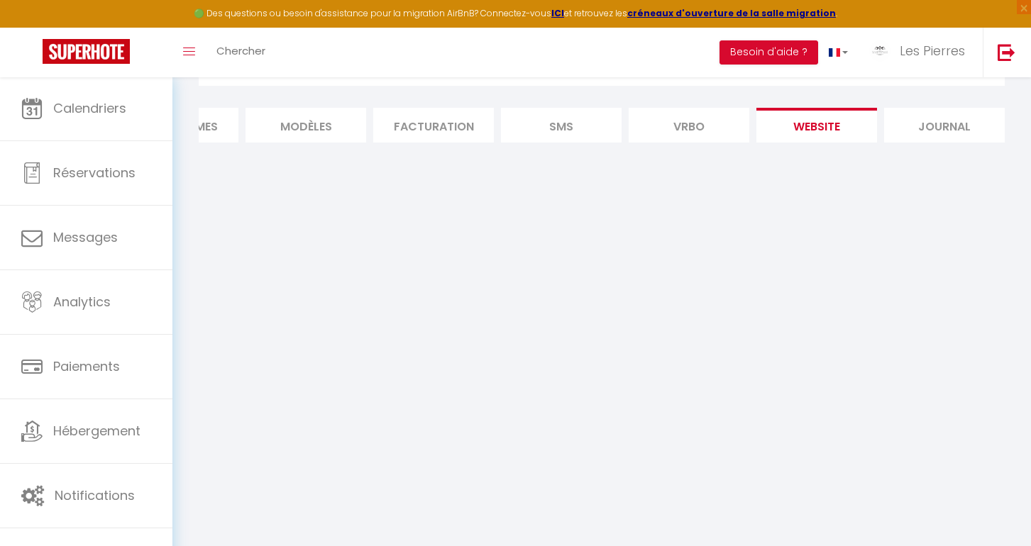
scroll to position [77, 0]
click at [707, 118] on li "Vrbo" at bounding box center [689, 125] width 121 height 35
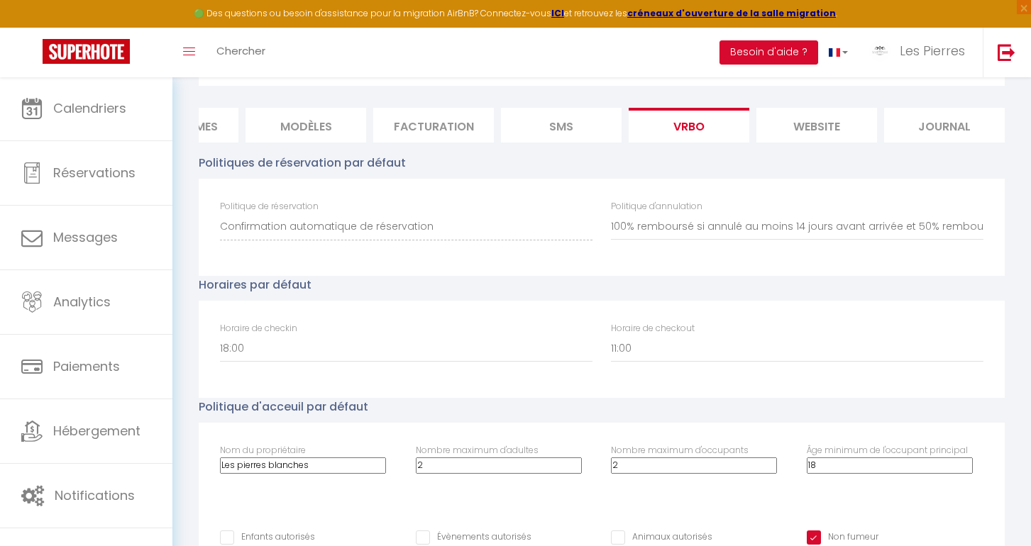
click at [784, 130] on li "website" at bounding box center [817, 125] width 121 height 35
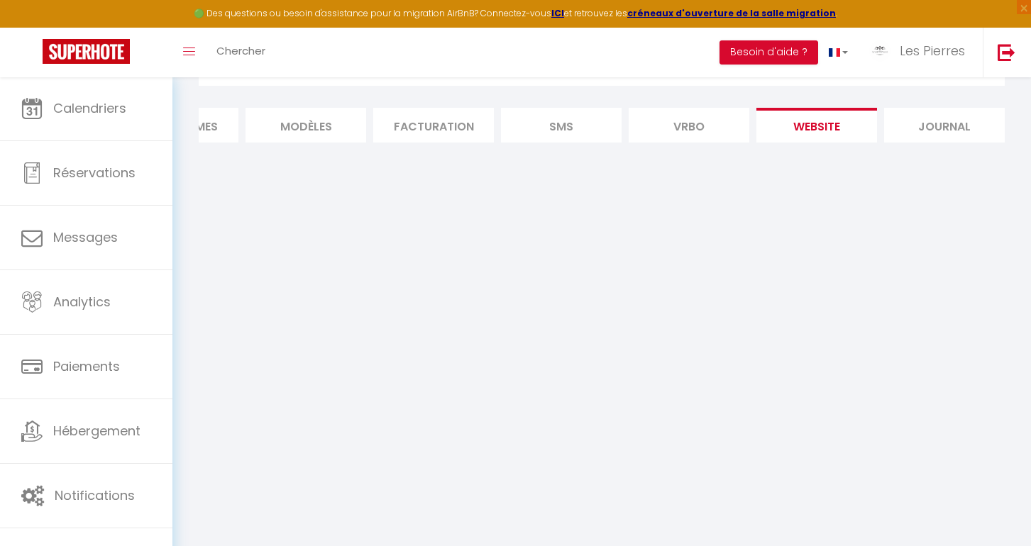
scroll to position [77, 0]
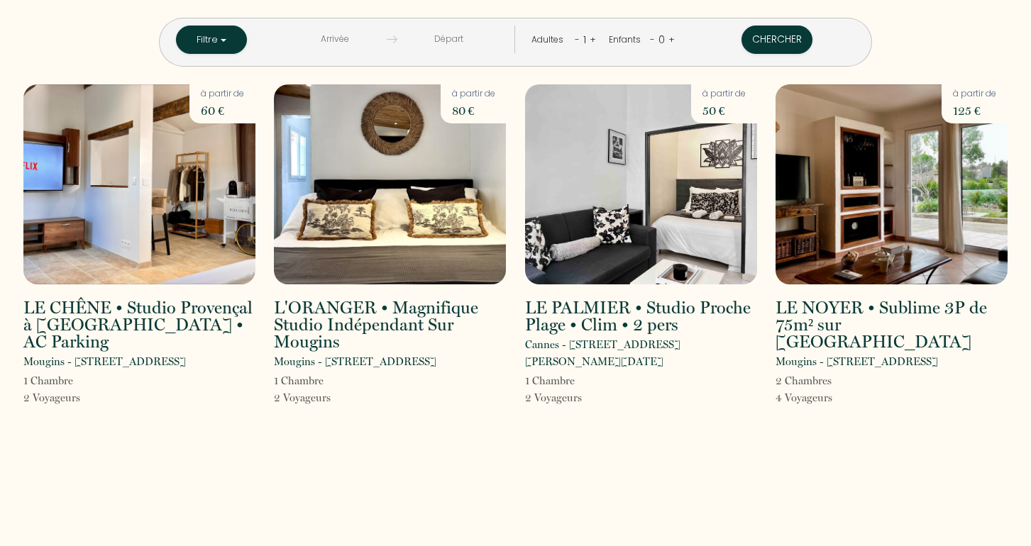
click at [137, 198] on img at bounding box center [139, 184] width 232 height 200
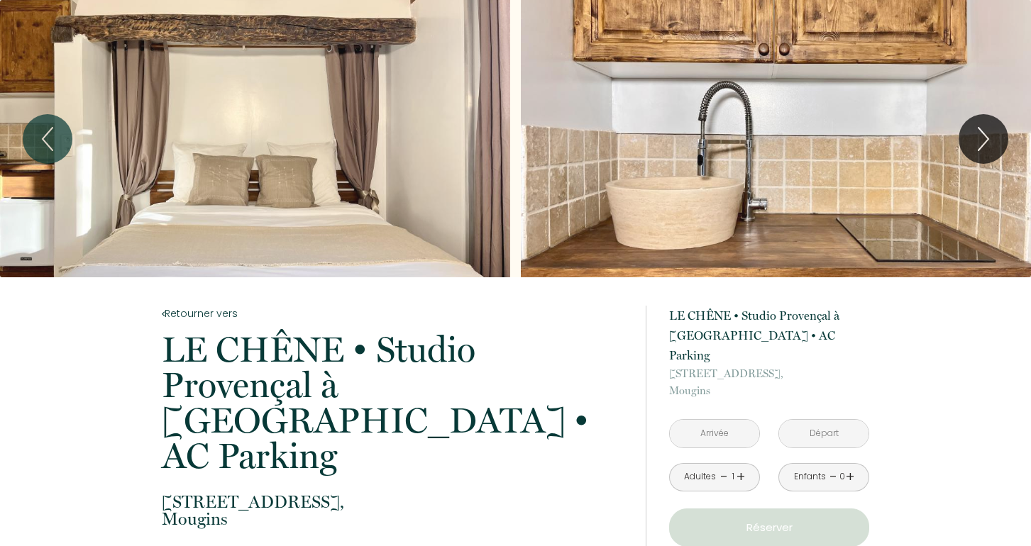
scroll to position [53, 0]
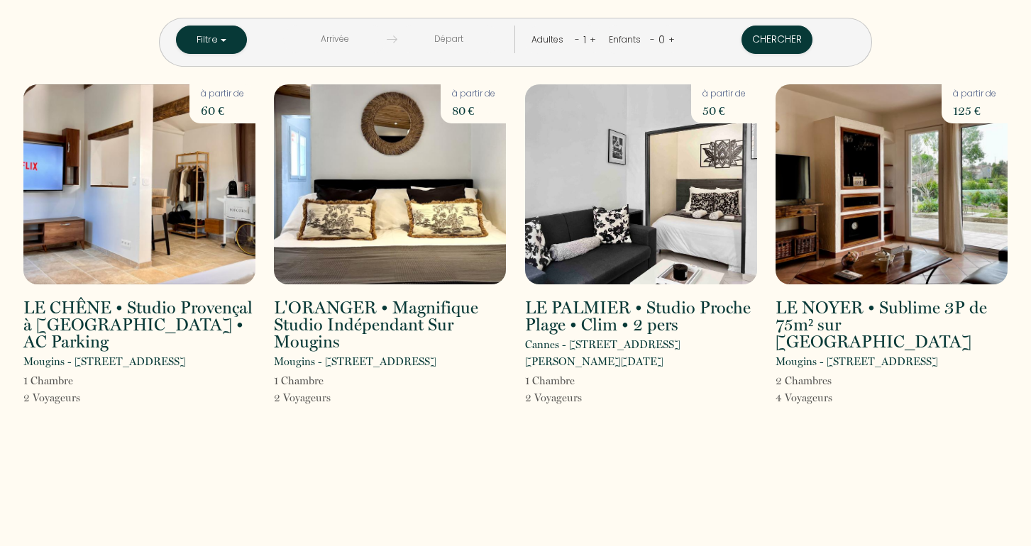
click at [922, 35] on div "Filtre Appartement Villas < Sep 2025 > Dim Lun Mar Mer Jeu Ven Sam 1 2 3 4 5 6 …" at bounding box center [515, 33] width 1003 height 67
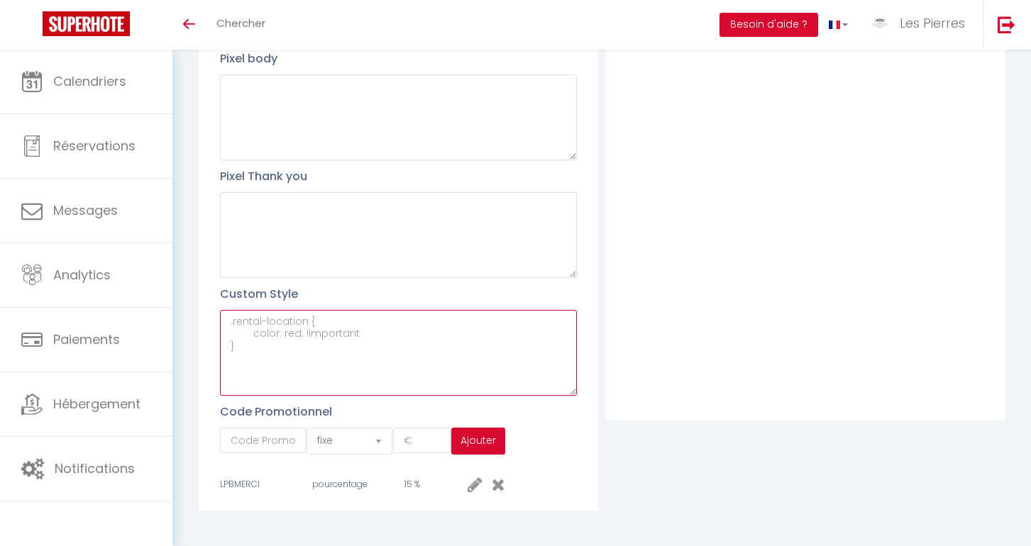
click at [326, 337] on textarea at bounding box center [398, 353] width 357 height 86
paste textarea "<style> /* Masquer toute ligne contenant l’adresse */ .property-address { displ…"
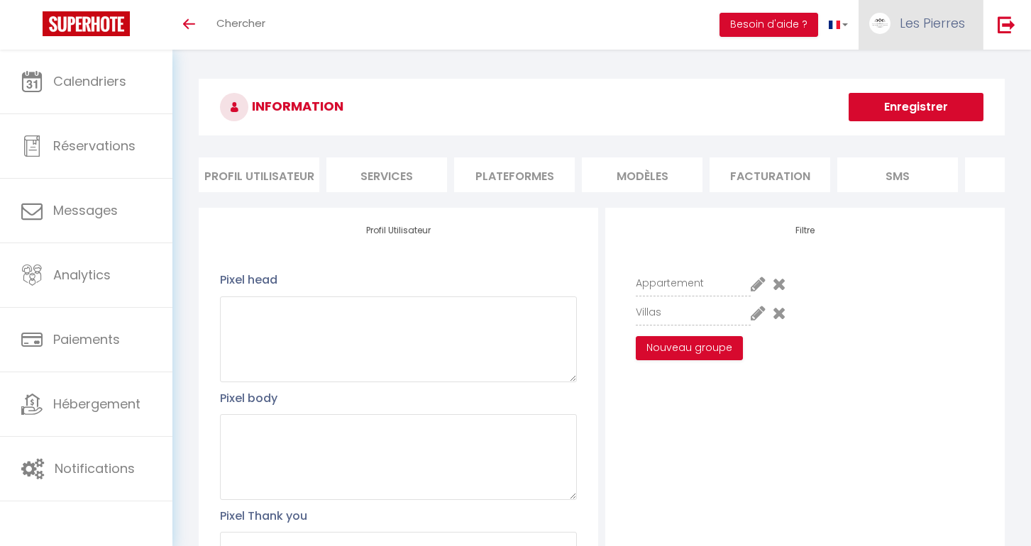
scroll to position [0, 0]
type textarea "<style> /* Masquer toute ligne contenant l’adresse */ .property-address { displ…"
click at [894, 111] on button "Enregistrer" at bounding box center [916, 107] width 135 height 28
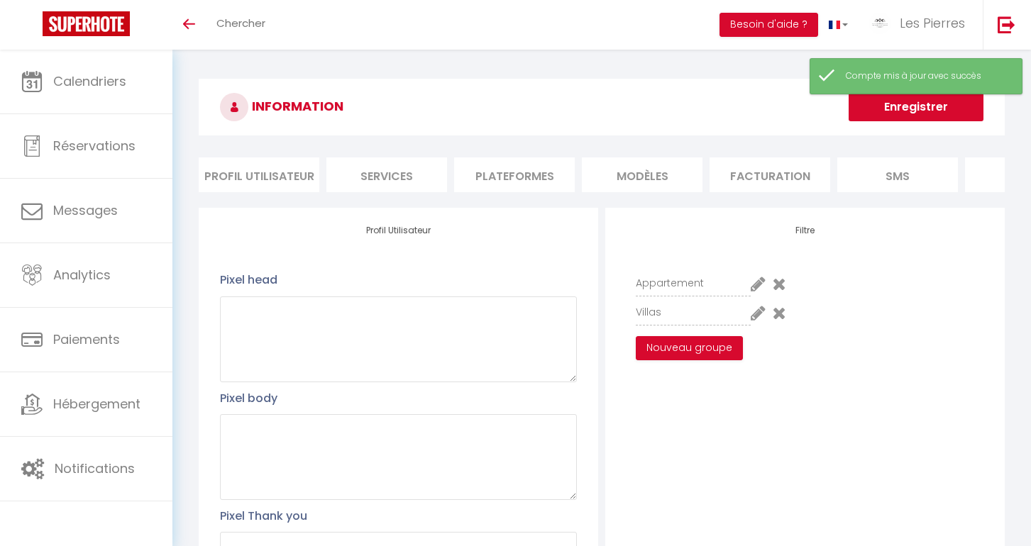
click at [666, 109] on h3 "INFORMATION" at bounding box center [602, 107] width 806 height 57
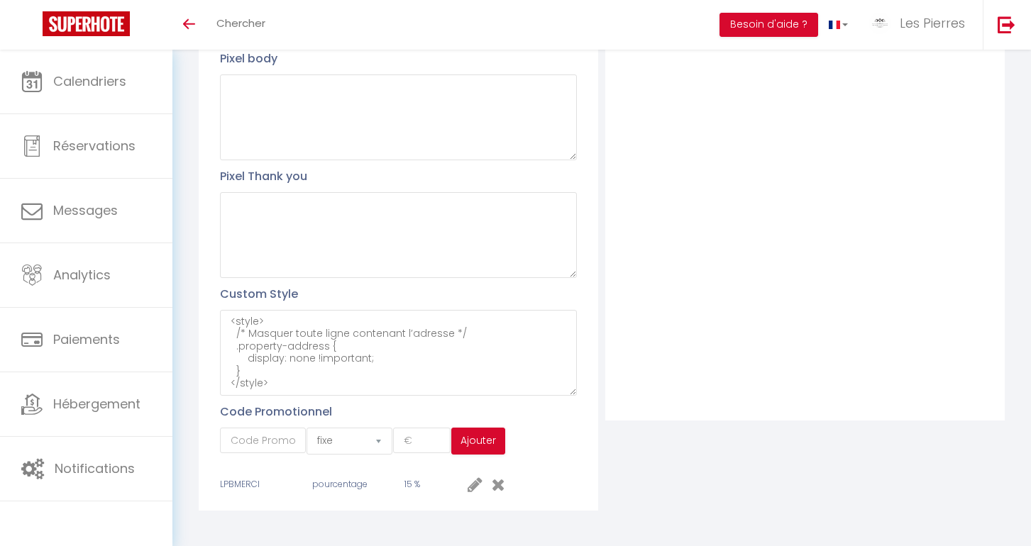
scroll to position [339, 0]
click at [308, 372] on textarea "<style> /* Masquer toute ligne contenant l’adresse */ .property-address { displ…" at bounding box center [398, 354] width 357 height 86
drag, startPoint x: 281, startPoint y: 383, endPoint x: 229, endPoint y: 309, distance: 90.0
click at [229, 311] on textarea "<style> /* Masquer toute ligne contenant l’adresse */ .property-address { displ…" at bounding box center [398, 354] width 357 height 86
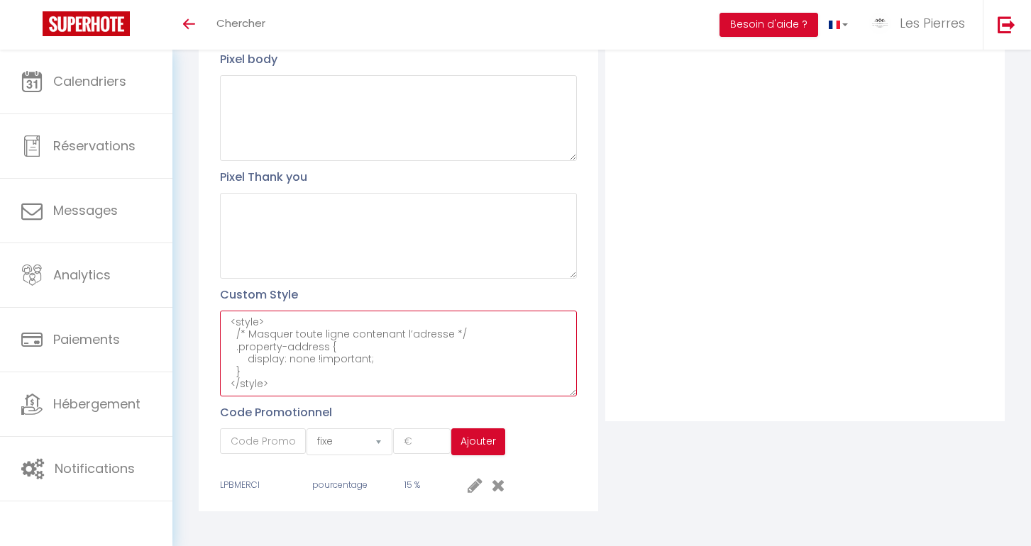
click at [300, 380] on textarea "<style> /* Masquer toute ligne contenant l’adresse */ .property-address { displ…" at bounding box center [398, 354] width 357 height 86
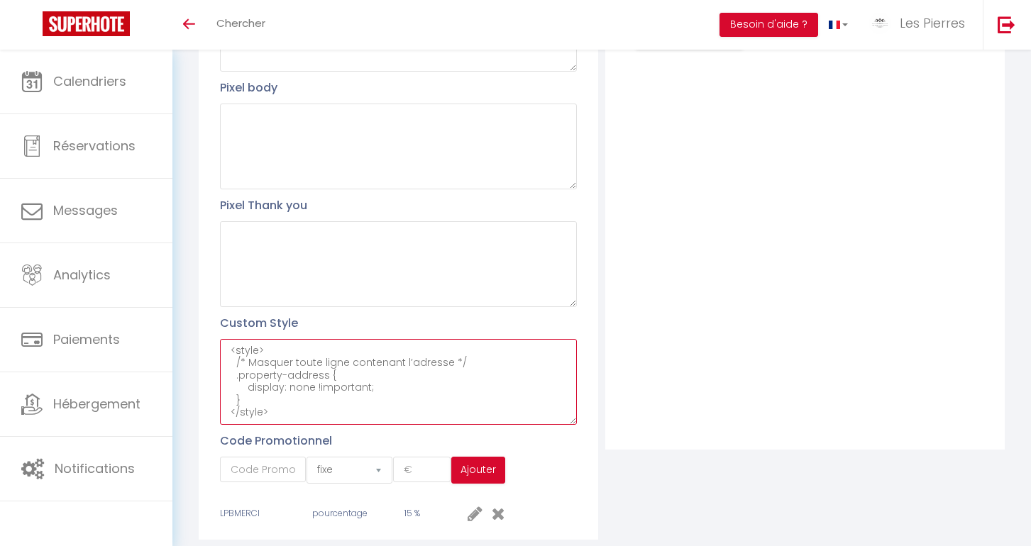
drag, startPoint x: 285, startPoint y: 405, endPoint x: 205, endPoint y: 331, distance: 108.5
click at [205, 331] on div "Profil Utilisateur Pixel head Pixel body Pixel Thank you Custom Style <style> /…" at bounding box center [399, 218] width 400 height 643
paste textarea "#external-booking .rentals-list .owner-city-address { font-family: arial; visib…"
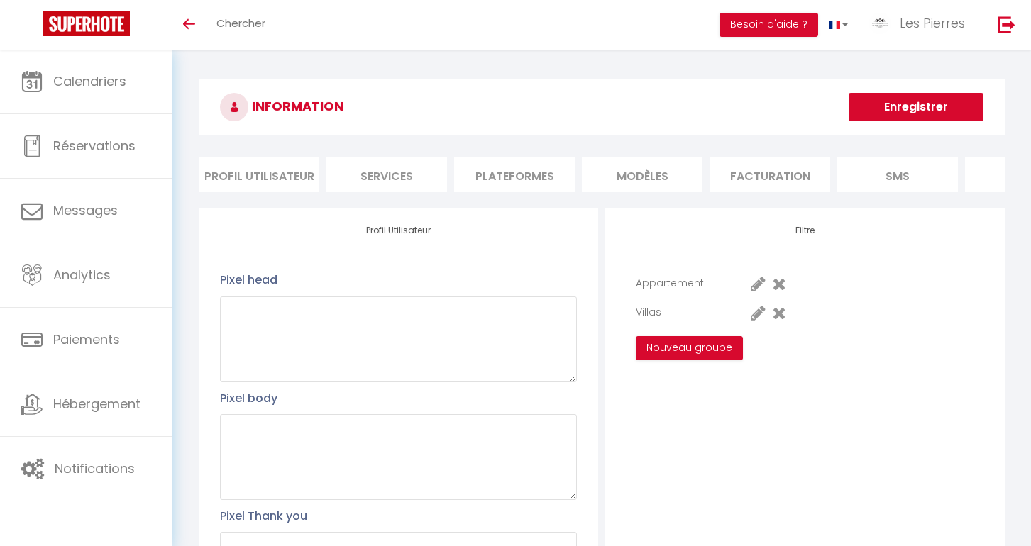
scroll to position [0, 0]
click at [894, 111] on button "Enregistrer" at bounding box center [916, 107] width 135 height 28
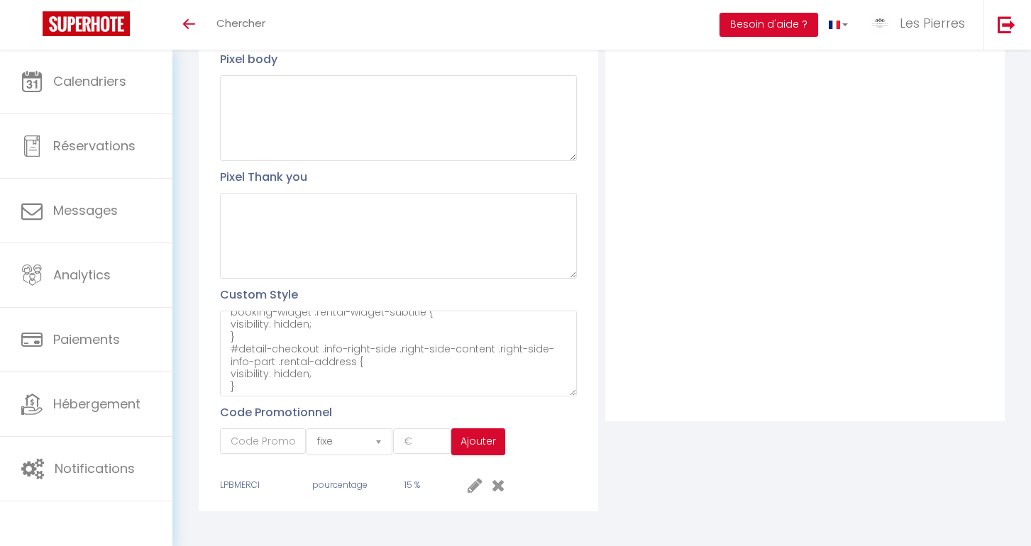
scroll to position [133, 0]
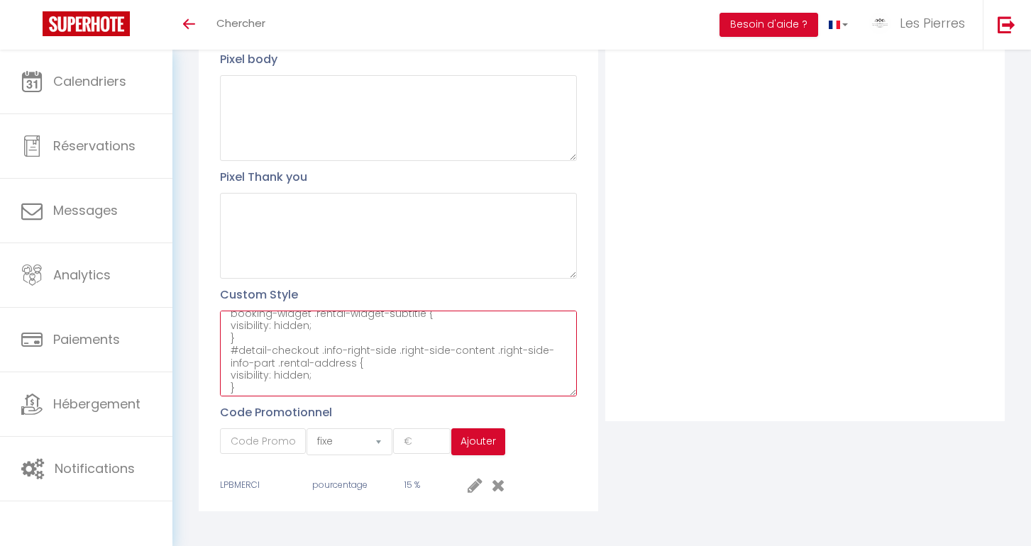
click at [406, 368] on textarea "#external-booking .rentals-list .owner-city-address { font-family: arial; visib…" at bounding box center [398, 354] width 357 height 86
click at [390, 384] on textarea "#external-booking .rentals-list .owner-city-address { font-family: arial; visib…" at bounding box center [398, 354] width 357 height 86
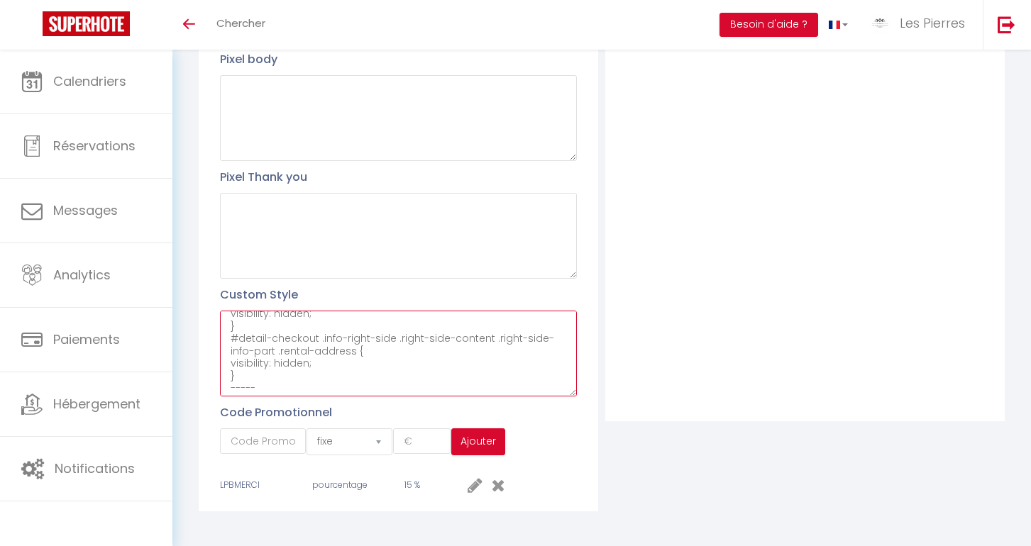
scroll to position [153, 0]
paste textarea "#external-rental-detail .the-building .building-subtitle { font-family: inherit…"
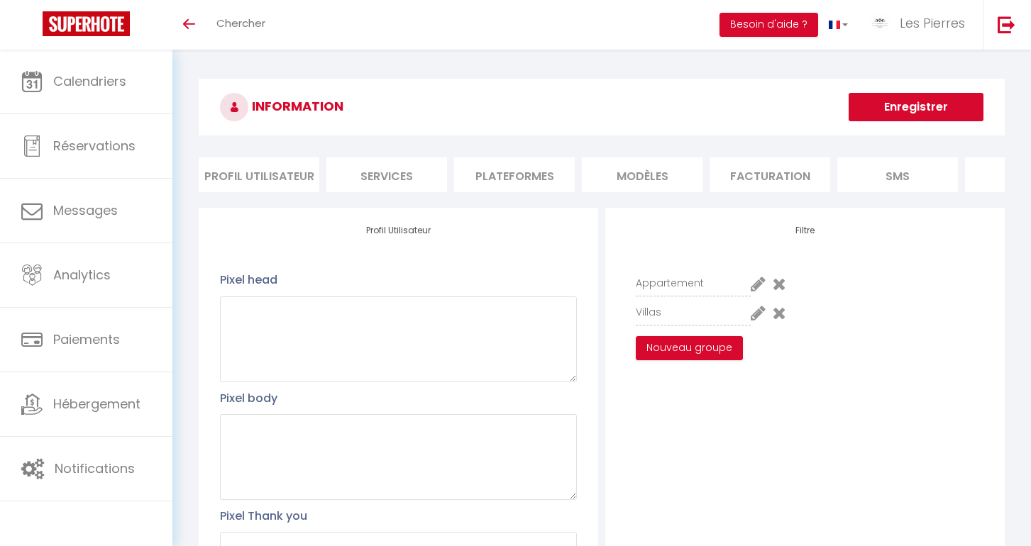
scroll to position [0, 0]
click at [881, 119] on button "Enregistrer" at bounding box center [916, 107] width 135 height 28
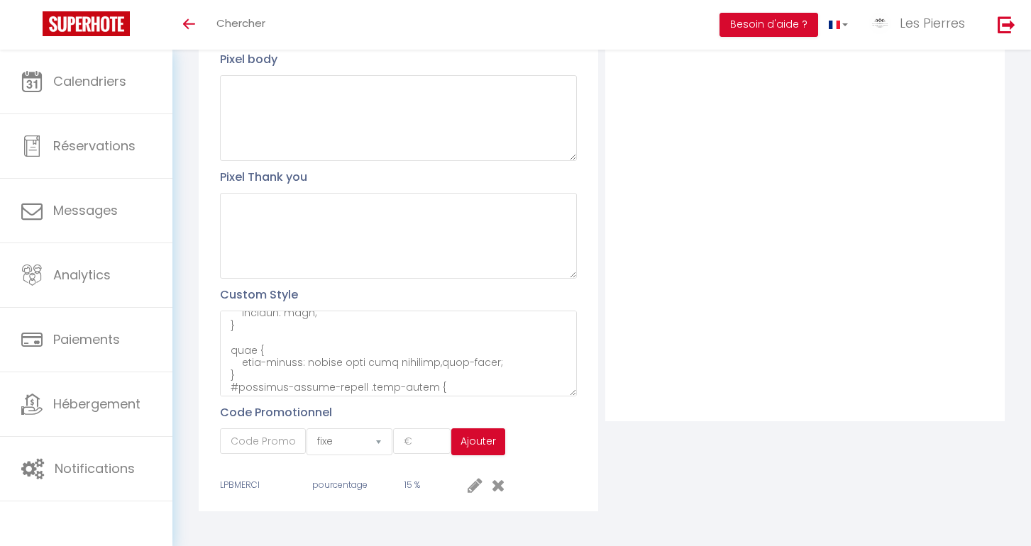
scroll to position [374, 0]
click at [229, 361] on textarea at bounding box center [398, 354] width 357 height 86
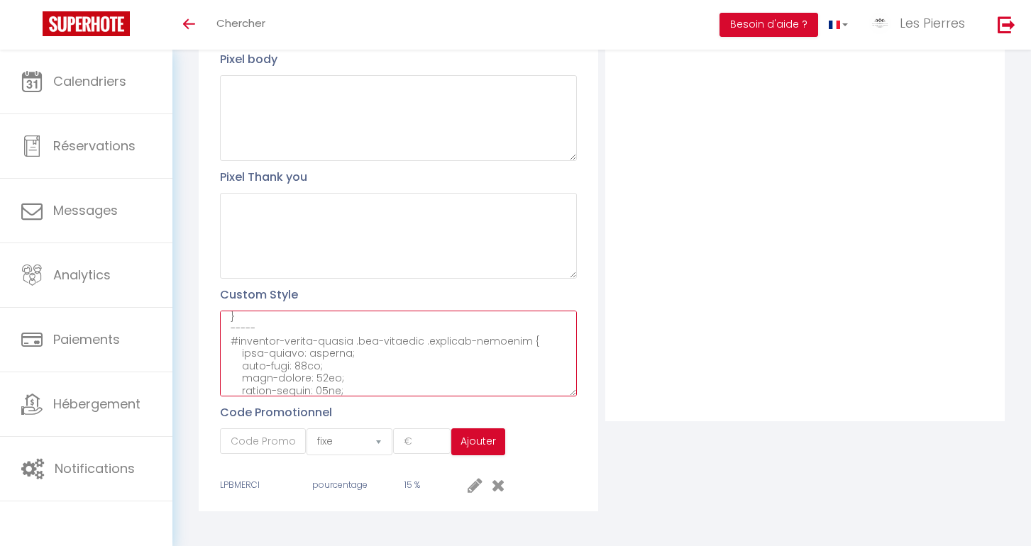
scroll to position [187, 0]
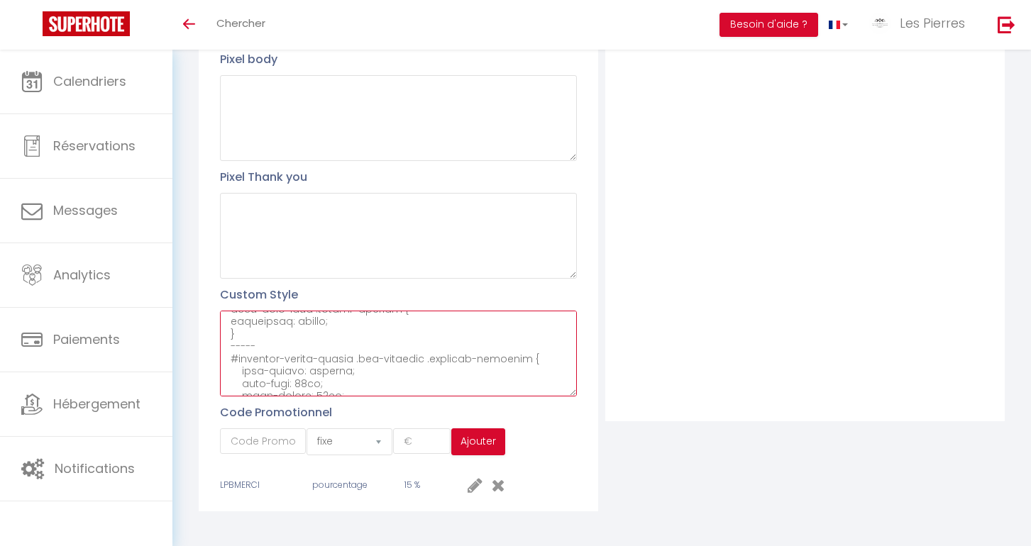
click at [266, 334] on textarea at bounding box center [398, 354] width 357 height 86
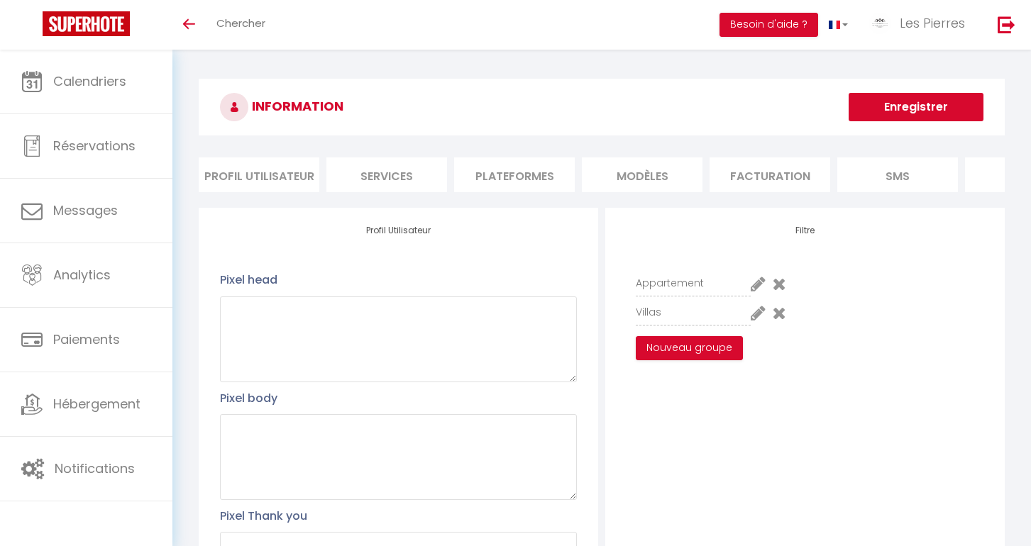
scroll to position [0, 0]
click at [913, 115] on button "Enregistrer" at bounding box center [916, 107] width 135 height 28
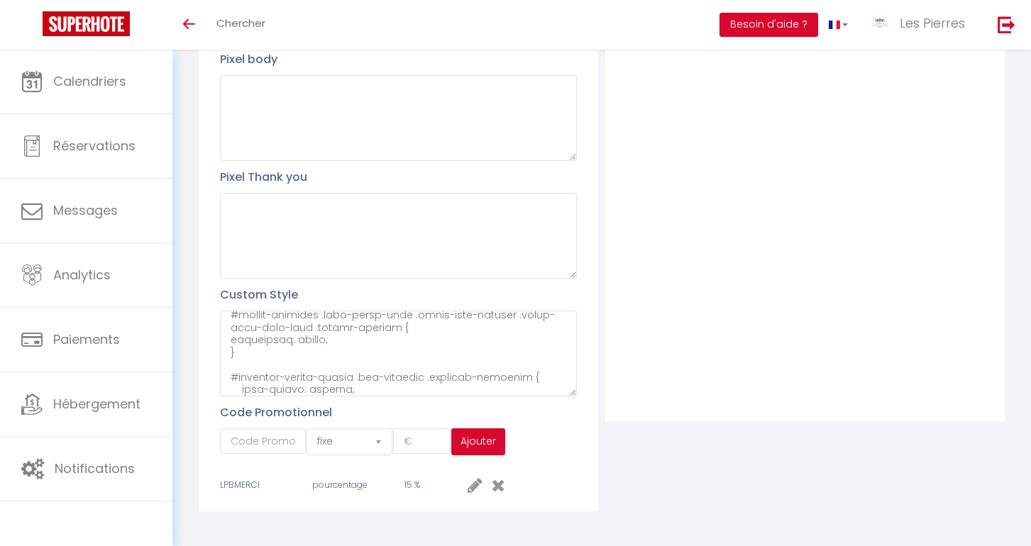
scroll to position [166, 0]
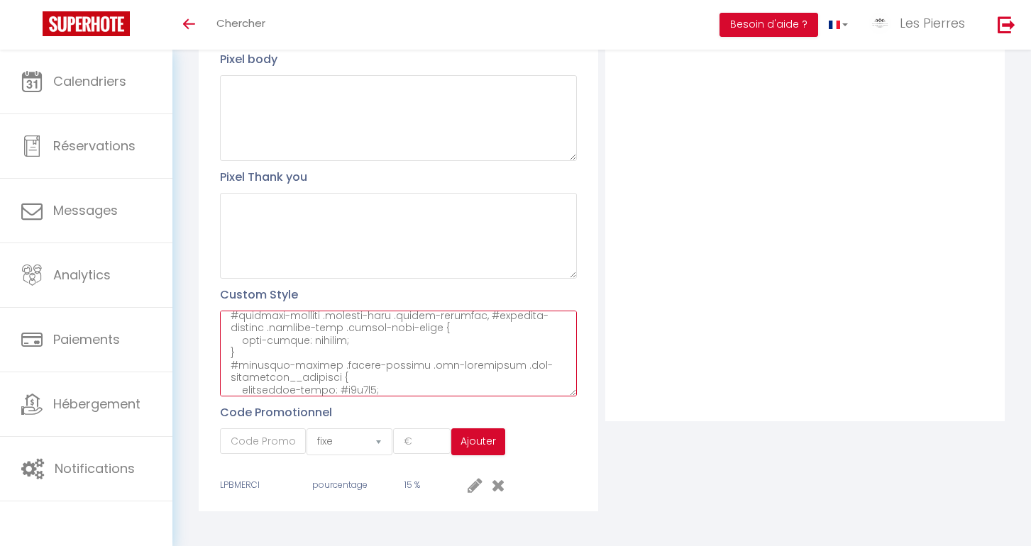
drag, startPoint x: 231, startPoint y: 366, endPoint x: 411, endPoint y: 507, distance: 228.4
click at [411, 507] on div "Profil Utilisateur Pixel head Pixel body Pixel Thank you Custom Style Code Prom…" at bounding box center [602, 190] width 806 height 652
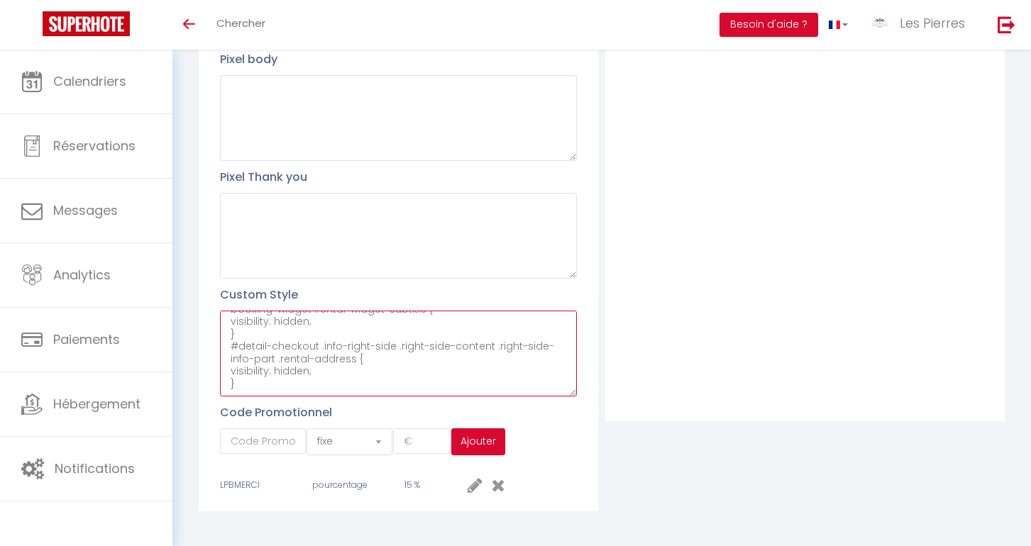
scroll to position [157, 0]
paste textarea "/* Import de la police Cinzel */ @import url('https://fonts.googleapis.com/css2…"
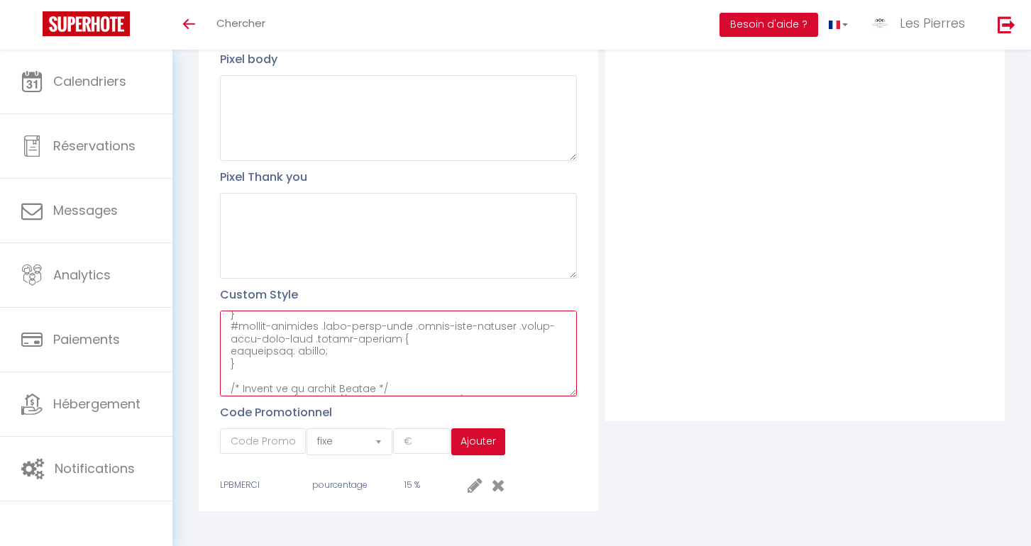
scroll to position [1001, 0]
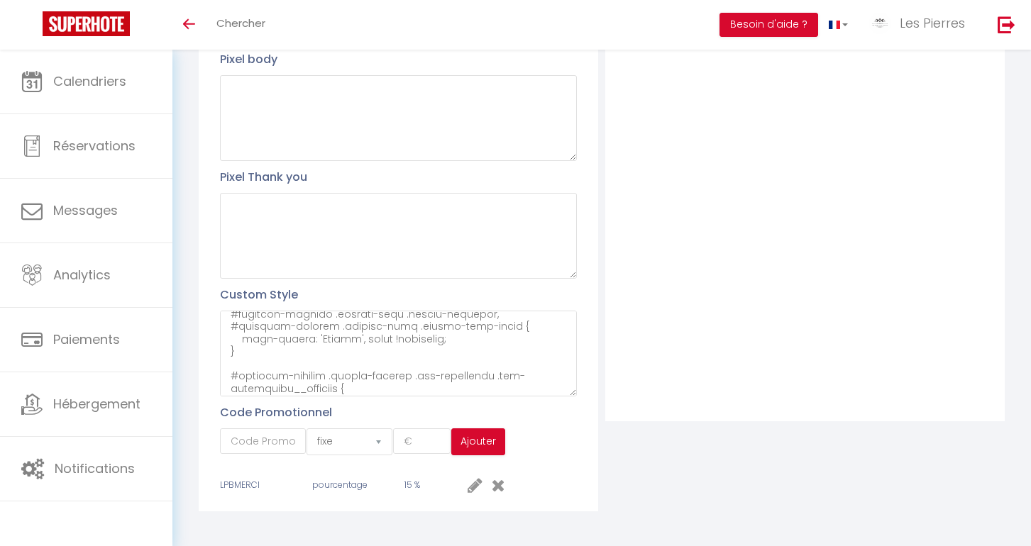
click at [816, 345] on div "Filtre Appartement Villas Nouveau groupe" at bounding box center [805, 145] width 400 height 553
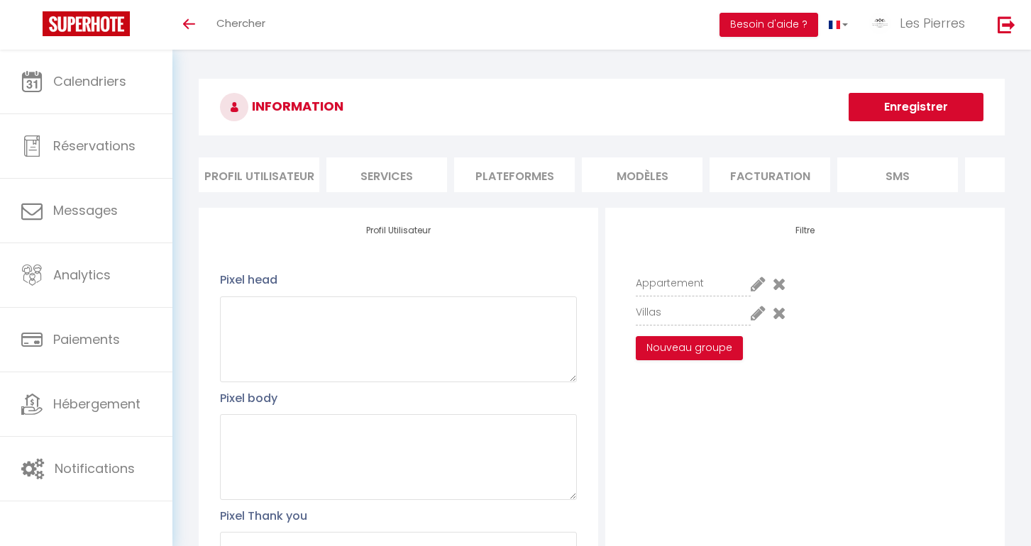
scroll to position [0, 0]
click at [910, 102] on button "Enregistrer" at bounding box center [916, 107] width 135 height 28
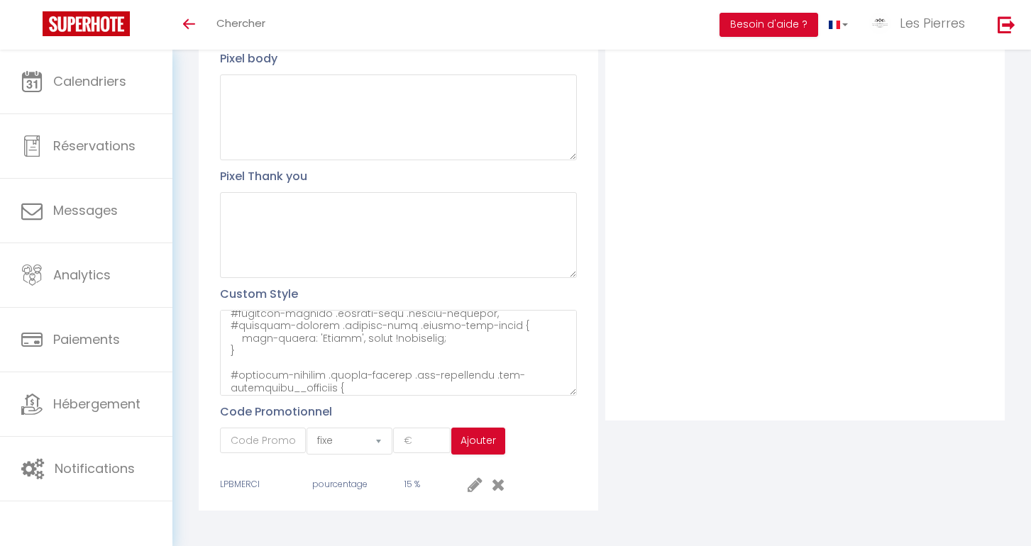
scroll to position [339, 0]
click at [309, 372] on textarea at bounding box center [398, 354] width 357 height 86
paste textarea "/* Import de la police Cinzel */ @import url('https://fonts.googleapis.com/css2…"
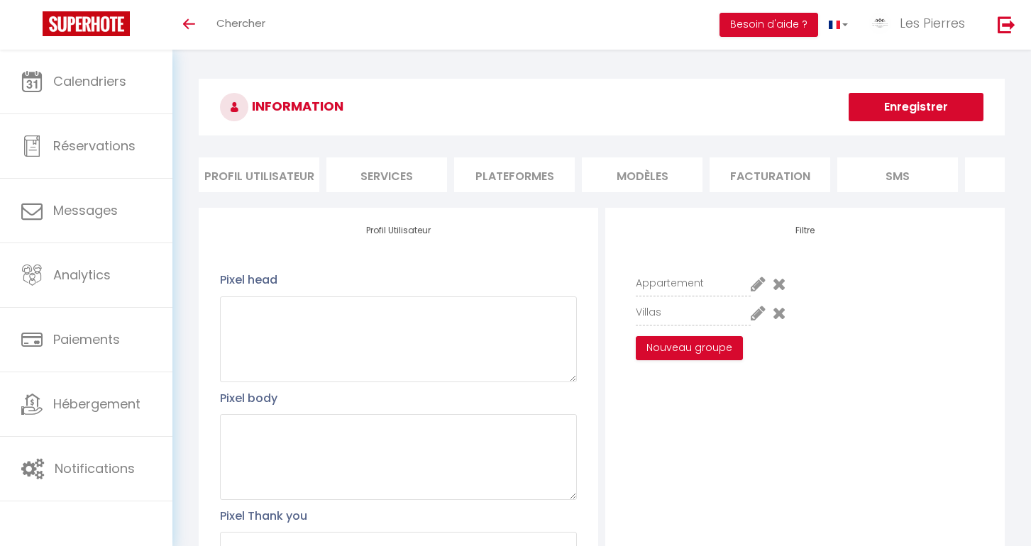
scroll to position [0, 0]
click at [903, 111] on button "Enregistrer" at bounding box center [916, 107] width 135 height 28
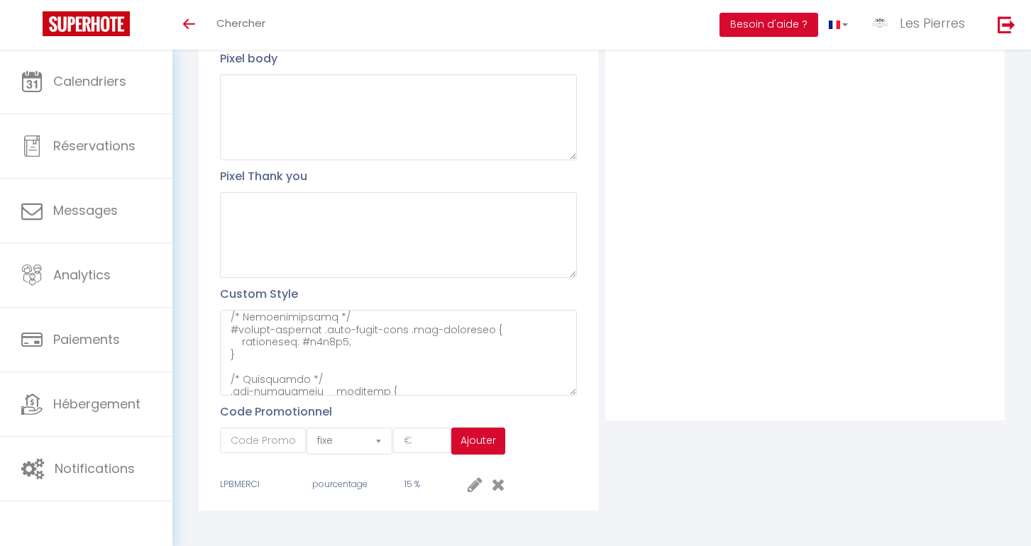
scroll to position [339, 0]
click at [323, 371] on textarea at bounding box center [398, 354] width 357 height 86
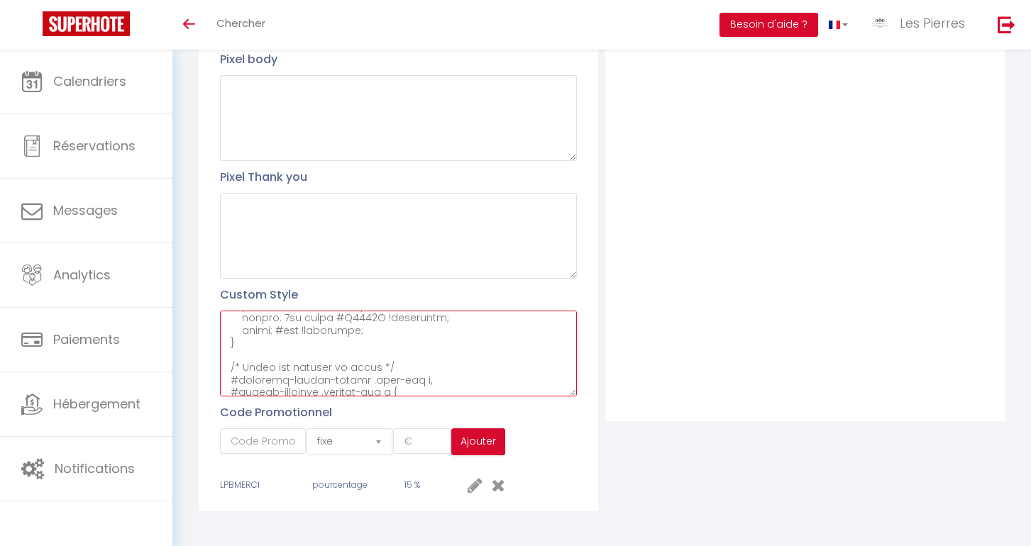
scroll to position [1556, 0]
drag, startPoint x: 312, startPoint y: 370, endPoint x: 243, endPoint y: 522, distance: 166.4
click at [243, 522] on div "INFORMATION Enregistrer Profil Utilisateur Services Plateformes MODÈLES Factura…" at bounding box center [601, 132] width 859 height 845
paste textarea "/* Corps et texte global */ body, #external-rental-detail, #detail-checkout, #e…"
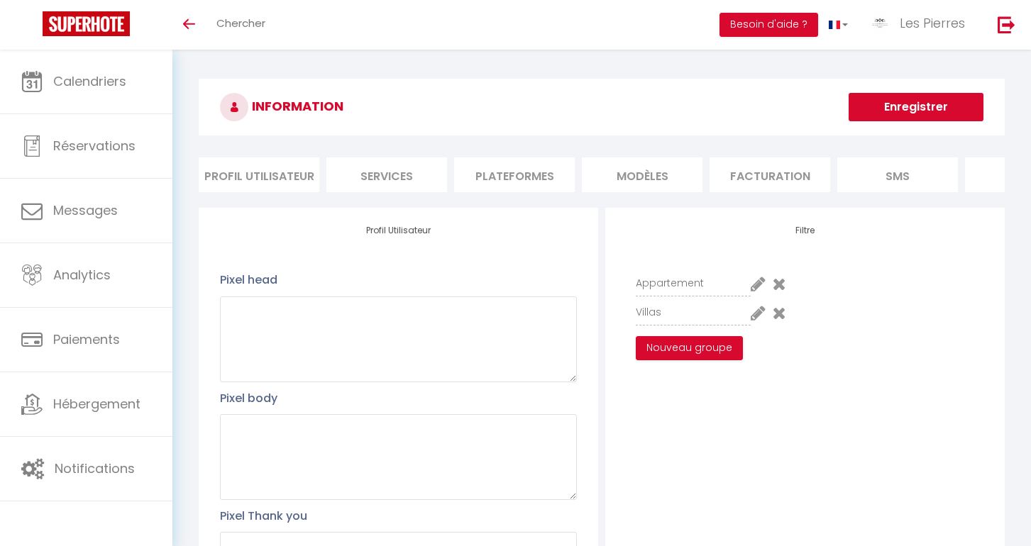
scroll to position [0, 0]
type textarea "#external-booking .rentals-list .owner-city-address { font-family: arial; visib…"
click at [925, 116] on button "Enregistrer" at bounding box center [916, 107] width 135 height 28
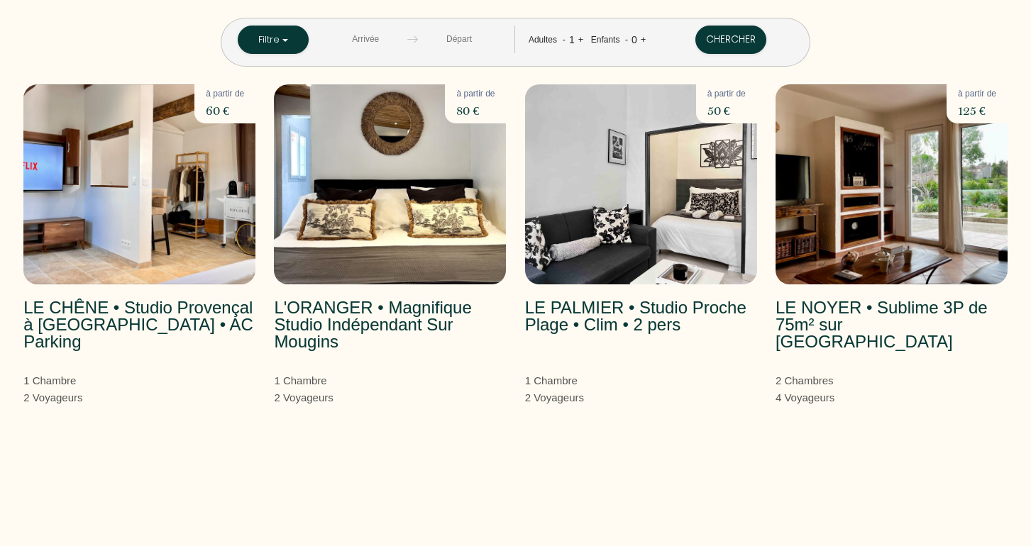
click at [360, 253] on img at bounding box center [390, 184] width 232 height 200
